Goal: Information Seeking & Learning: Learn about a topic

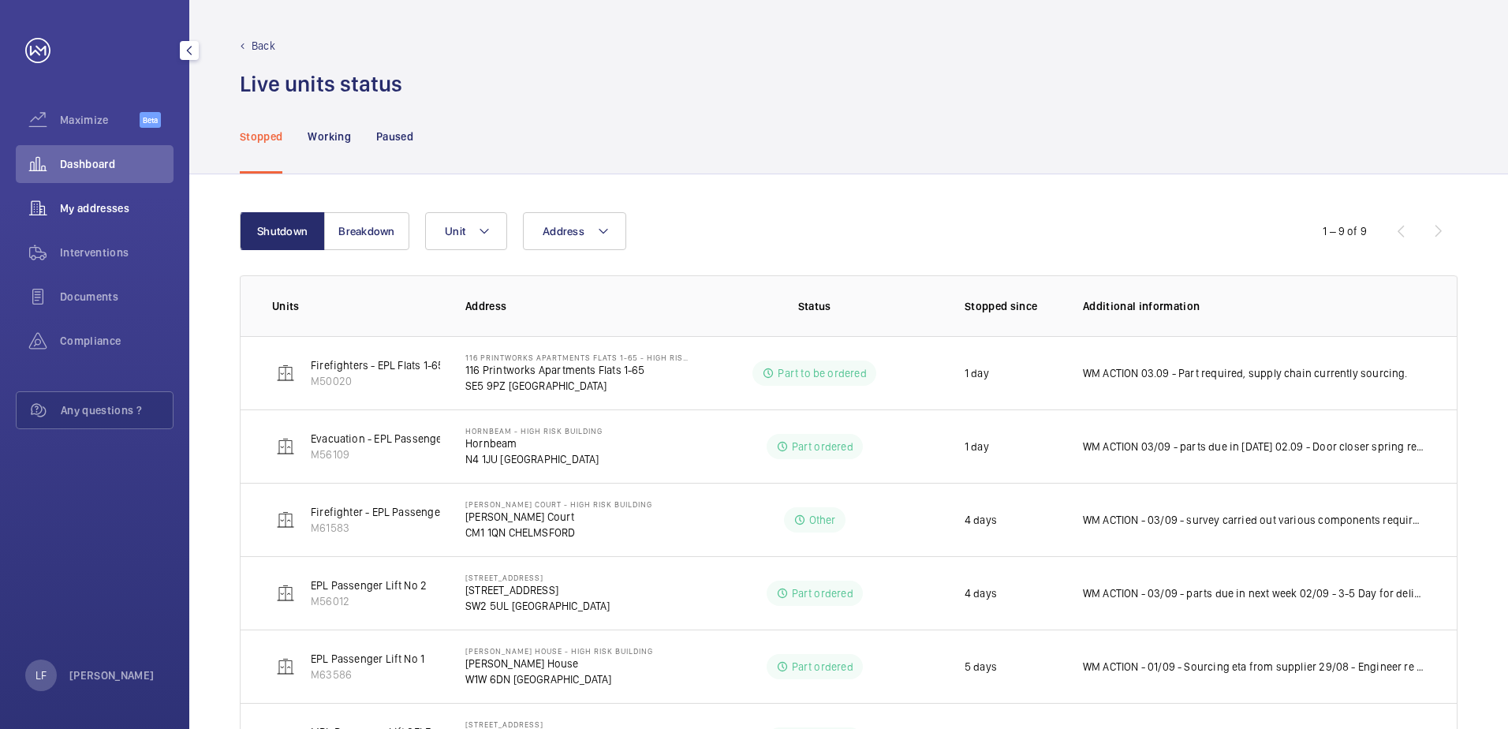
click at [110, 206] on span "My addresses" at bounding box center [117, 208] width 114 height 16
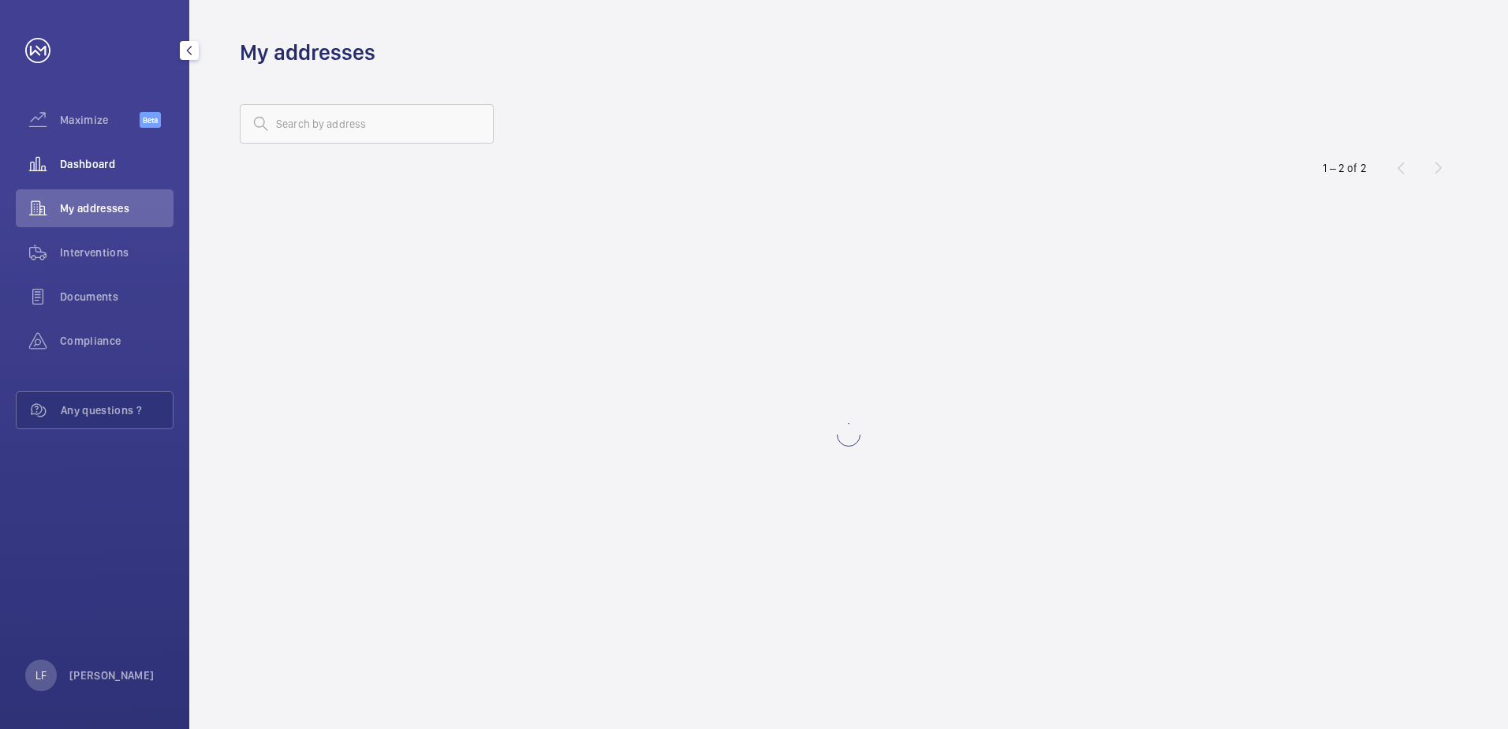
click at [78, 162] on span "Dashboard" at bounding box center [117, 164] width 114 height 16
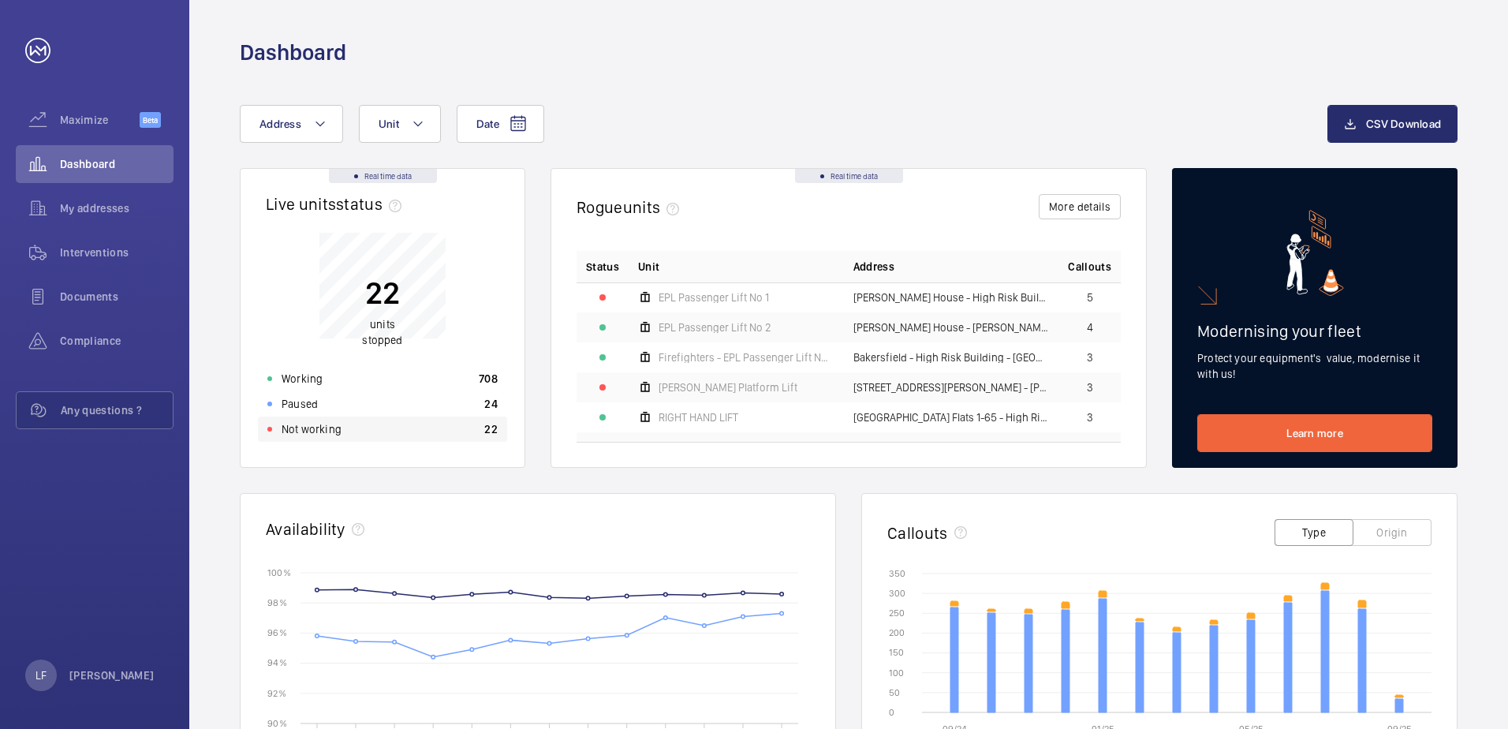
click at [375, 421] on div "Not working 22" at bounding box center [382, 428] width 249 height 25
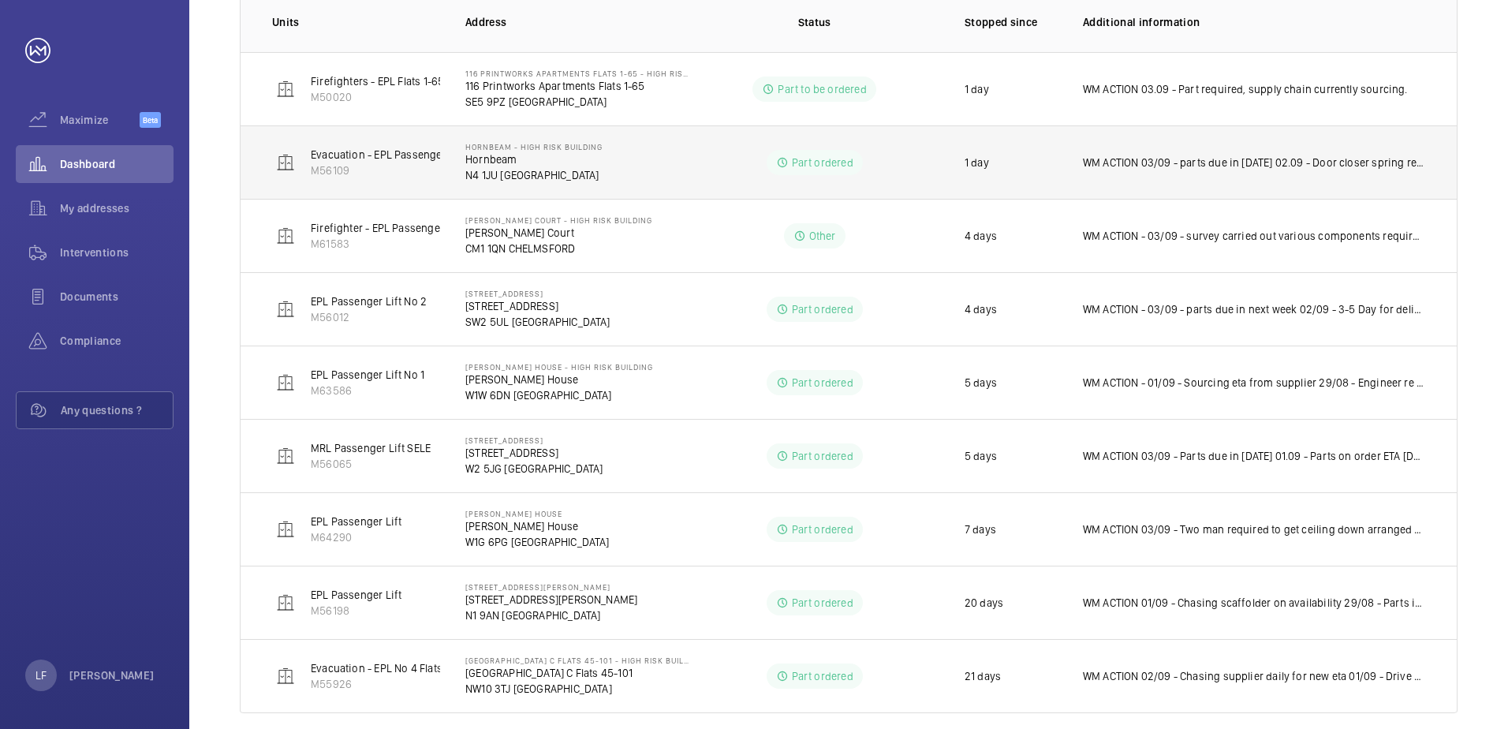
scroll to position [306, 0]
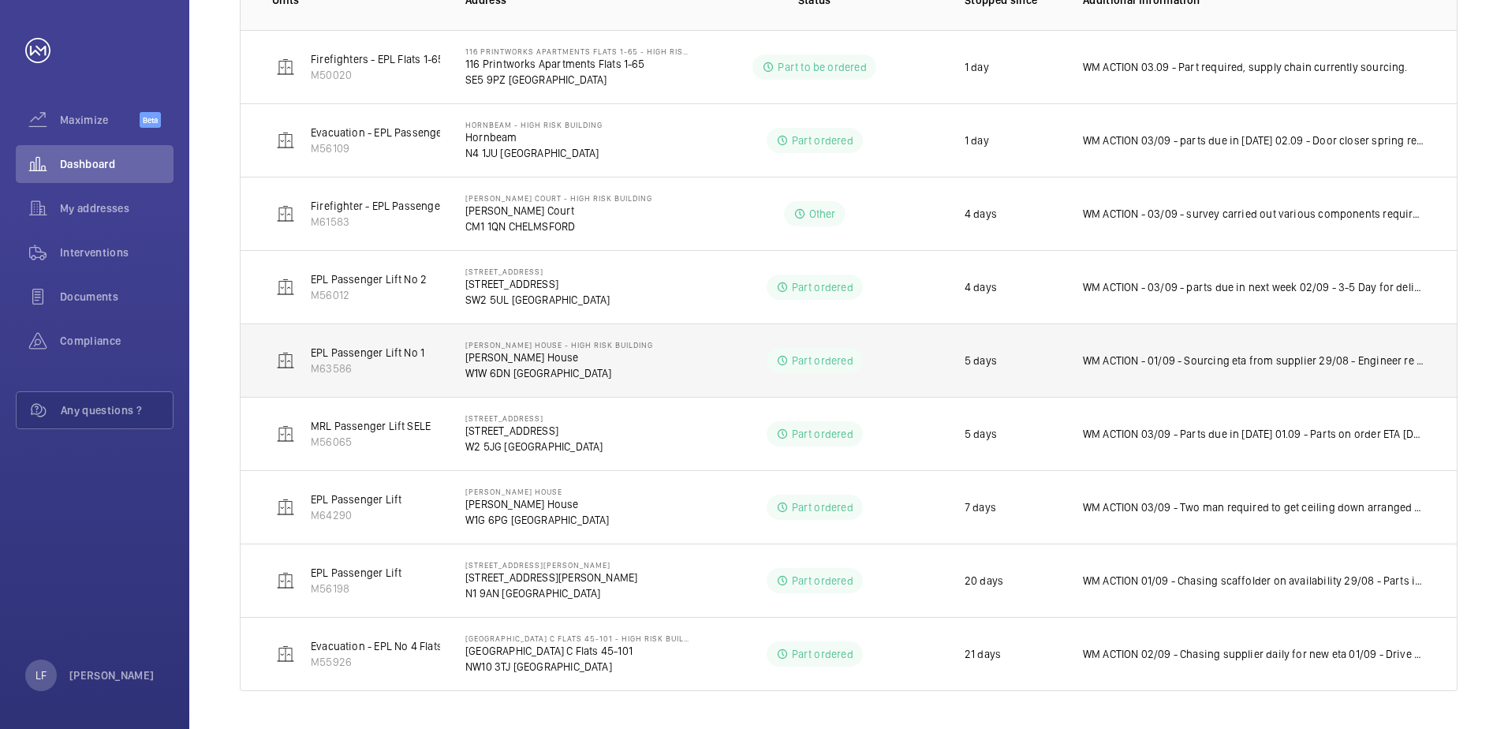
click at [1135, 360] on p "WM ACTION - 01/09 - Sourcing eta from supplier 29/08 - Engineer re attending fo…" at bounding box center [1254, 361] width 342 height 16
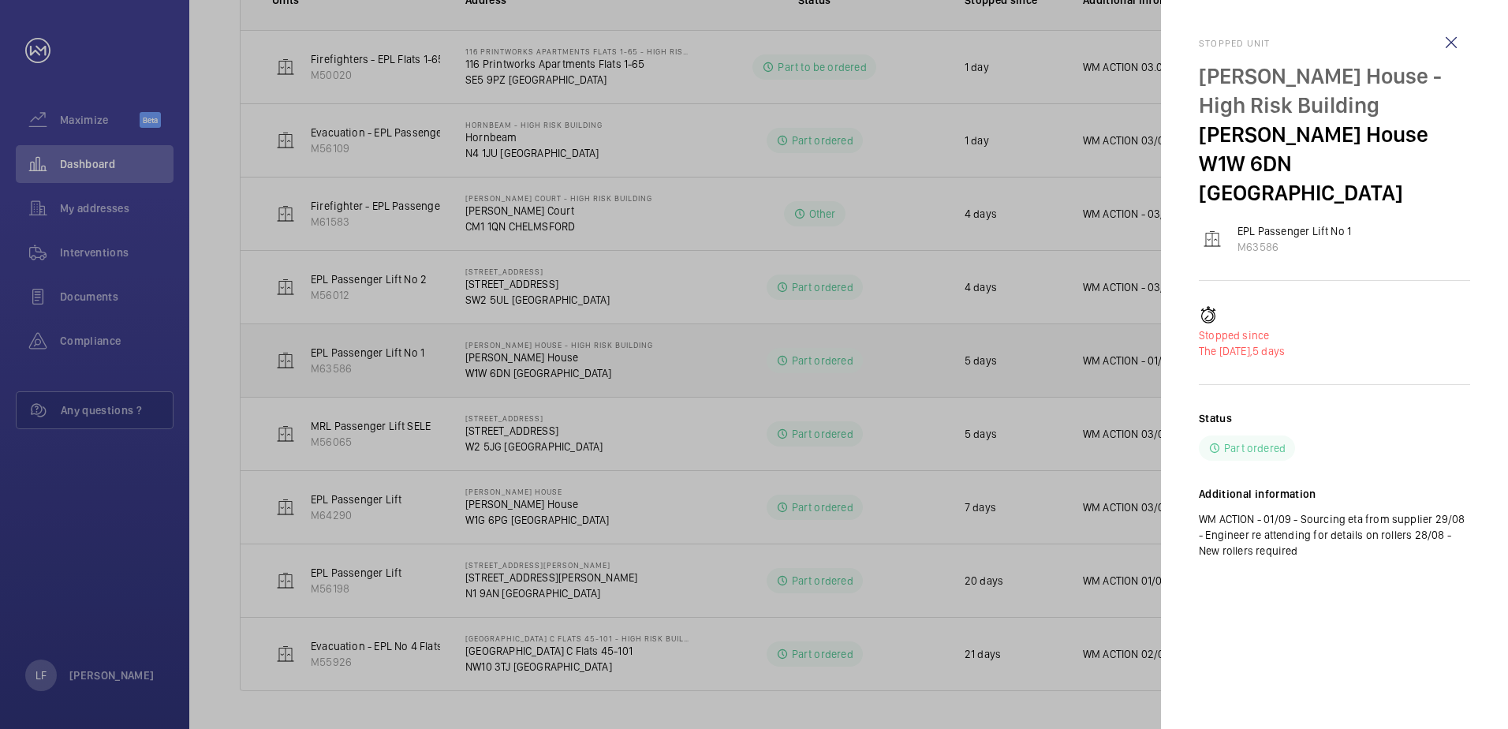
click at [1134, 360] on div at bounding box center [754, 364] width 1508 height 729
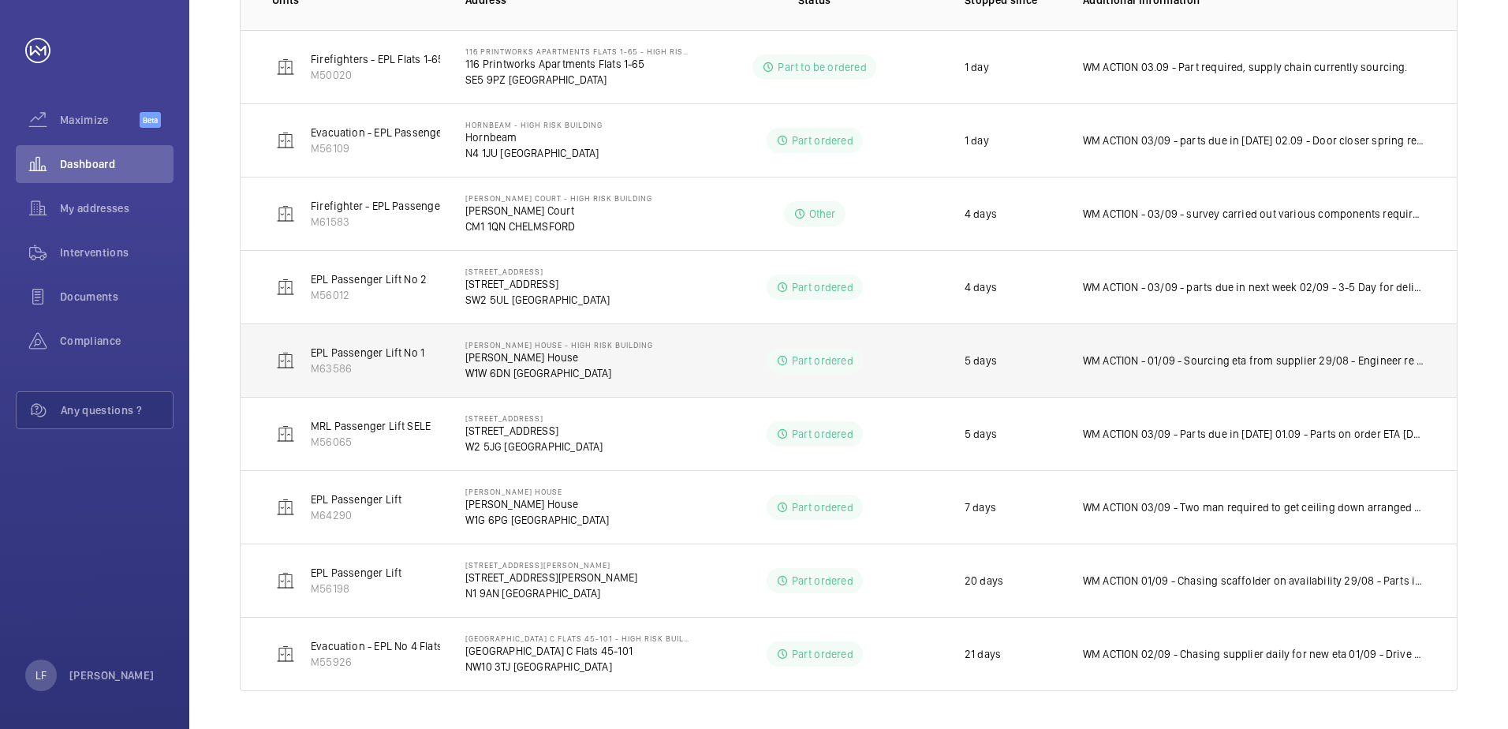
click at [530, 364] on p "[PERSON_NAME] House" at bounding box center [559, 357] width 188 height 16
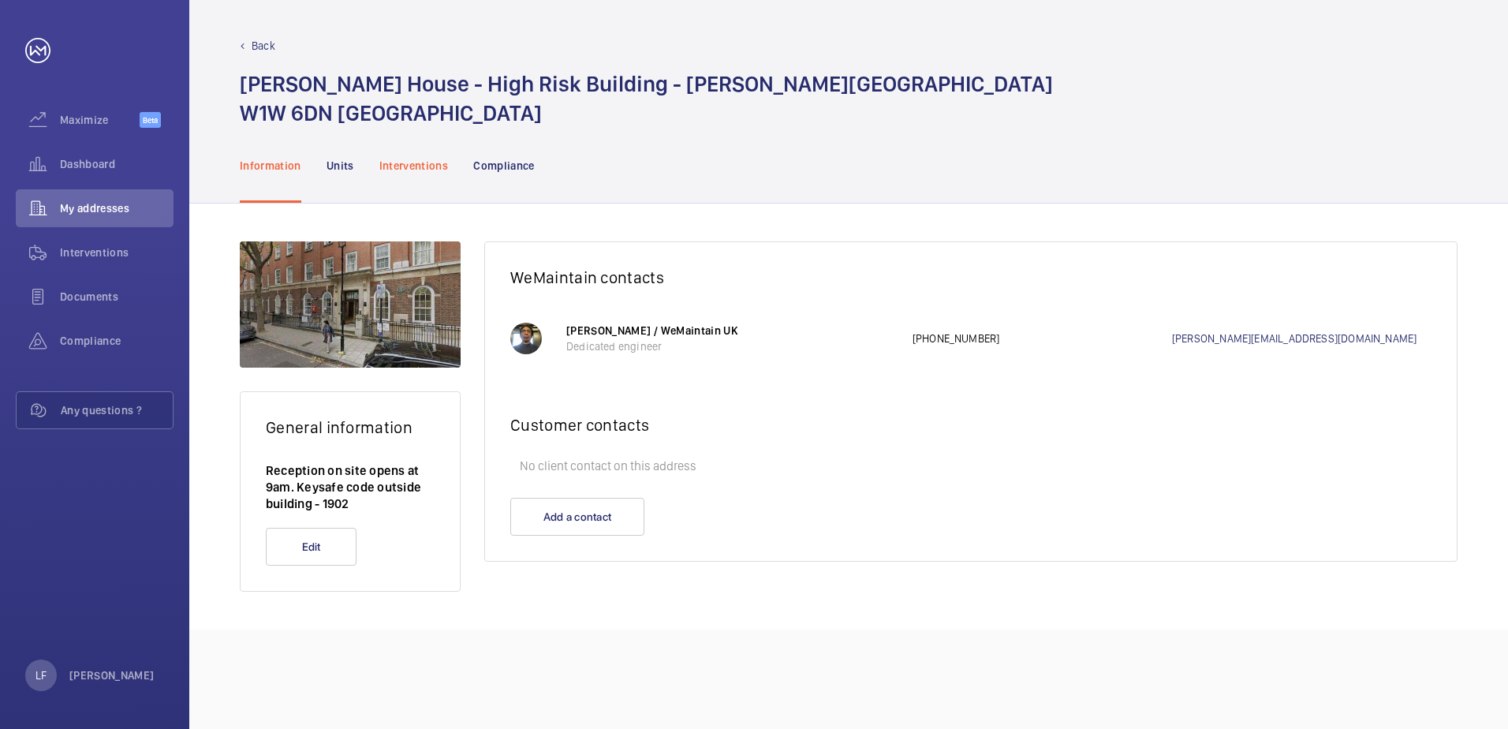
click at [431, 174] on div "Interventions" at bounding box center [413, 165] width 69 height 75
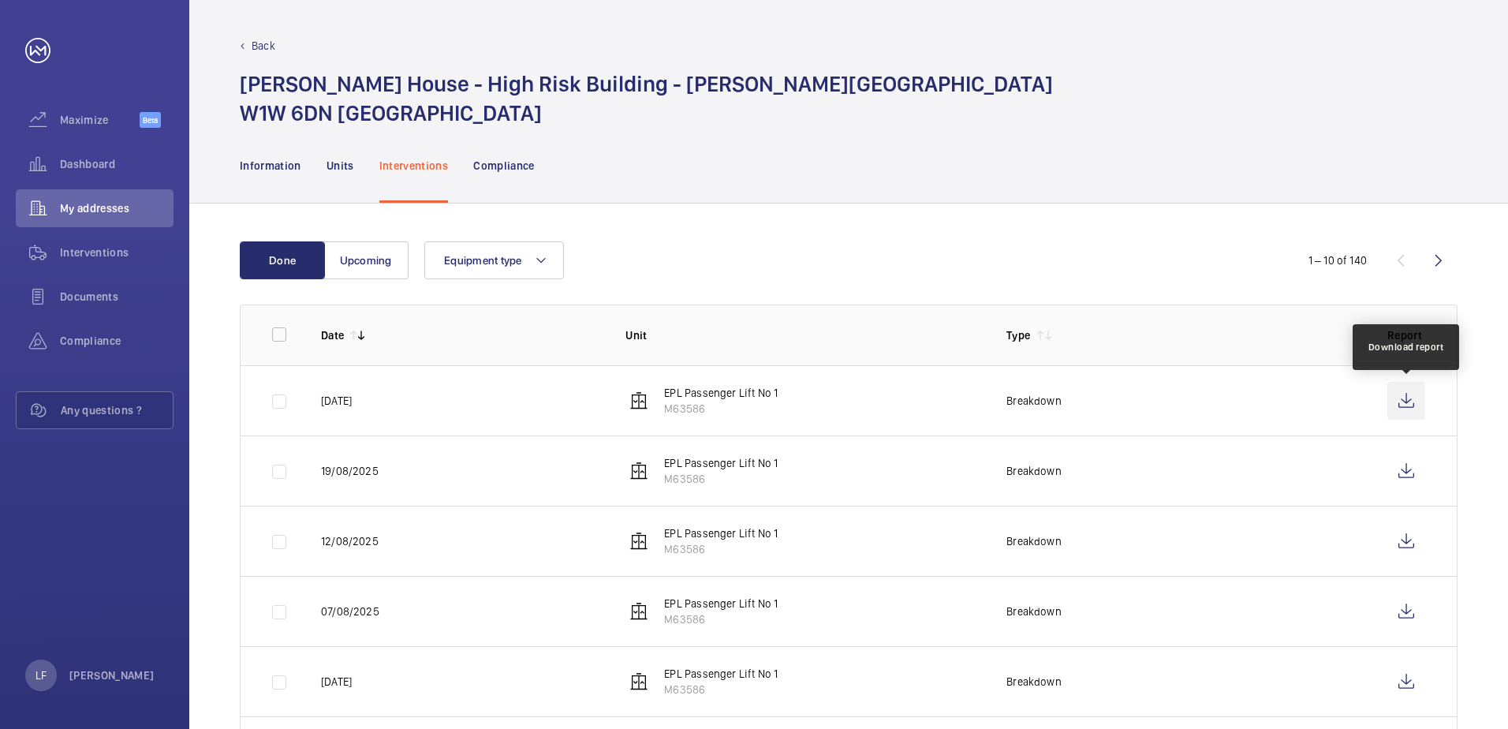
click at [1406, 402] on wm-front-icon-button at bounding box center [1406, 401] width 38 height 38
click at [63, 156] on span "Dashboard" at bounding box center [117, 164] width 114 height 16
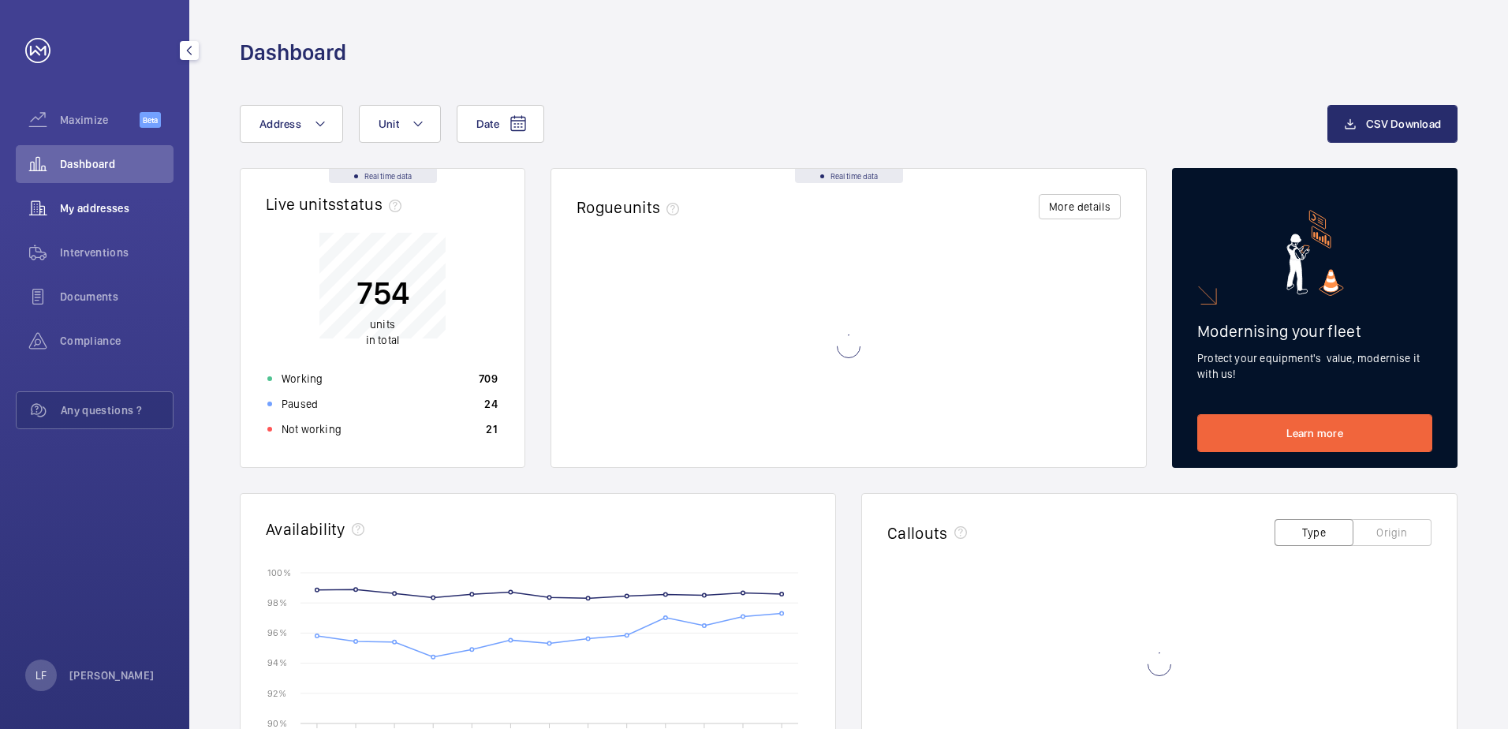
click at [68, 198] on div "My addresses" at bounding box center [95, 208] width 158 height 38
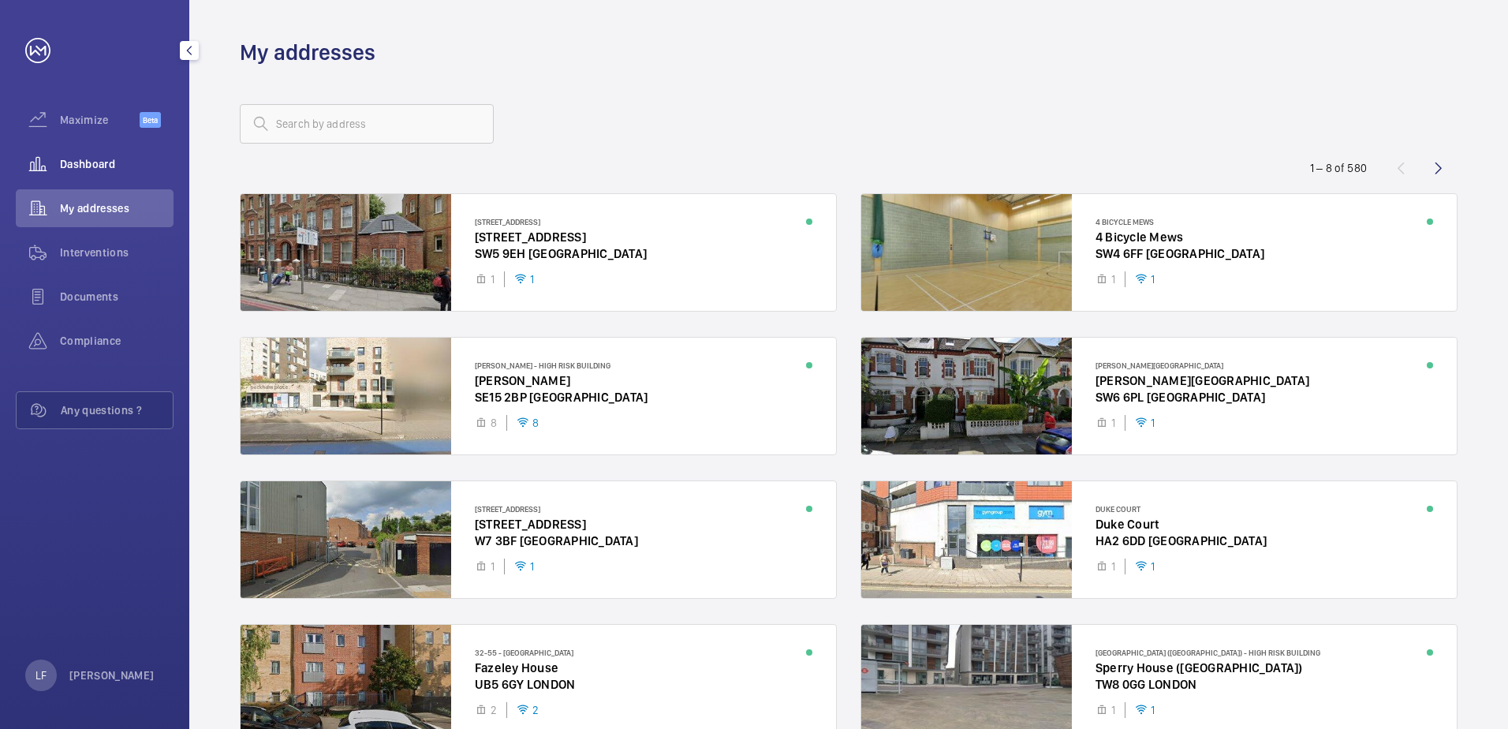
click at [89, 170] on span "Dashboard" at bounding box center [117, 164] width 114 height 16
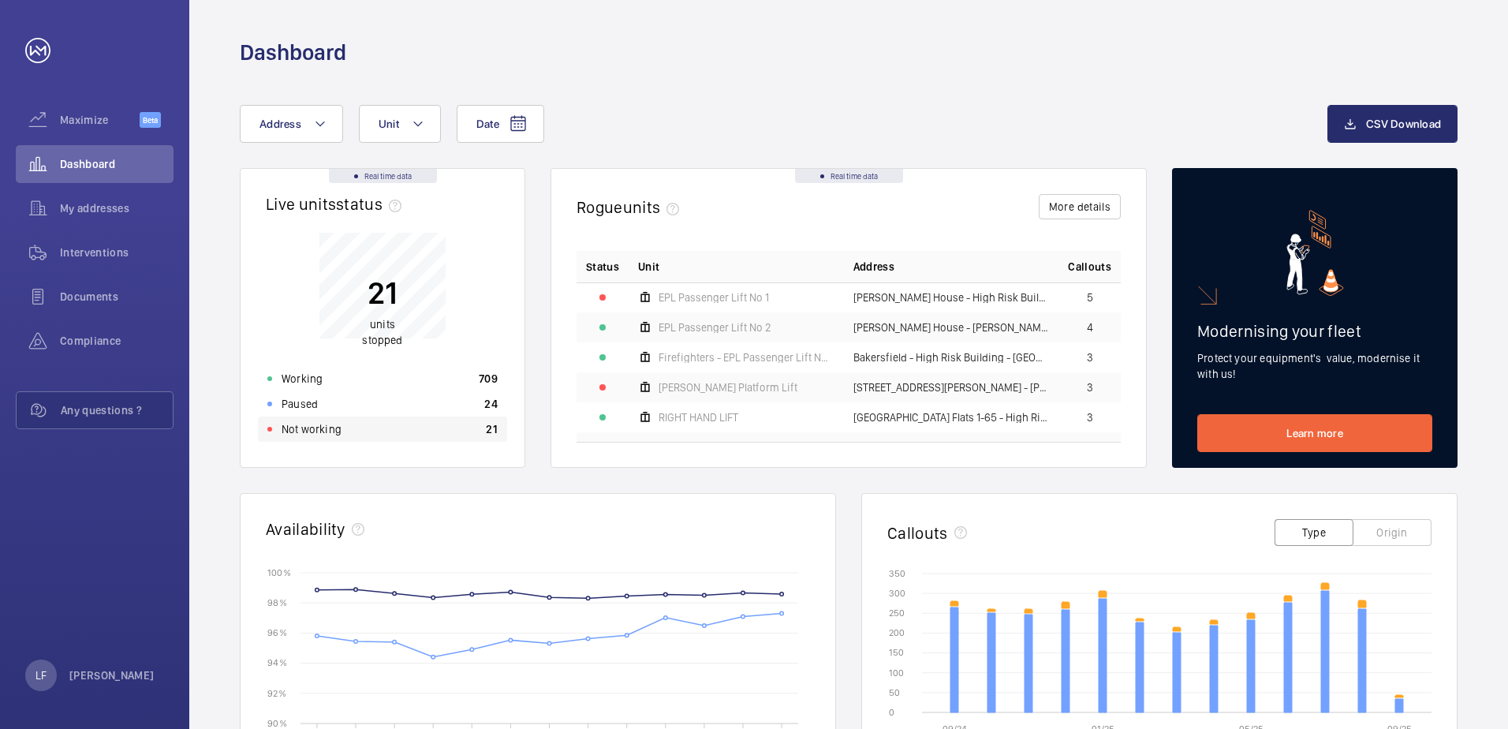
click at [399, 436] on div "Not working 21" at bounding box center [382, 428] width 249 height 25
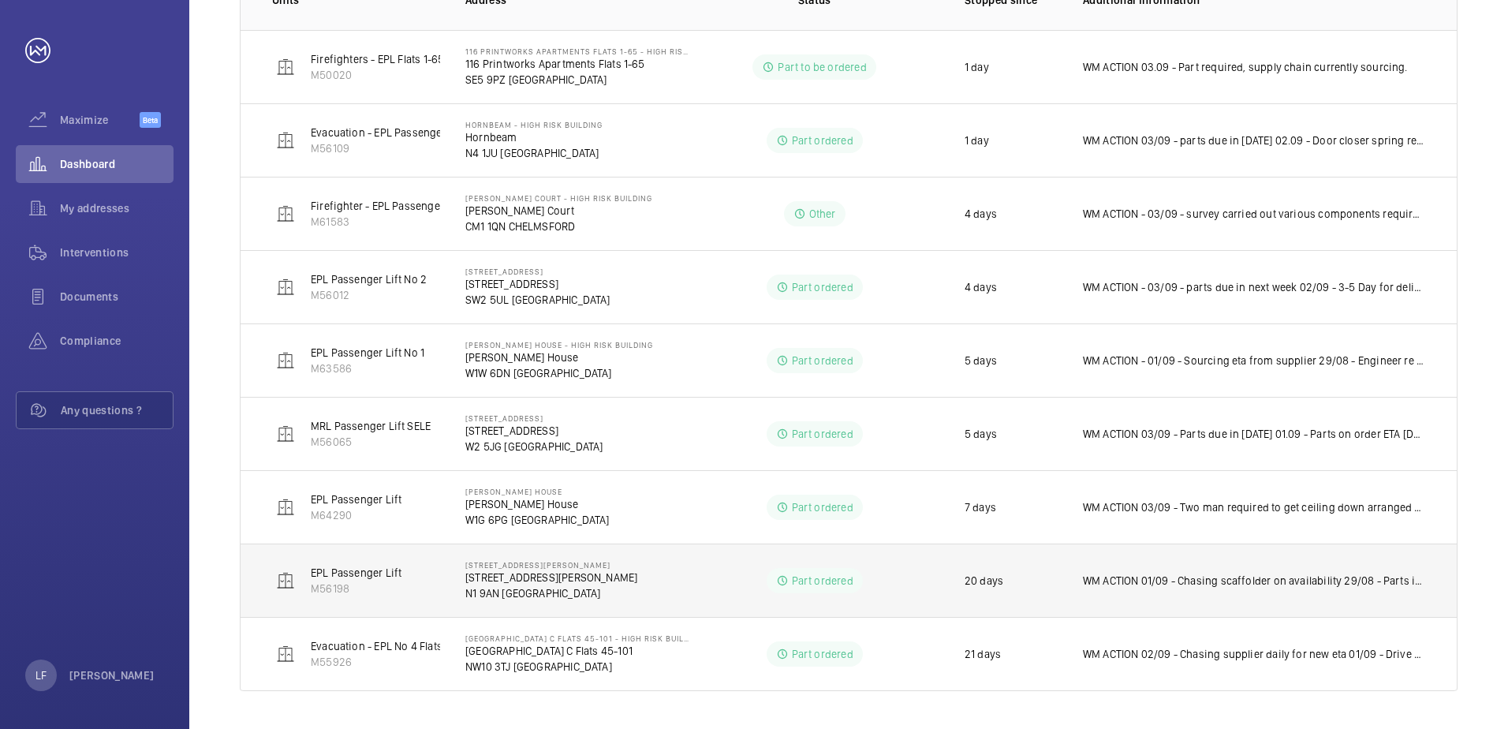
scroll to position [227, 0]
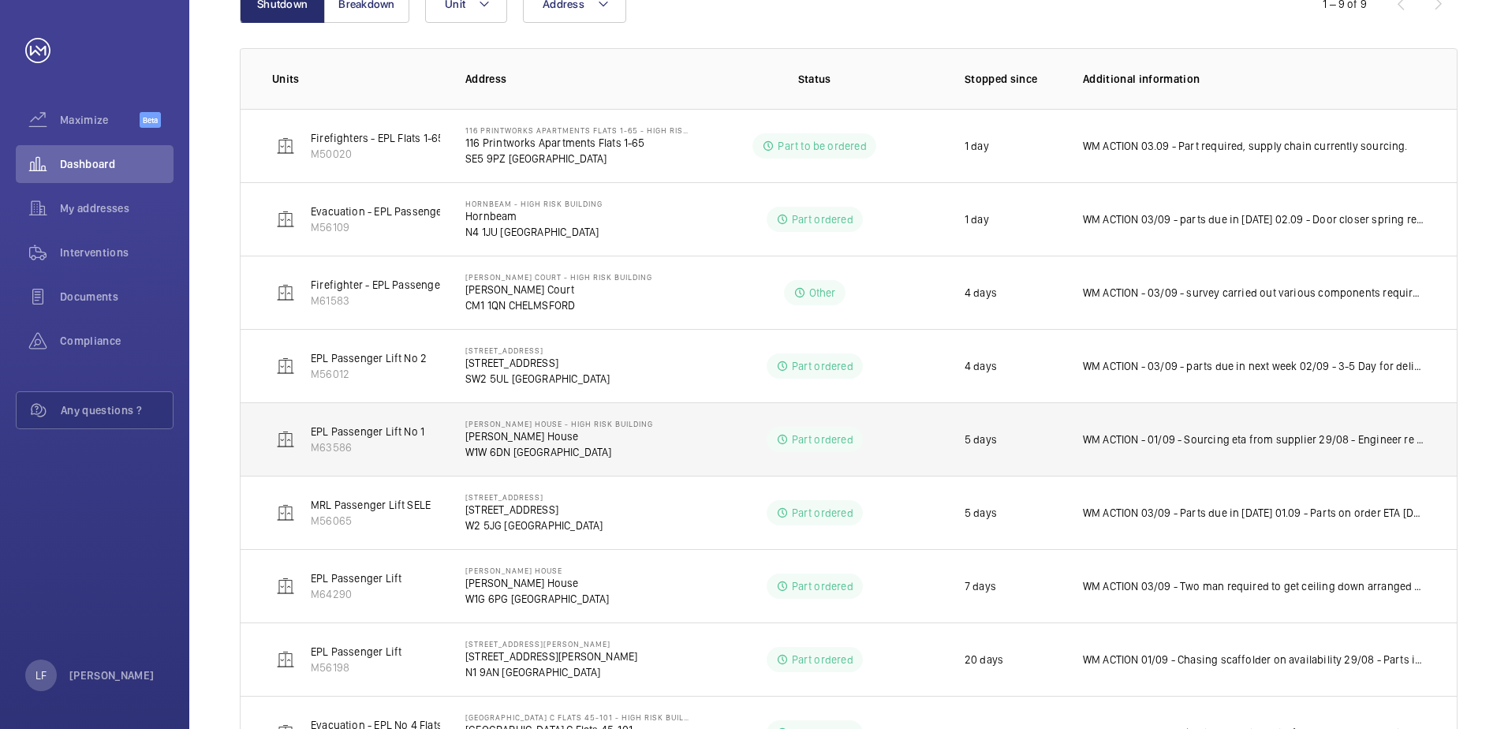
click at [1192, 453] on td "WM ACTION - 01/09 - Sourcing eta from supplier 29/08 - Engineer re attending fo…" at bounding box center [1257, 438] width 399 height 73
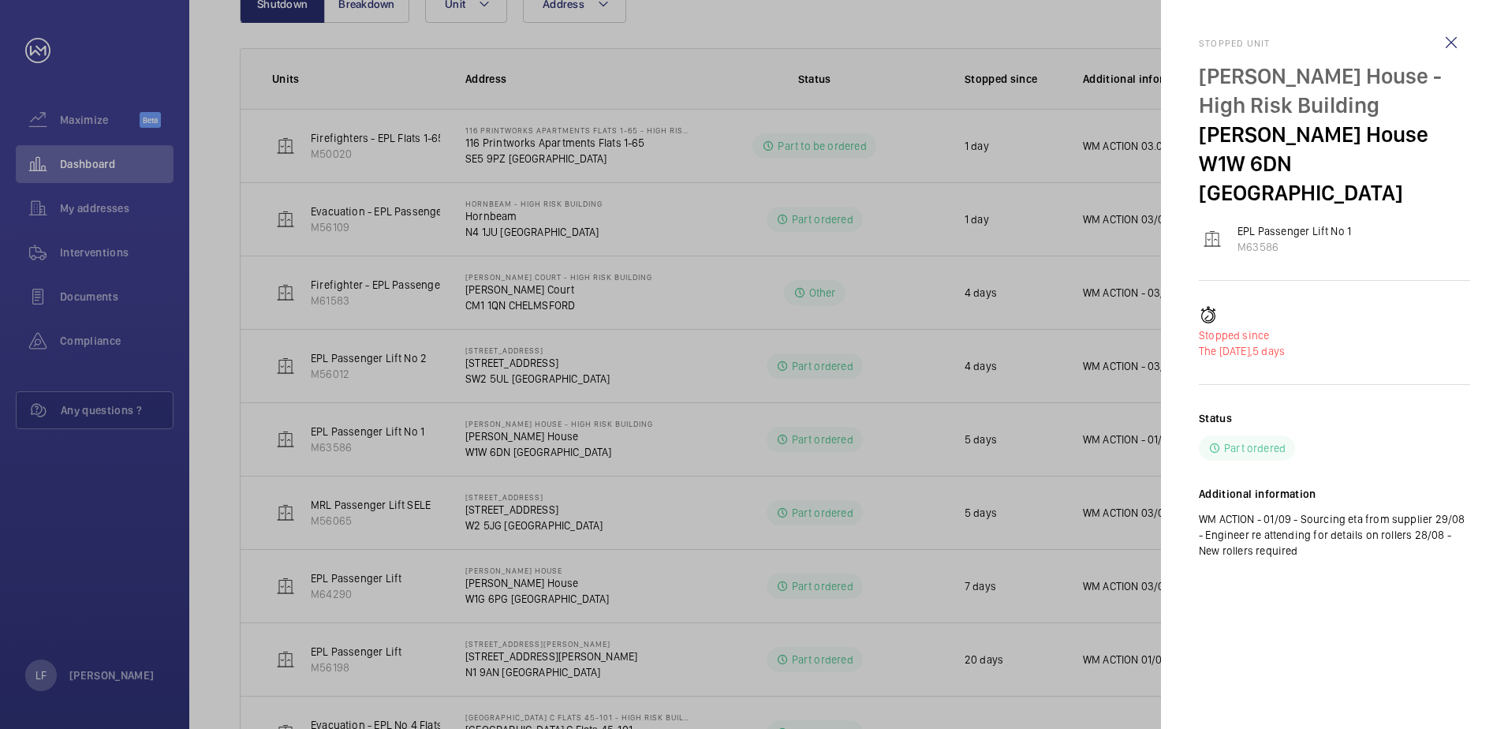
click at [1080, 460] on div at bounding box center [754, 364] width 1508 height 729
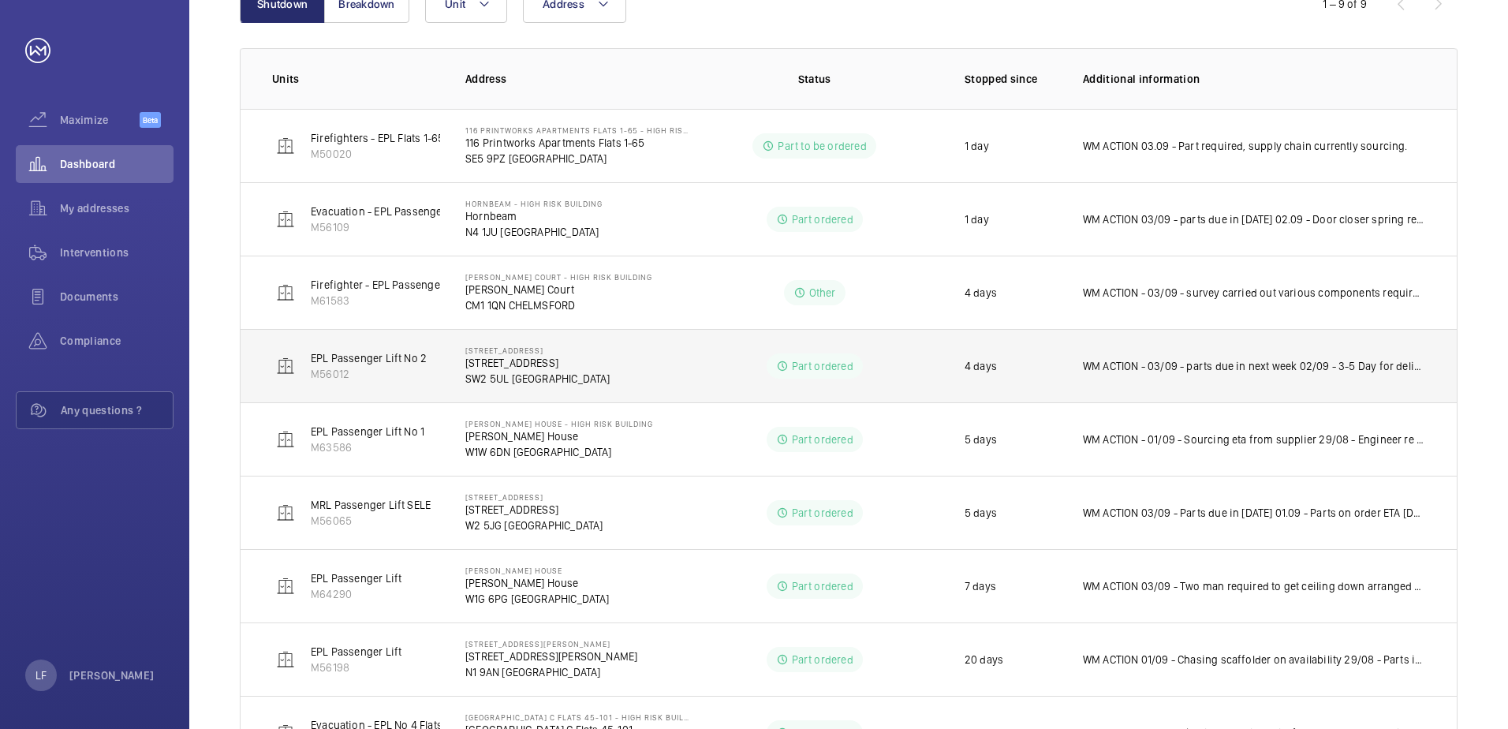
click at [517, 390] on td "[STREET_ADDRESS]" at bounding box center [564, 365] width 249 height 73
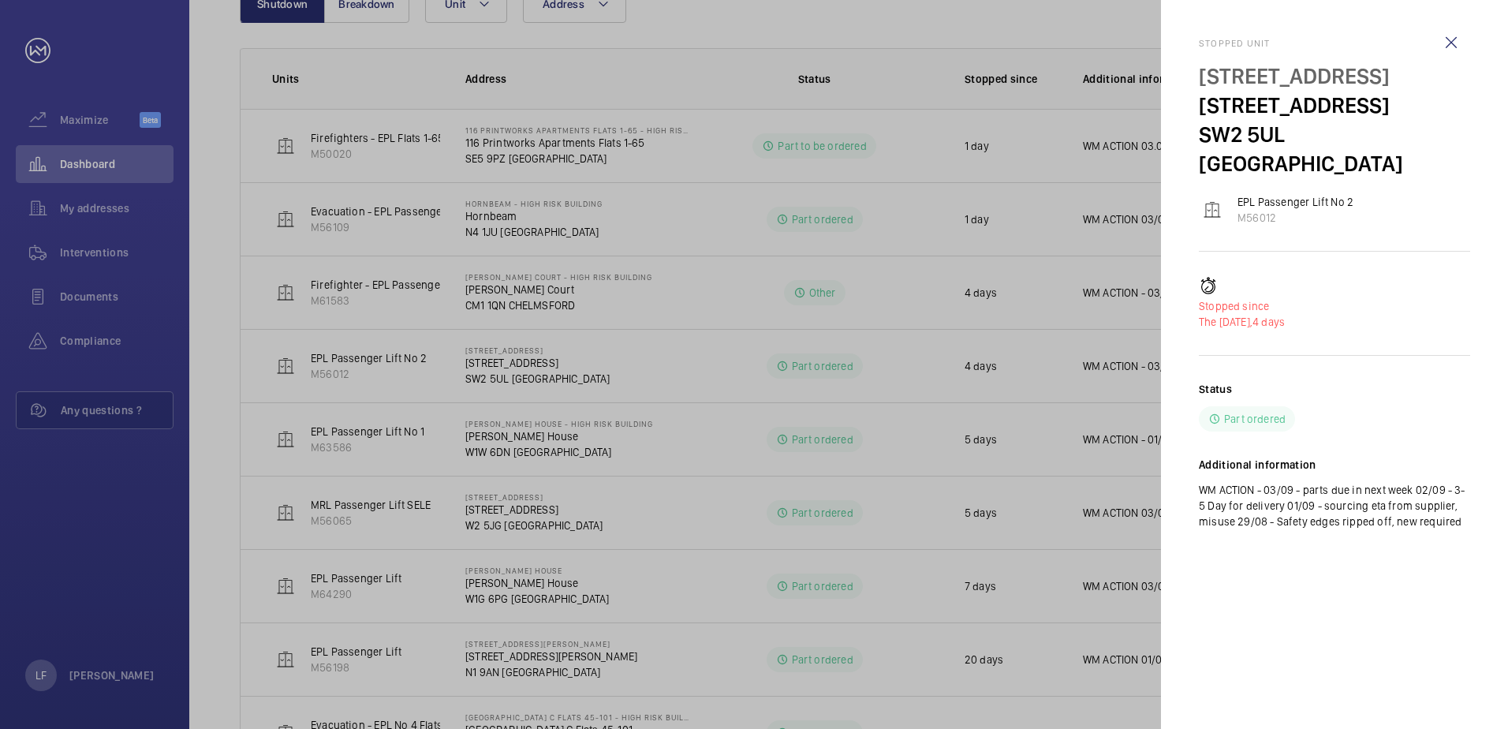
click at [507, 369] on div at bounding box center [754, 364] width 1508 height 729
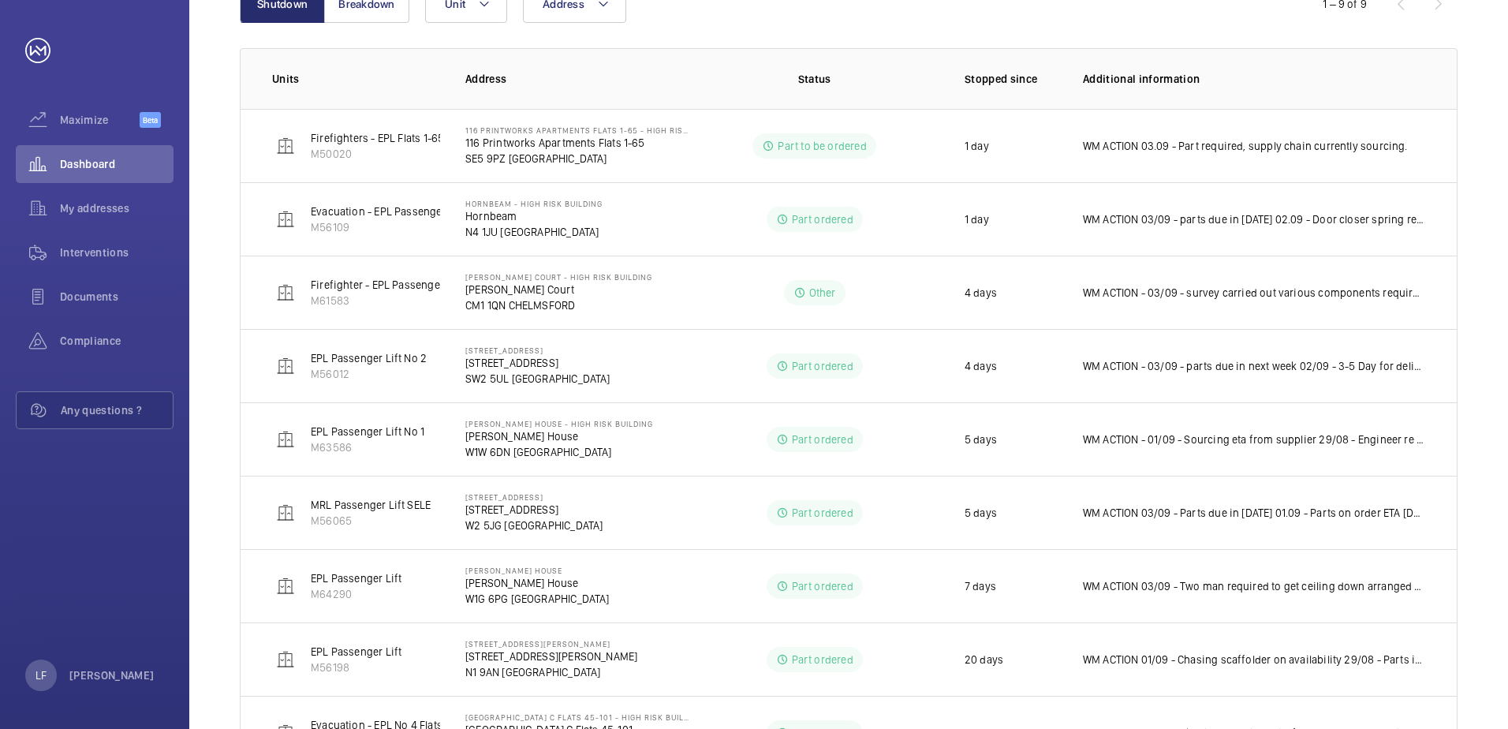
click at [507, 369] on p "[STREET_ADDRESS]" at bounding box center [537, 363] width 145 height 16
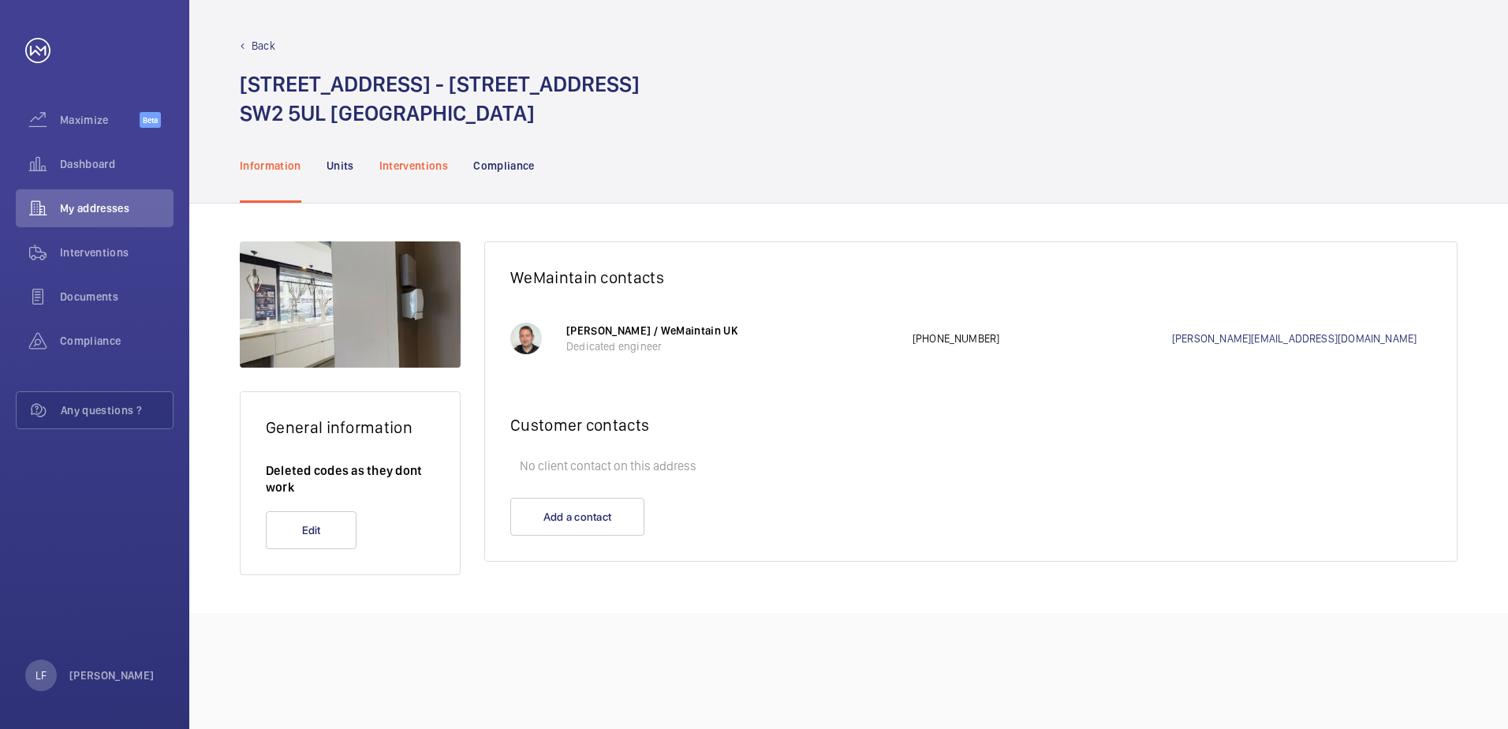
click at [411, 181] on div "Interventions" at bounding box center [413, 165] width 69 height 75
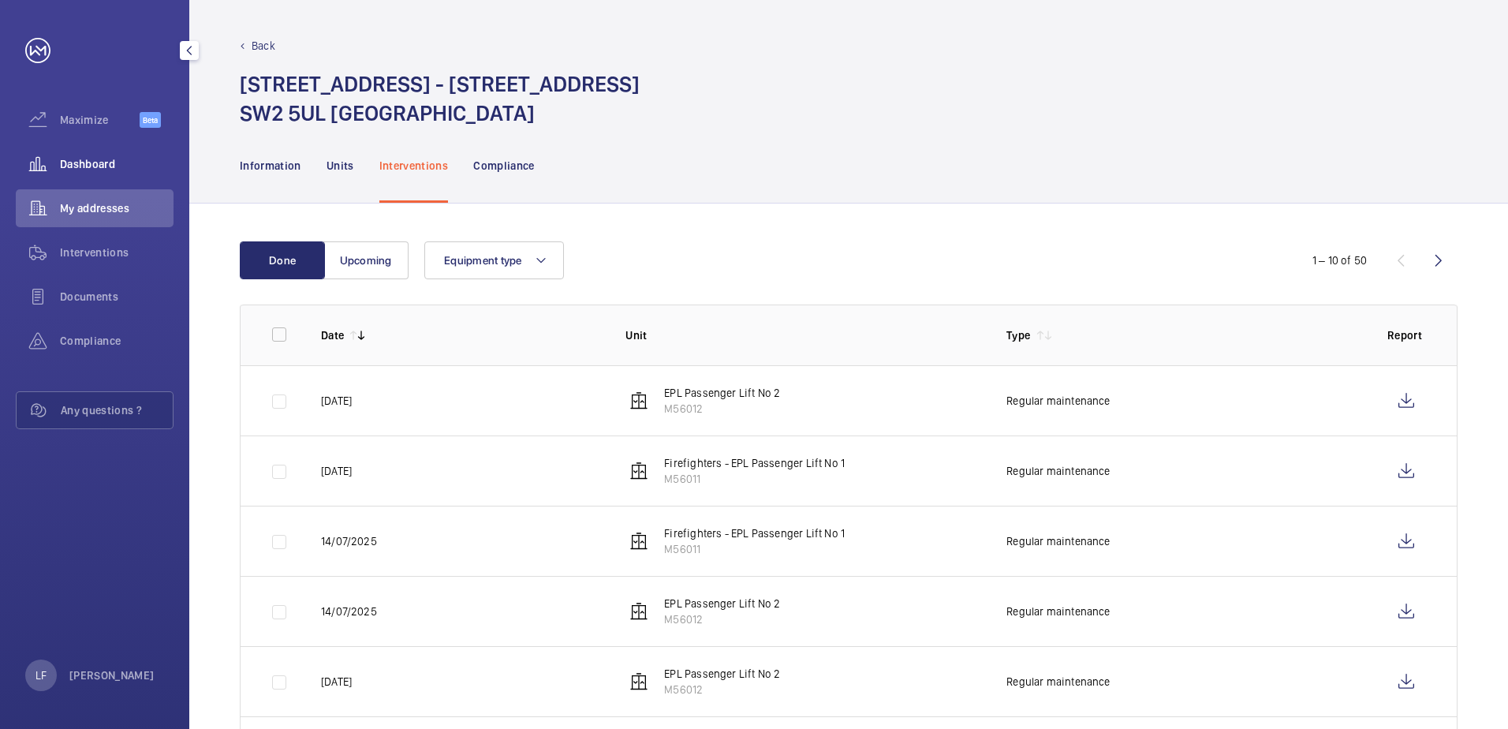
click at [73, 162] on span "Dashboard" at bounding box center [117, 164] width 114 height 16
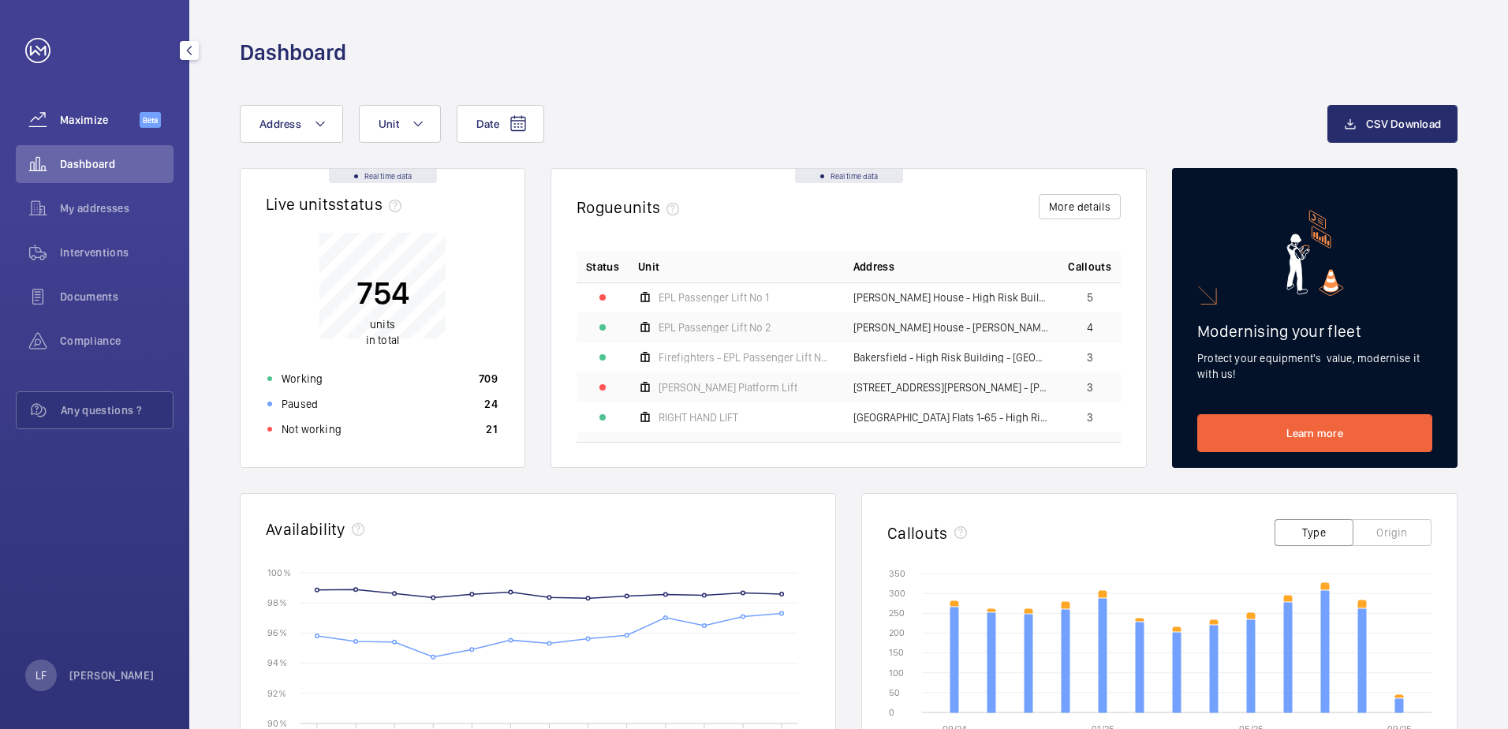
click at [77, 119] on span "Maximize" at bounding box center [100, 120] width 80 height 16
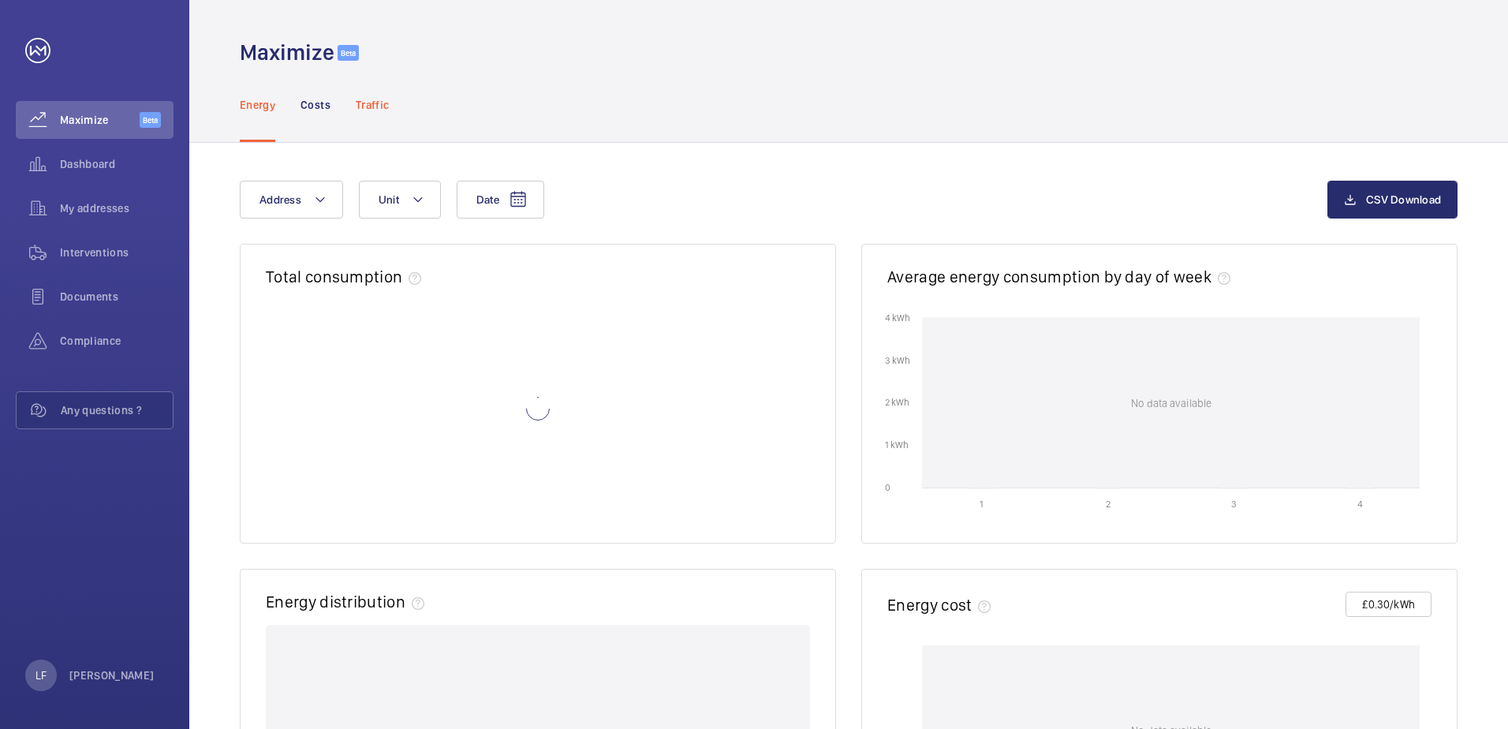
click at [377, 114] on div "Traffic" at bounding box center [372, 104] width 33 height 75
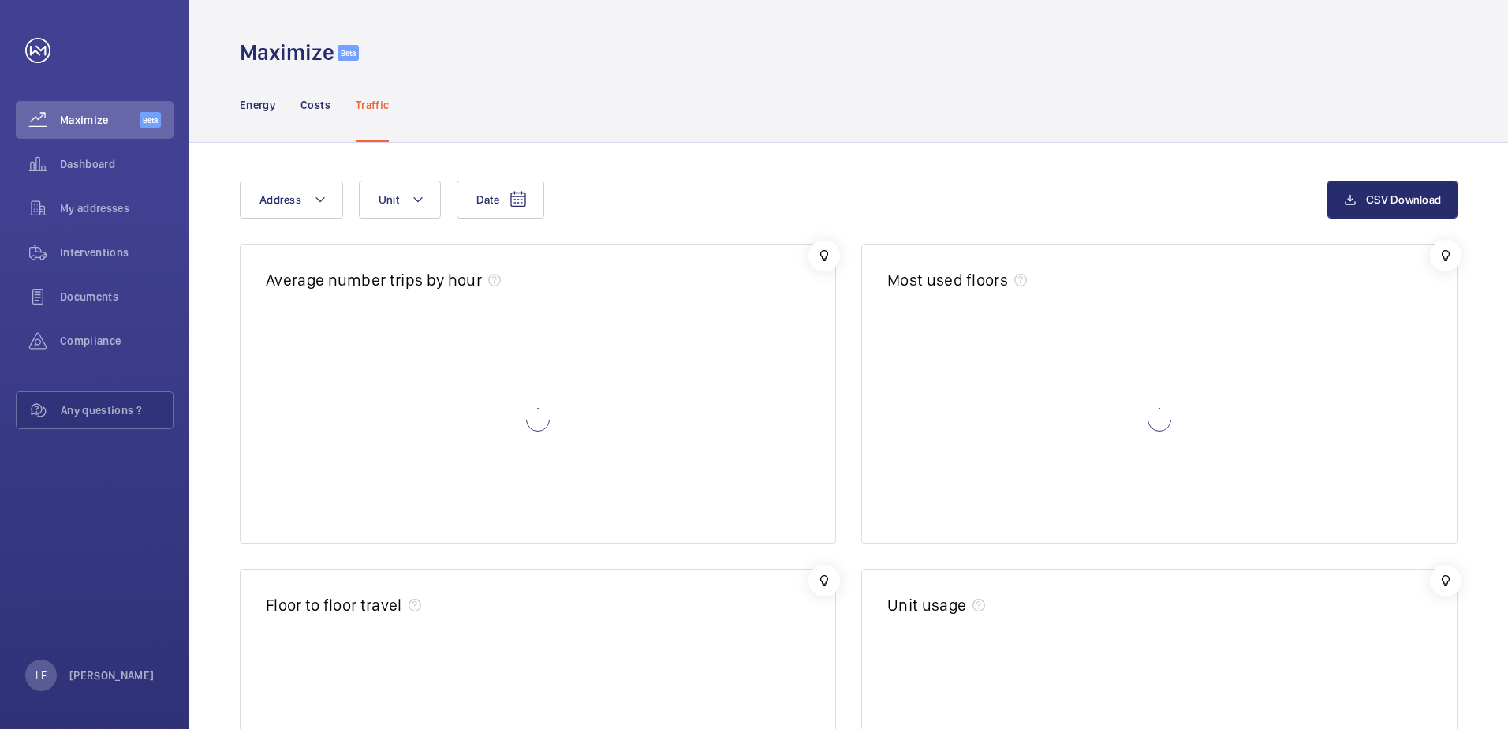
click at [377, 114] on div "Traffic" at bounding box center [372, 104] width 33 height 75
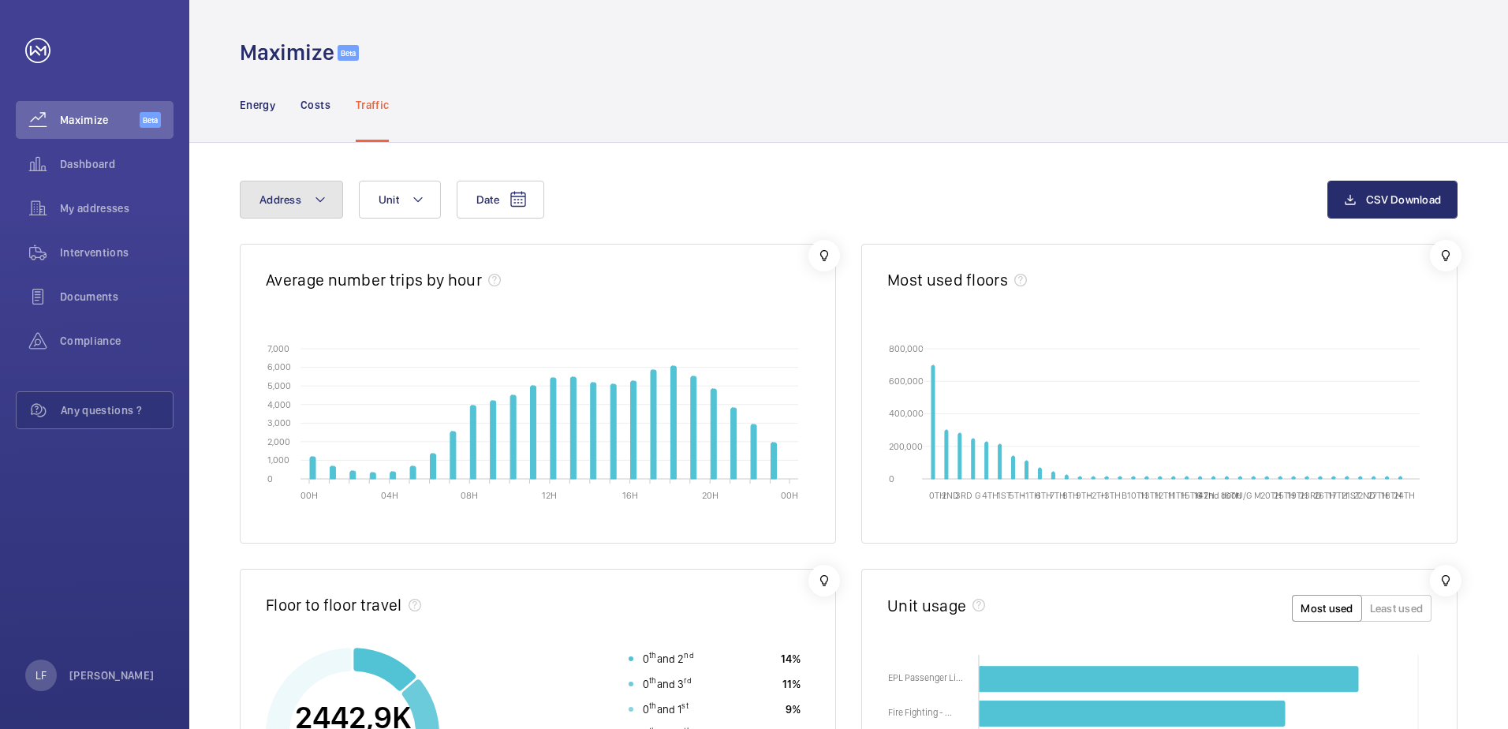
click at [331, 200] on button "Address" at bounding box center [291, 200] width 103 height 38
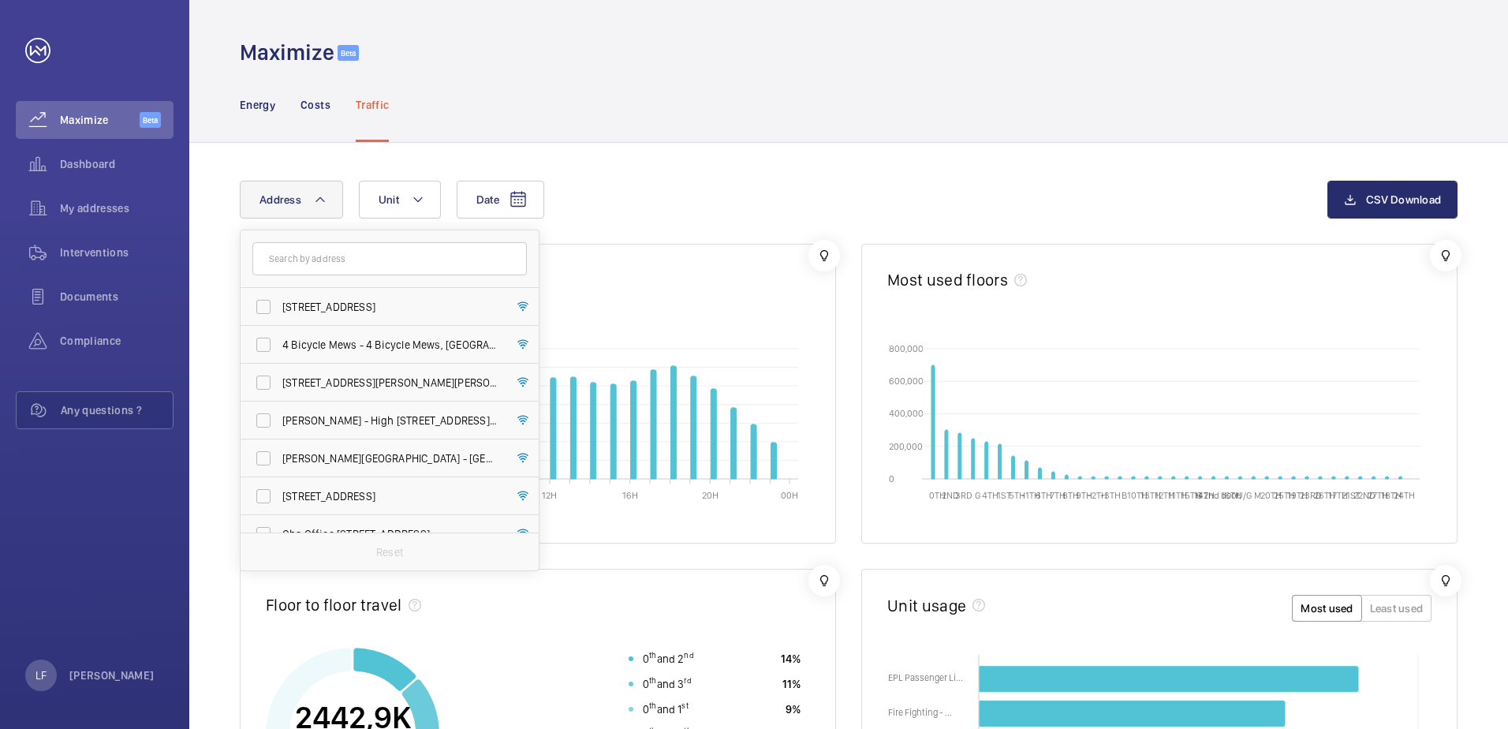
click at [324, 259] on input "text" at bounding box center [389, 258] width 274 height 33
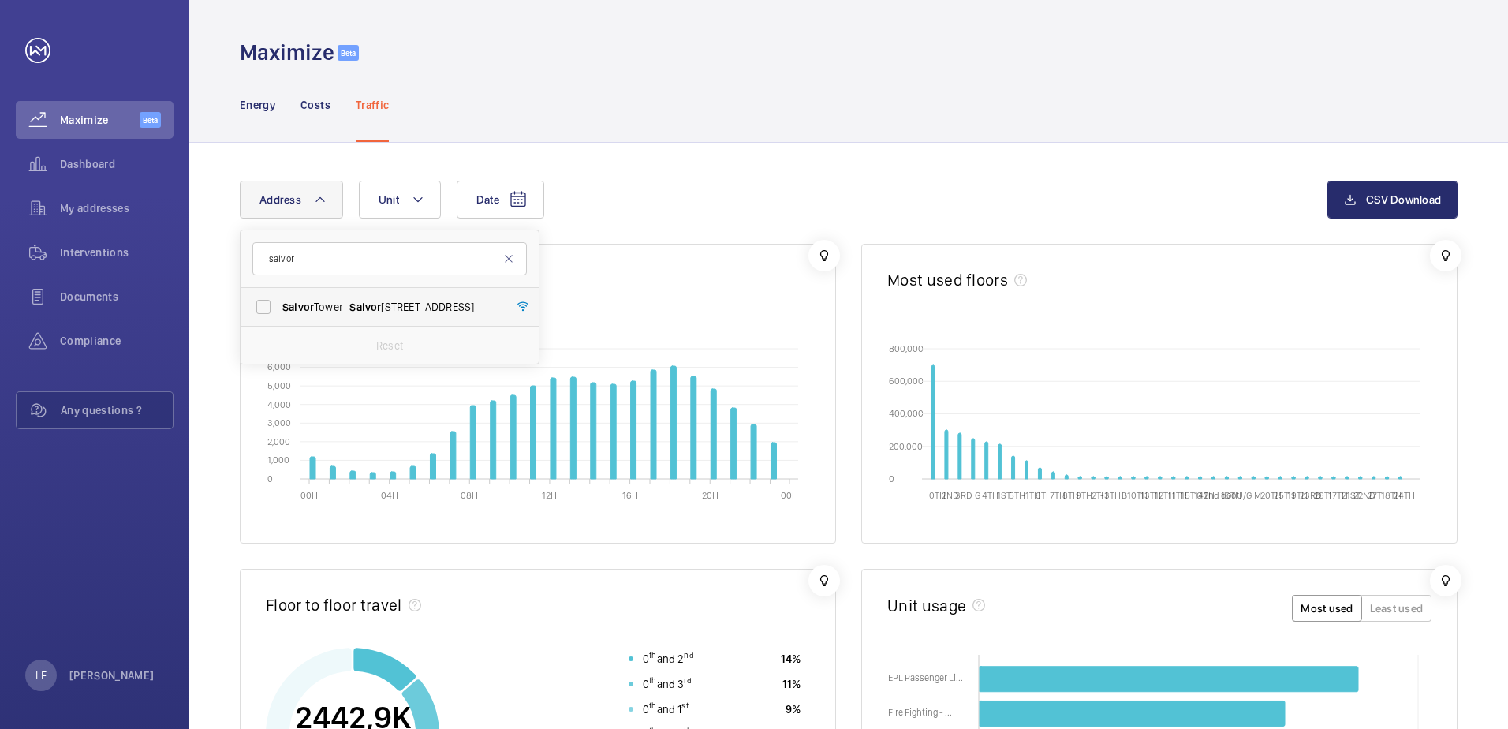
type input "salvor"
click at [381, 317] on label "Salvor [STREET_ADDRESS]" at bounding box center [378, 307] width 274 height 38
click at [279, 317] on input "Salvor [STREET_ADDRESS]" at bounding box center [264, 307] width 32 height 32
checkbox input "true"
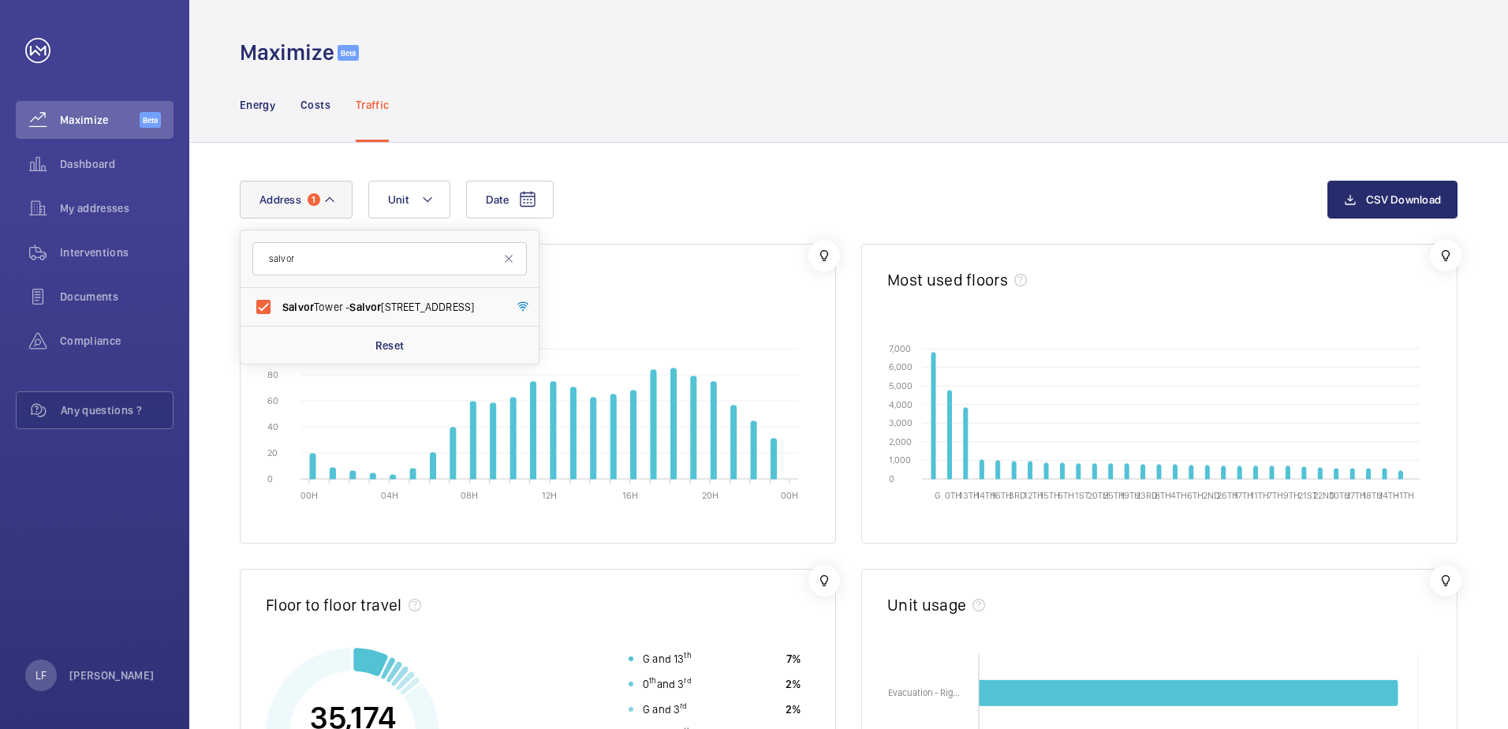
click at [633, 196] on div "Date Address [STREET_ADDRESS] Reset Unit" at bounding box center [784, 200] width 1088 height 38
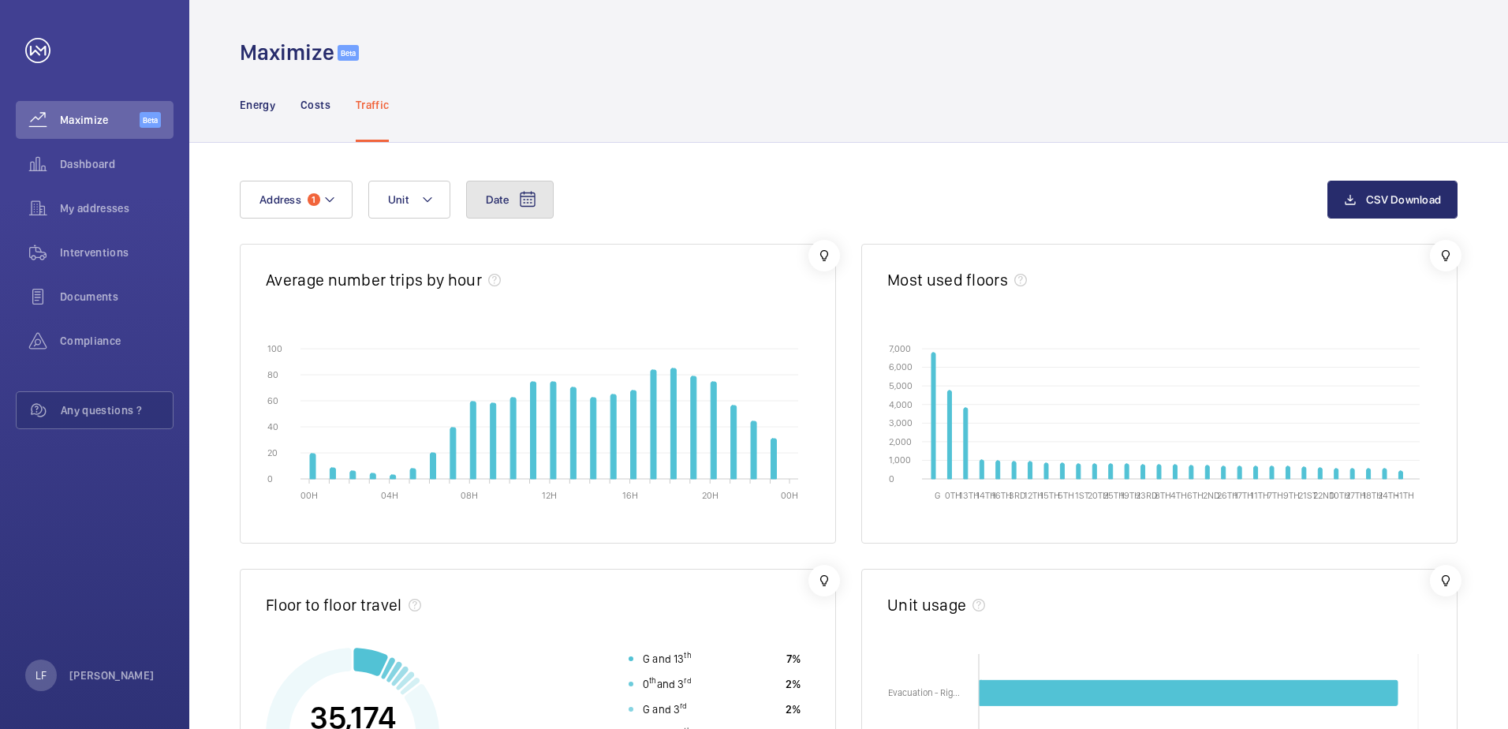
click at [478, 195] on button "Date" at bounding box center [510, 200] width 88 height 38
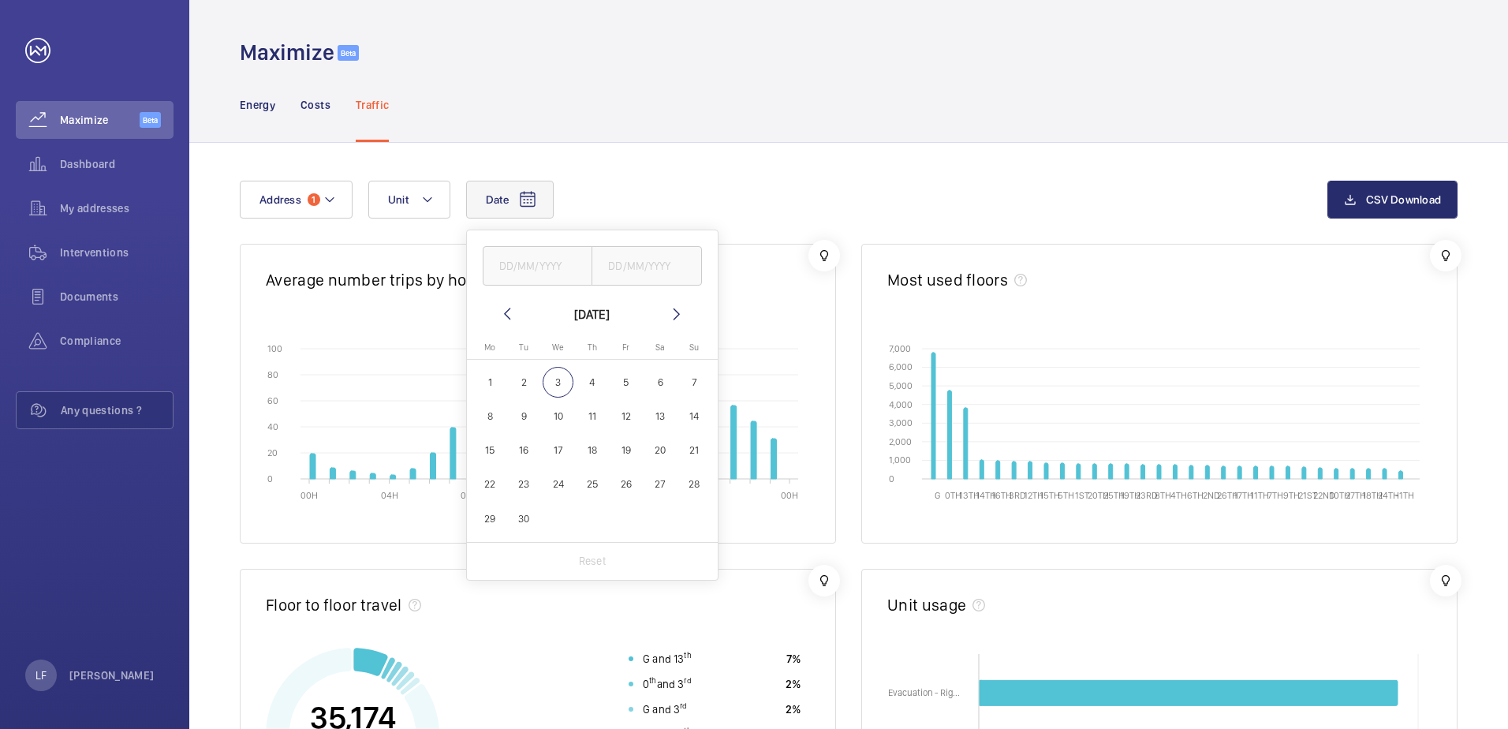
click at [563, 379] on span "3" at bounding box center [558, 382] width 31 height 31
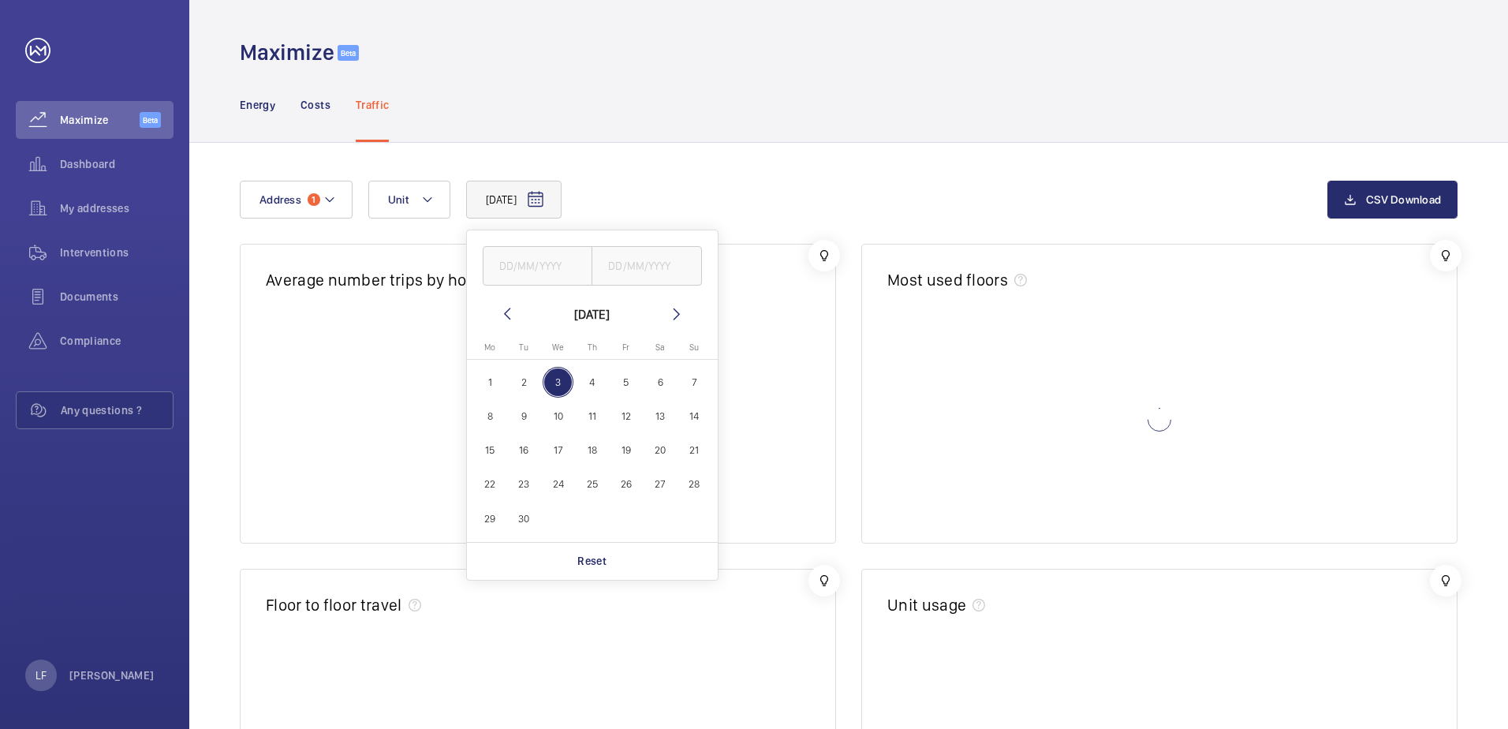
type input "[DATE]"
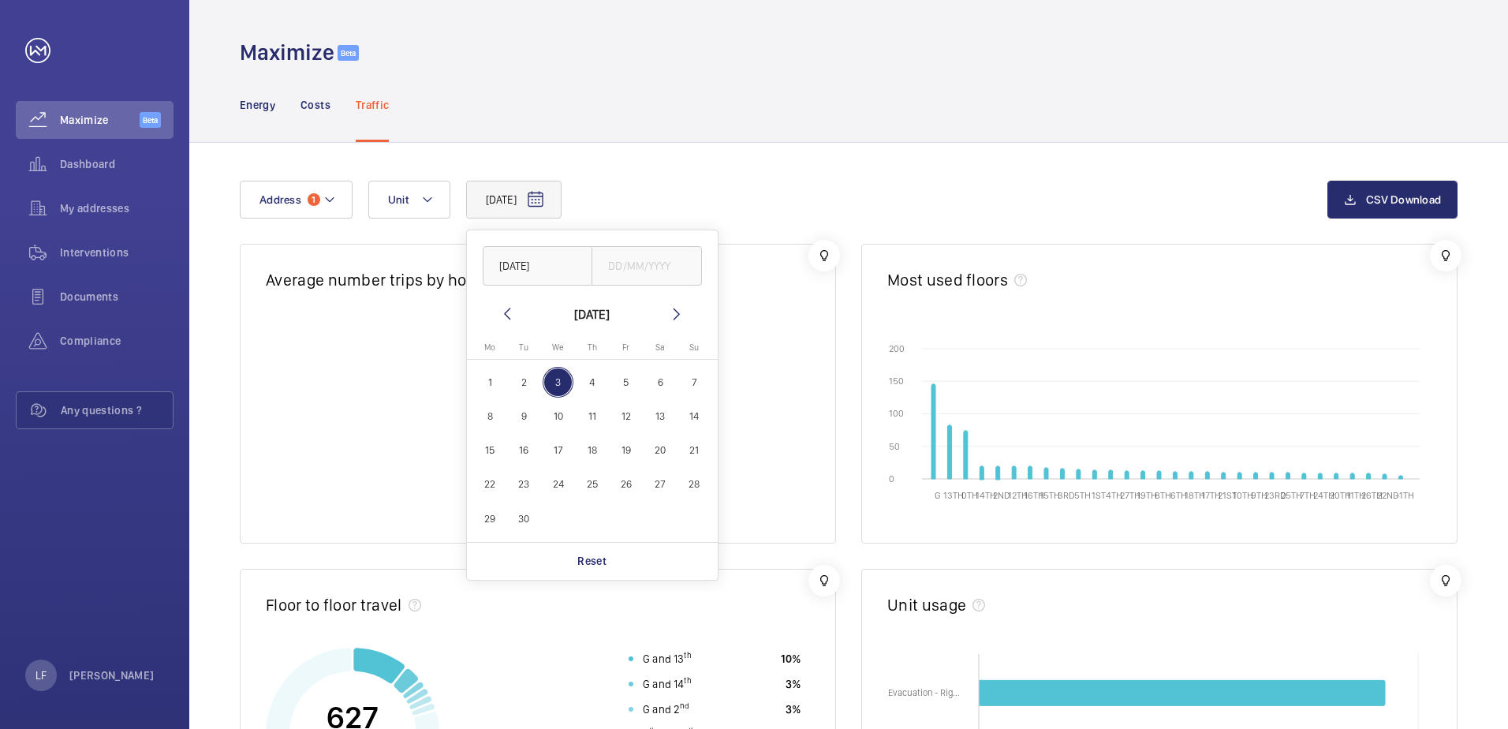
click at [726, 183] on div "[DATE] [DATE] [DATE] [DATE] Mo [DATE] Tu [DATE] We [DATE] Th [DATE] Fr [DATE] S…" at bounding box center [784, 200] width 1088 height 38
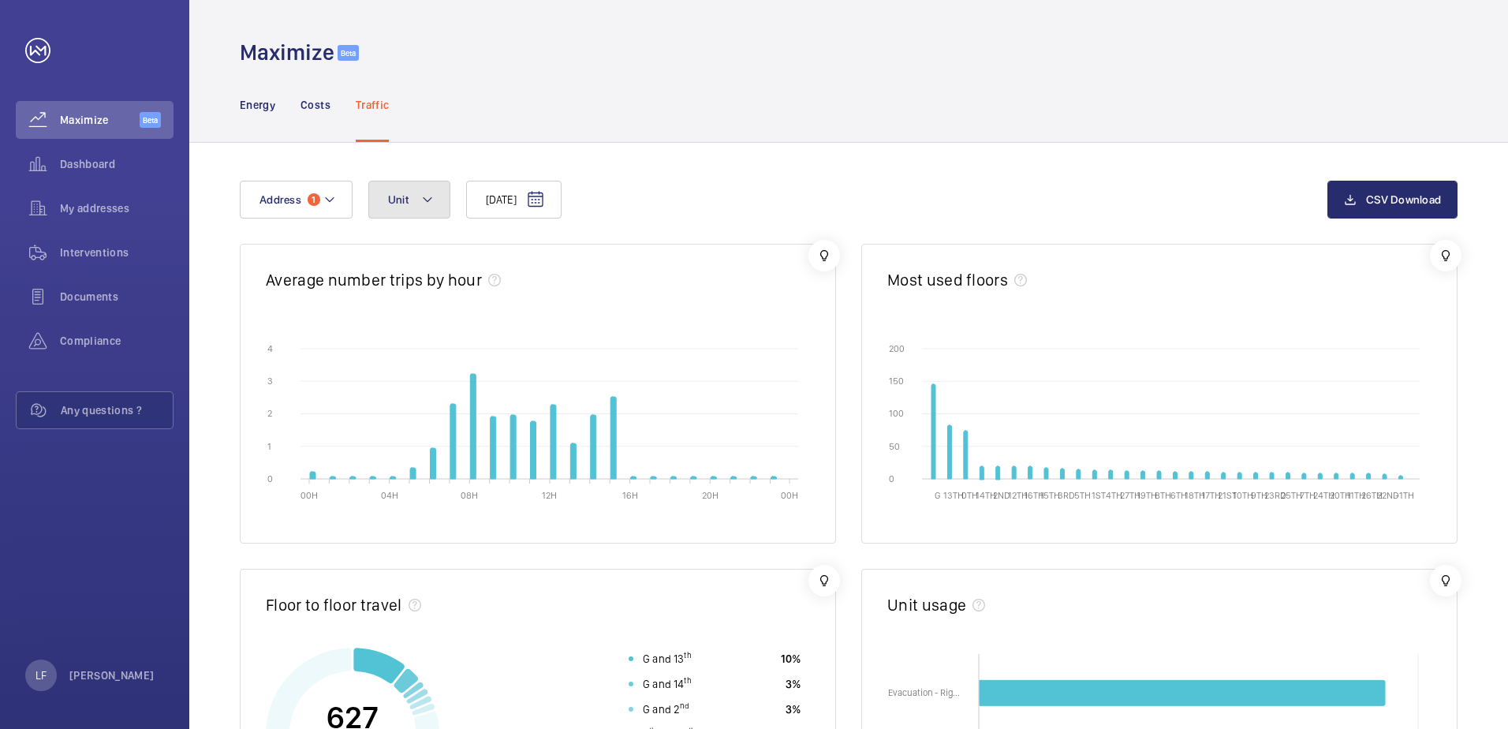
click at [430, 199] on mat-icon at bounding box center [427, 199] width 13 height 19
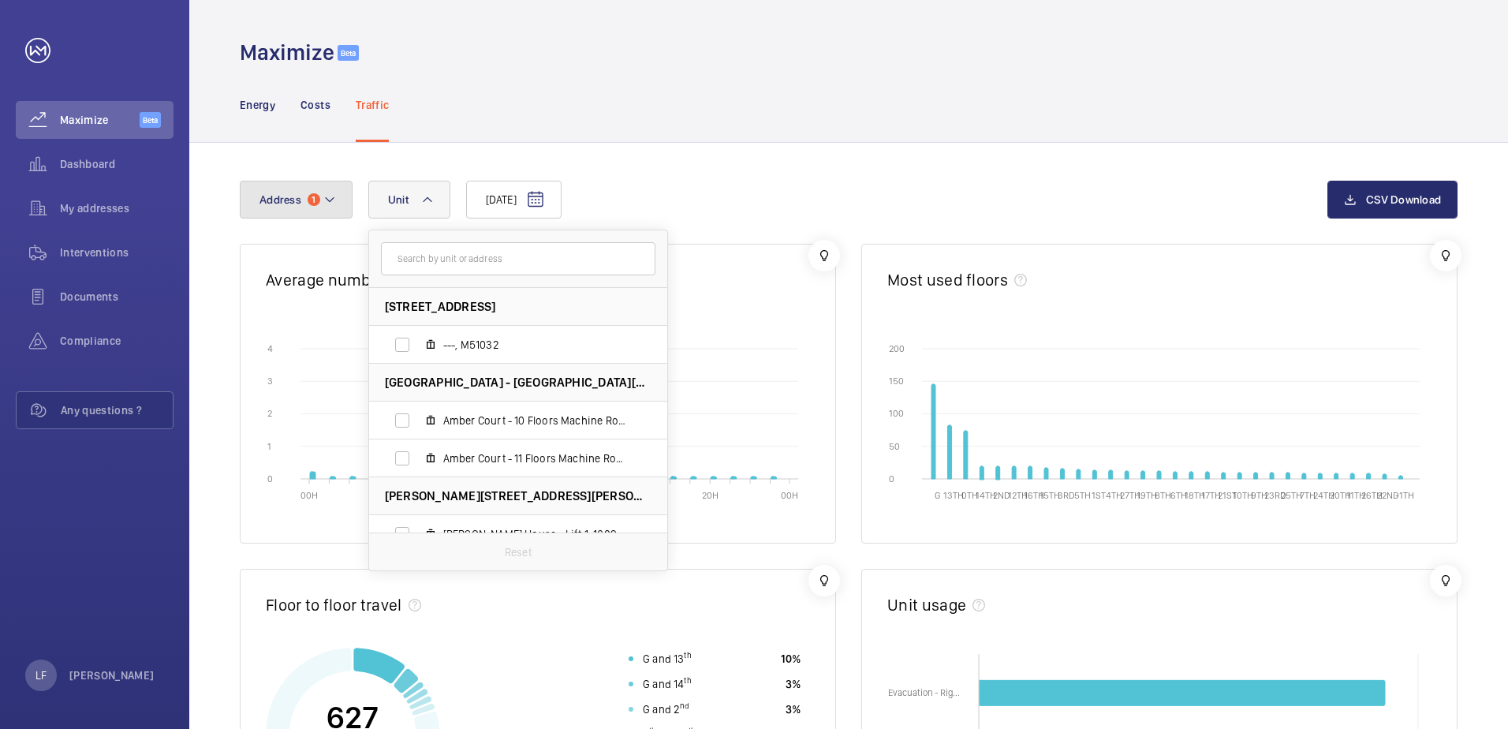
click at [338, 207] on button "Address 1" at bounding box center [296, 200] width 113 height 38
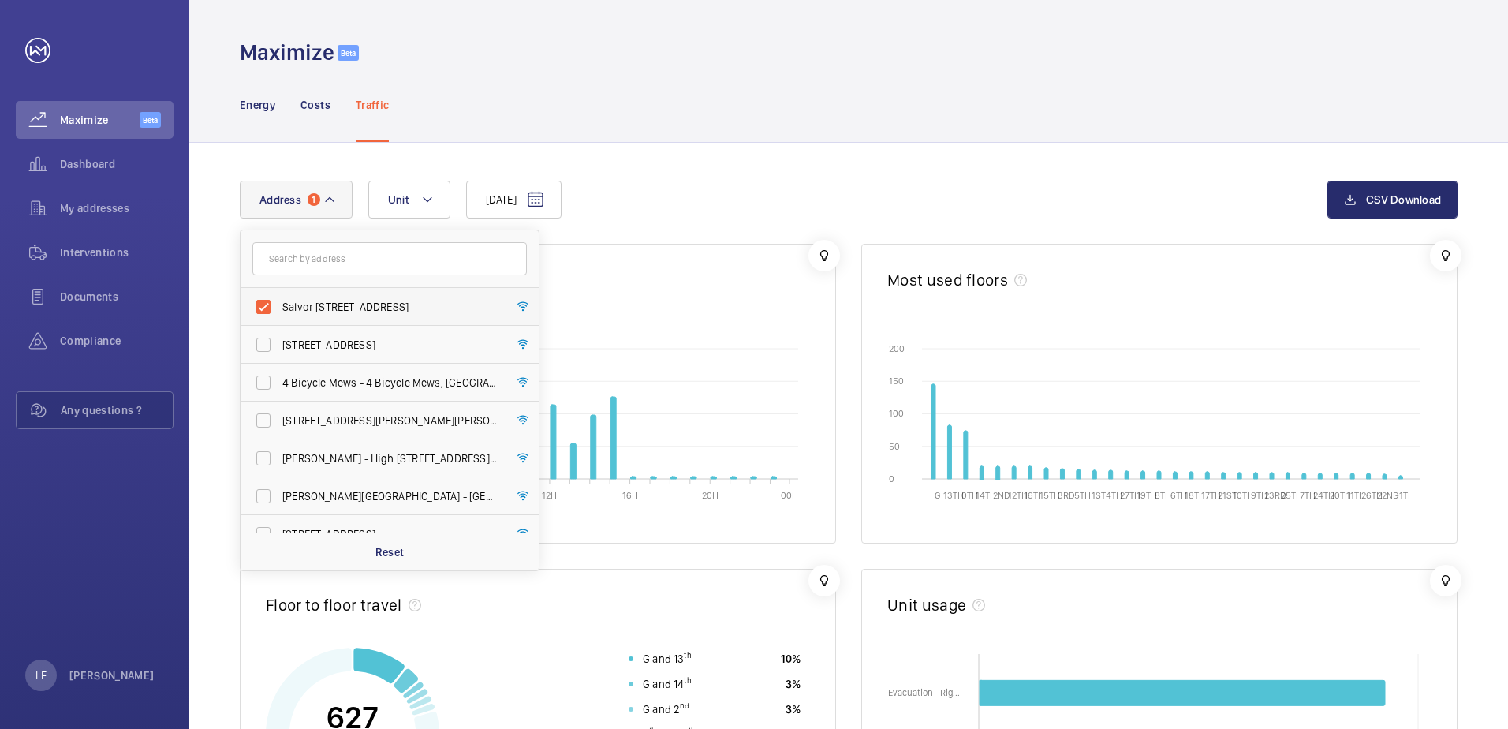
click at [260, 306] on label "Salvor [STREET_ADDRESS]" at bounding box center [378, 307] width 274 height 38
click at [260, 306] on input "Salvor [STREET_ADDRESS]" at bounding box center [264, 307] width 32 height 32
checkbox input "false"
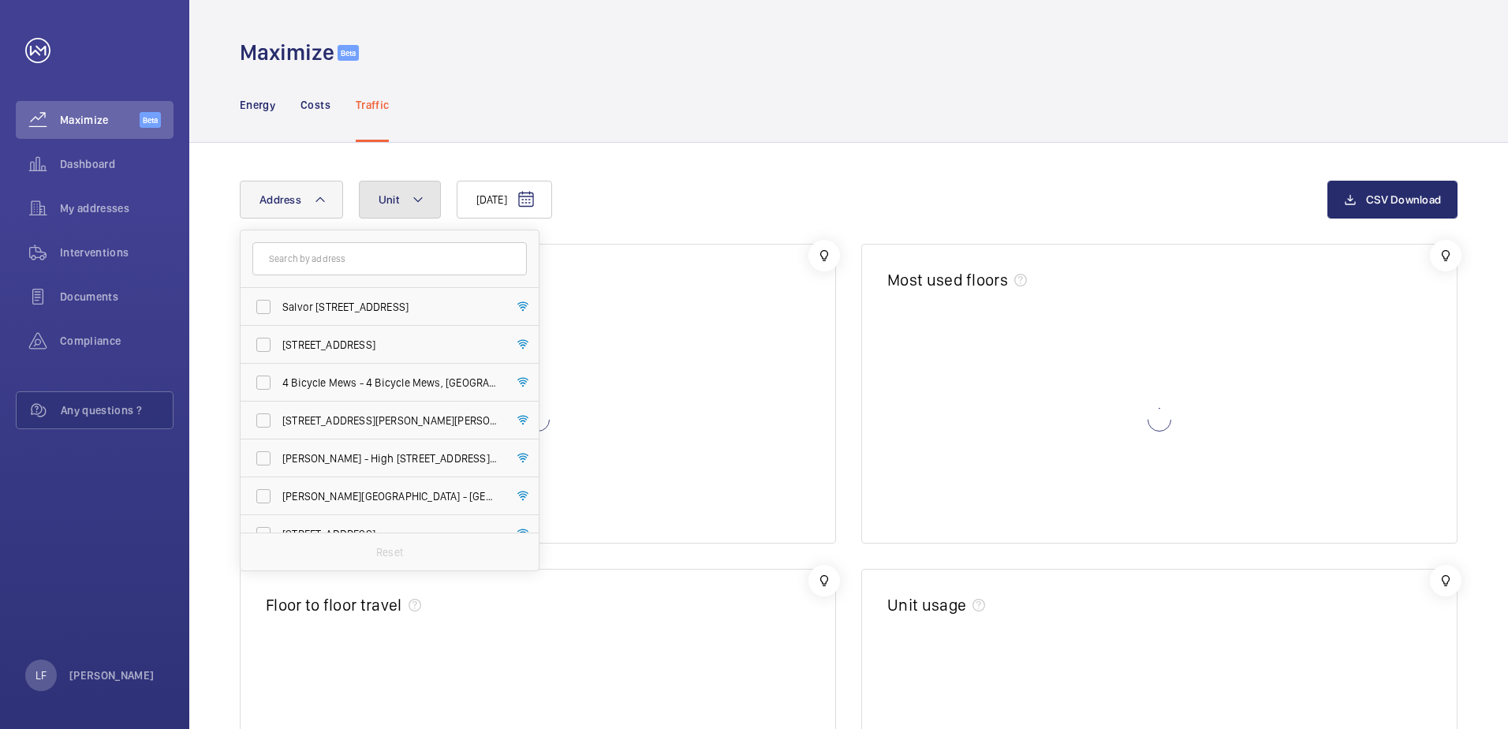
click at [425, 203] on button "Unit" at bounding box center [400, 200] width 82 height 38
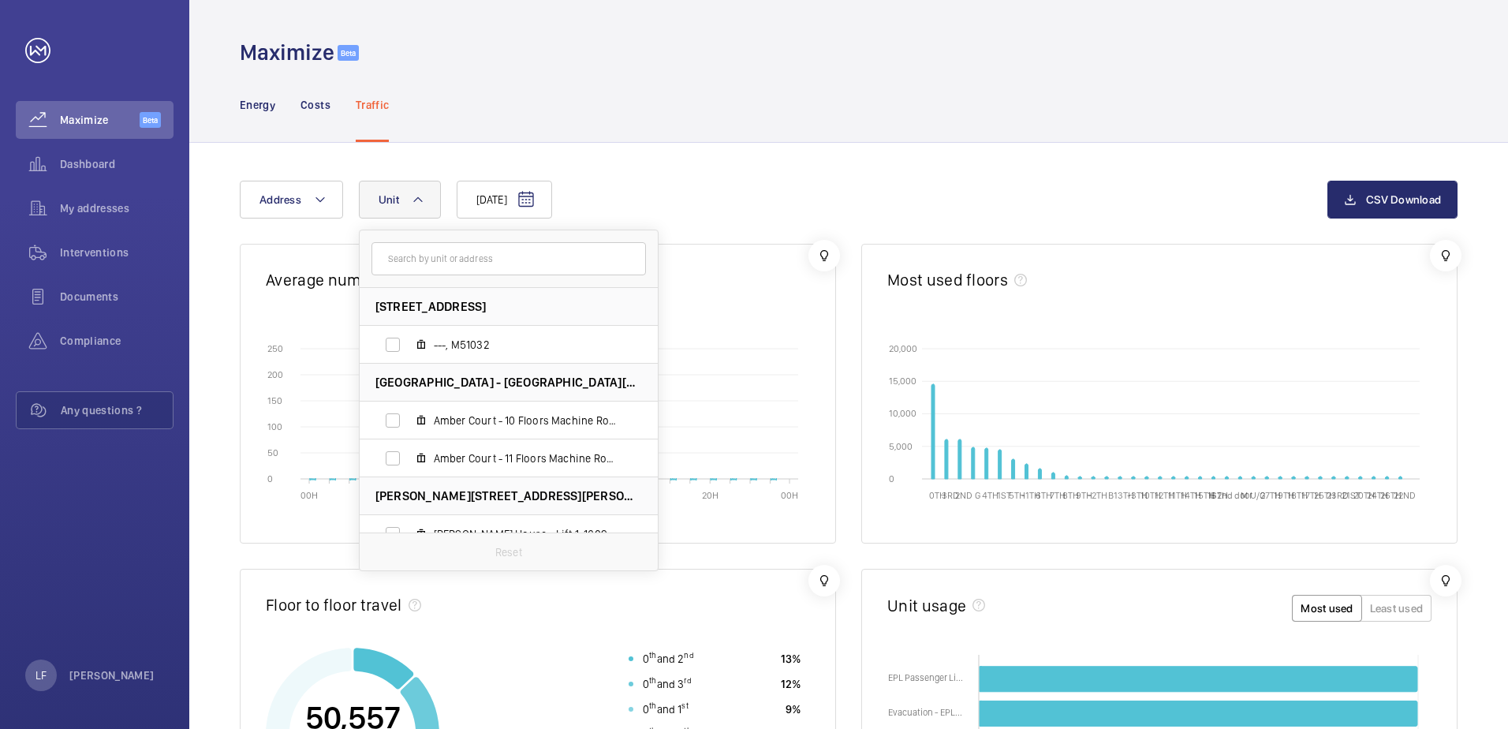
click at [422, 254] on input "text" at bounding box center [508, 258] width 274 height 33
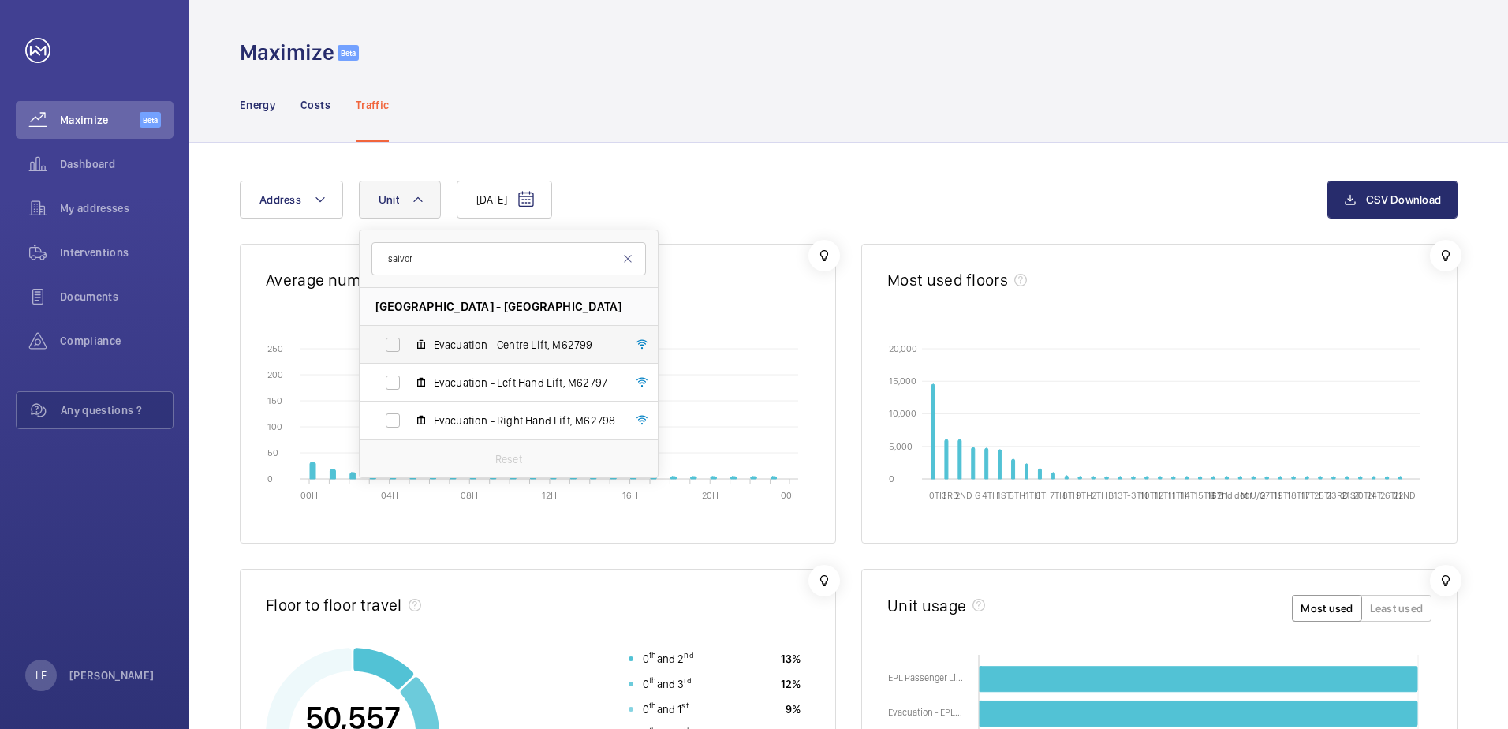
type input "salvor"
click at [396, 353] on label "Evacuation - Centre Lift, M62799" at bounding box center [496, 345] width 273 height 38
click at [396, 353] on input "Evacuation - Centre Lift, M62799" at bounding box center [393, 345] width 32 height 32
checkbox input "true"
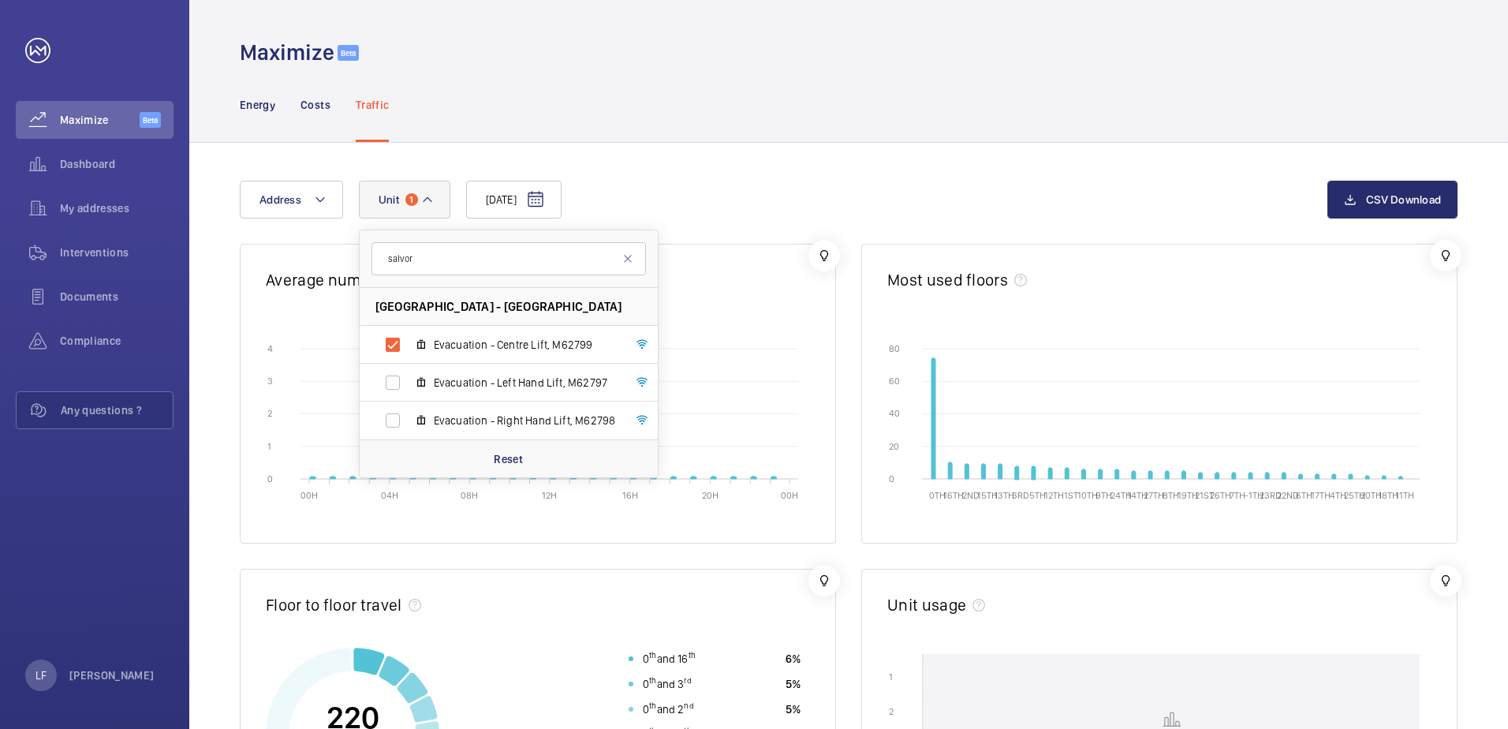
click at [778, 219] on div "[DATE] Address [STREET_ADDRESS] Evacuation - Centre Lift, M62799 Evacuation - L…" at bounding box center [849, 212] width 1218 height 63
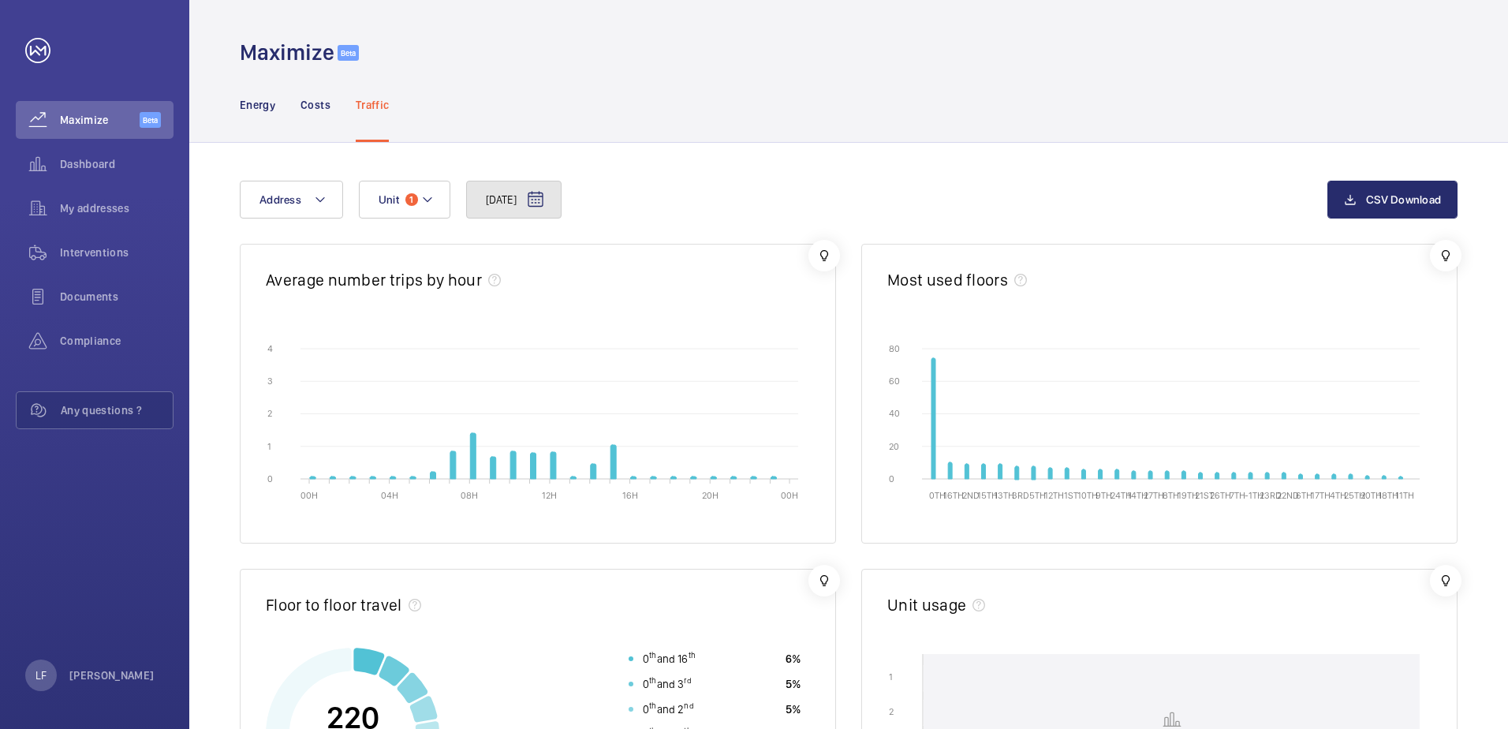
click at [544, 215] on button "[DATE]" at bounding box center [513, 200] width 95 height 38
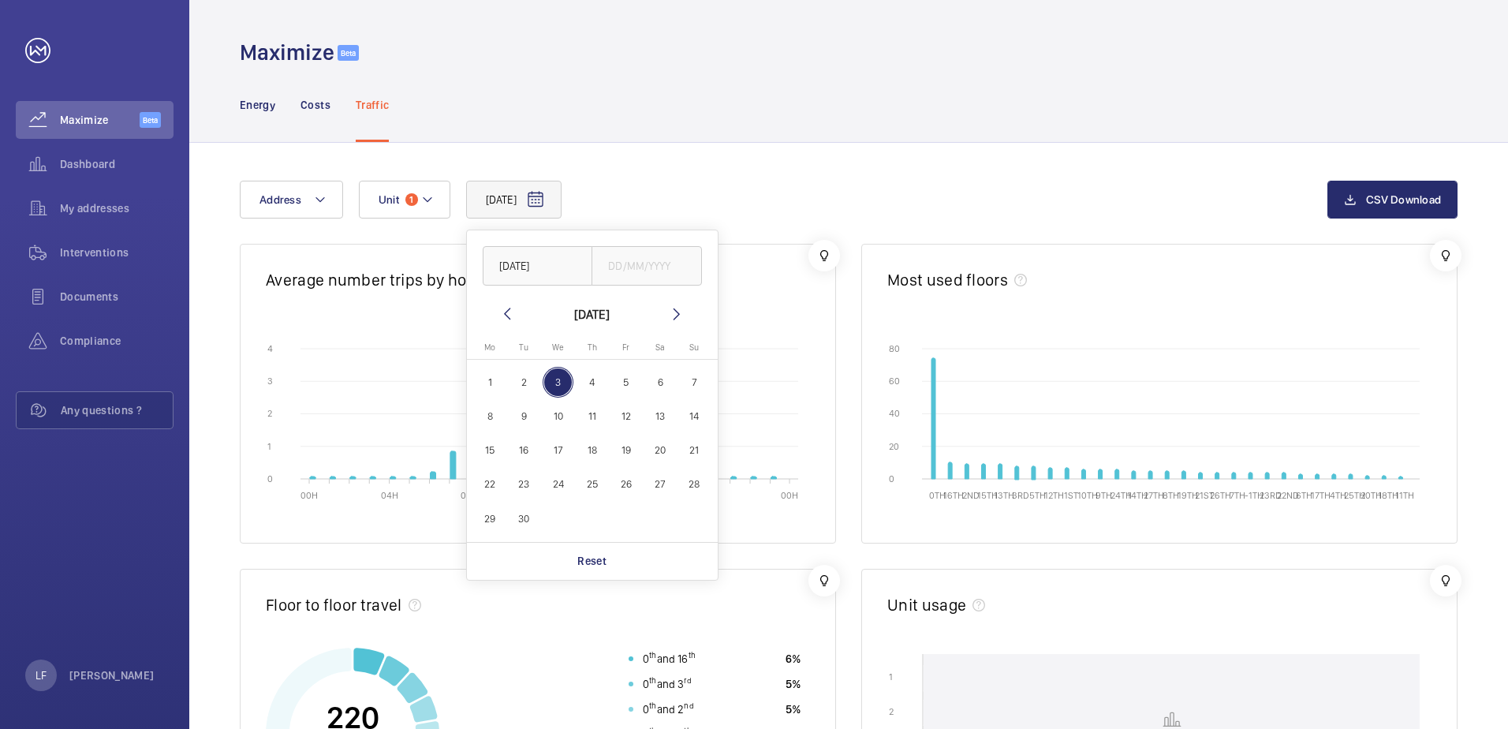
click at [560, 377] on span "3" at bounding box center [558, 382] width 31 height 31
type input "[DATE]"
click at [727, 177] on div "[DATE] [DATE] [DATE] [DATE] [DATE] Mo [DATE] Tu [DATE] We [DATE] Th [DATE] Fr […" at bounding box center [848, 687] width 1319 height 1088
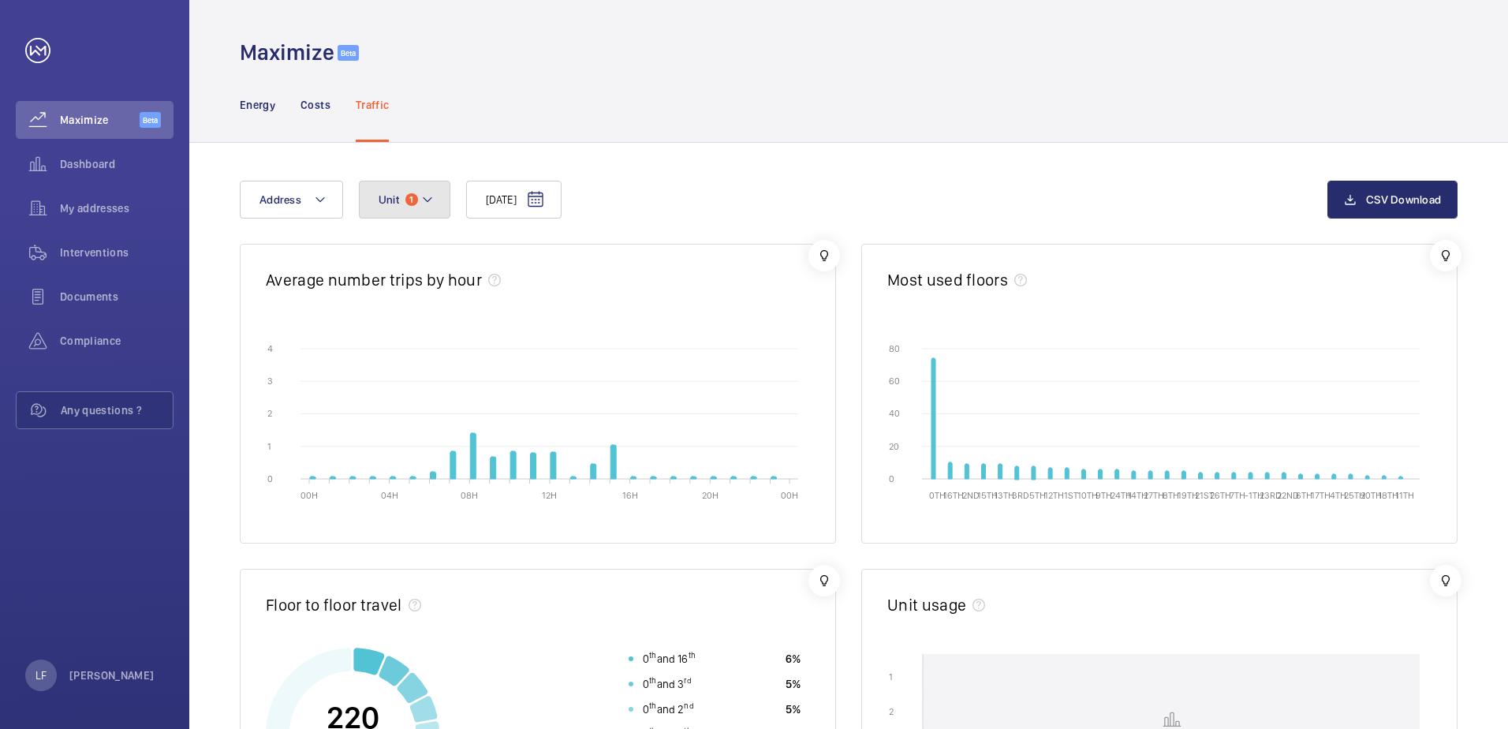
click at [438, 207] on button "Unit 1" at bounding box center [404, 200] width 91 height 38
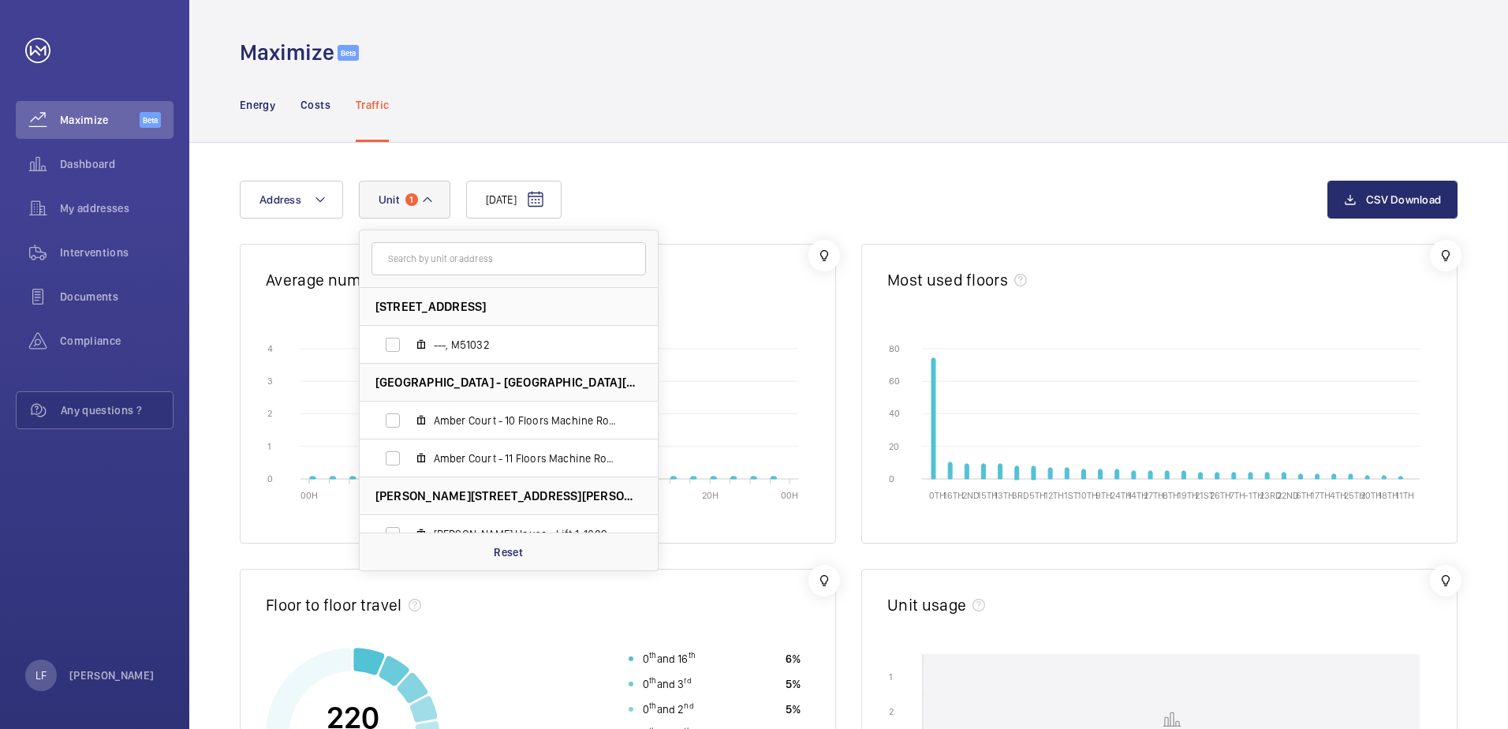
click at [442, 257] on input "text" at bounding box center [508, 258] width 274 height 33
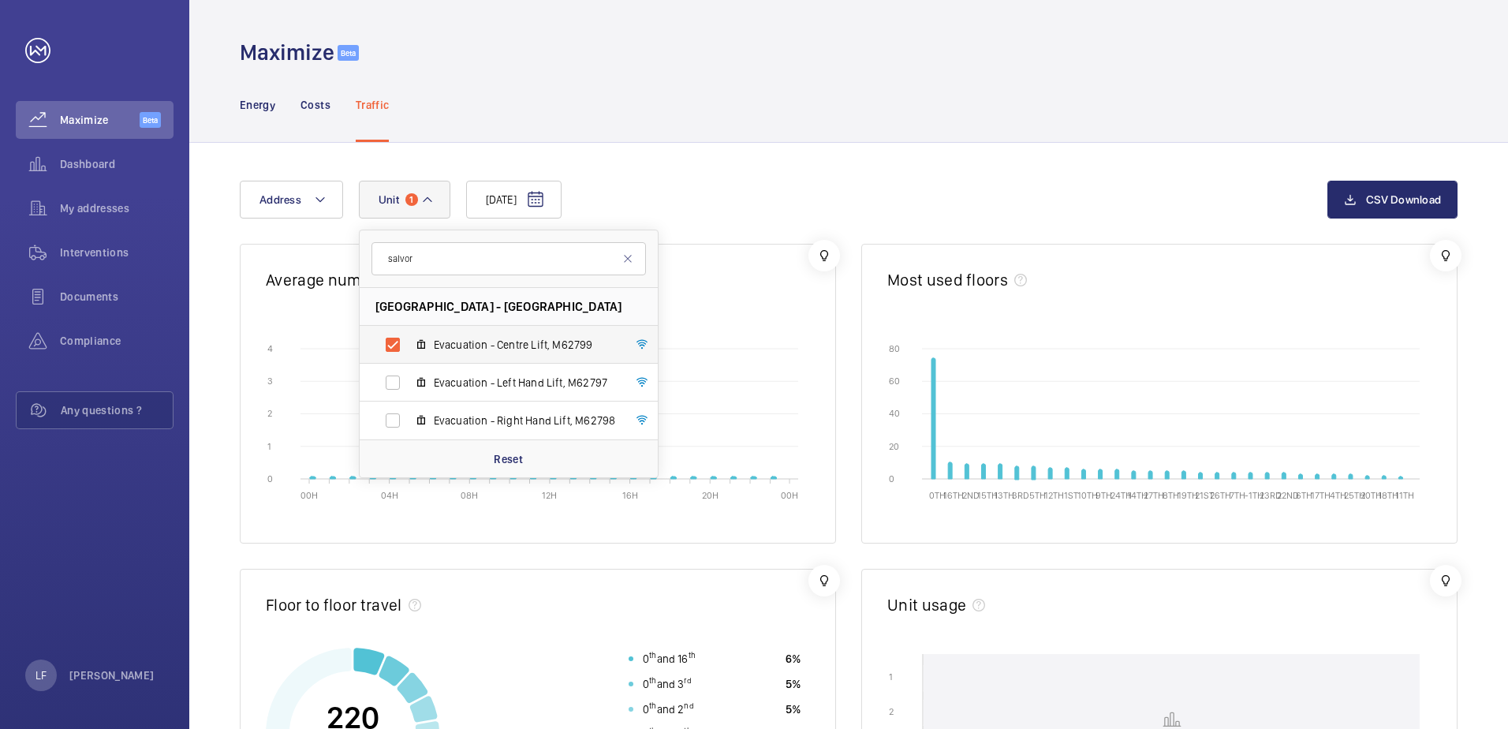
type input "salvor"
click at [401, 335] on label "Evacuation - Centre Lift, M62799" at bounding box center [496, 345] width 273 height 38
click at [401, 335] on input "Evacuation - Centre Lift, M62799" at bounding box center [393, 345] width 32 height 32
checkbox input "false"
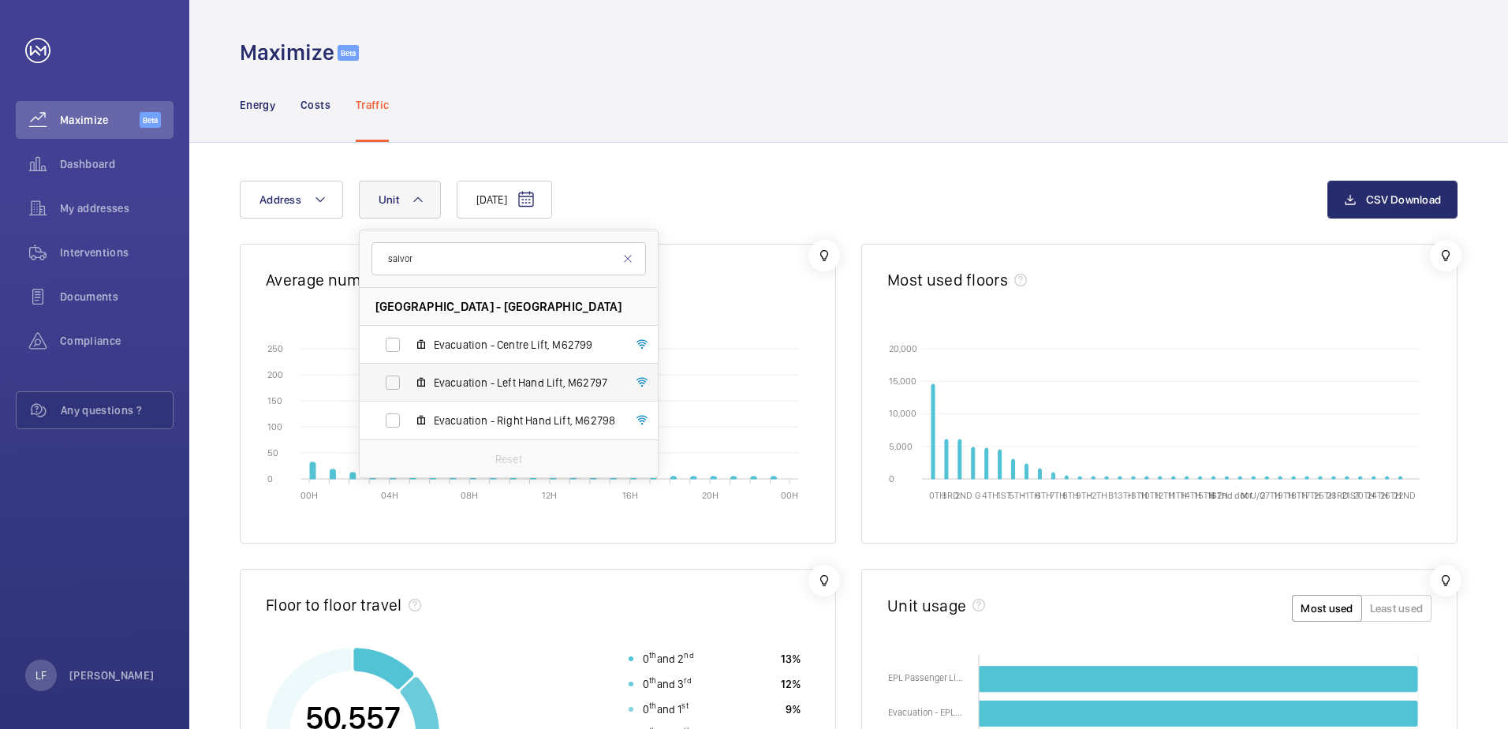
click at [402, 384] on label "Evacuation - Left Hand Lift, M62797" at bounding box center [496, 383] width 273 height 38
click at [402, 384] on input "Evacuation - Left Hand Lift, M62797" at bounding box center [393, 383] width 32 height 32
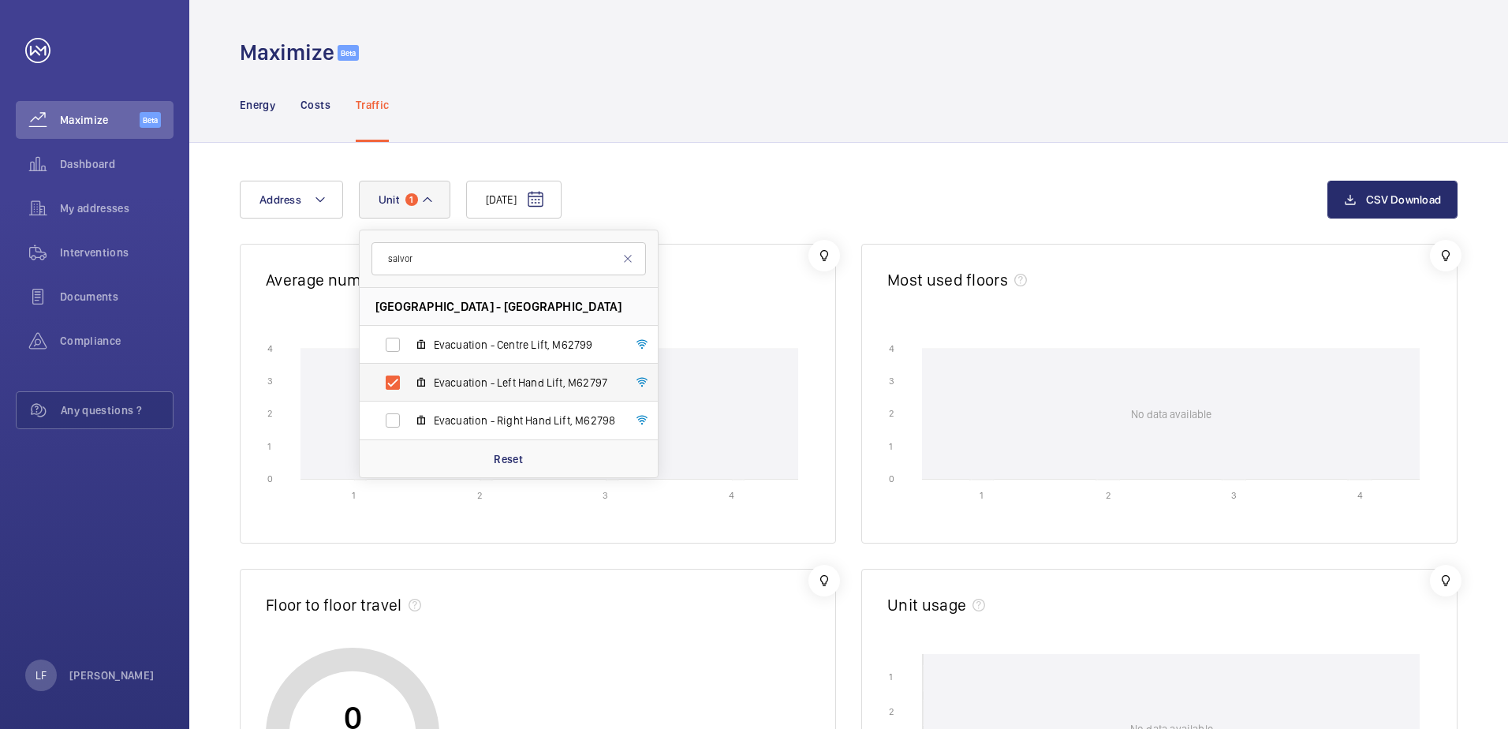
click at [403, 378] on label "Evacuation - Left Hand Lift, M62797" at bounding box center [496, 383] width 273 height 38
click at [403, 378] on input "Evacuation - Left Hand Lift, M62797" at bounding box center [393, 383] width 32 height 32
checkbox input "false"
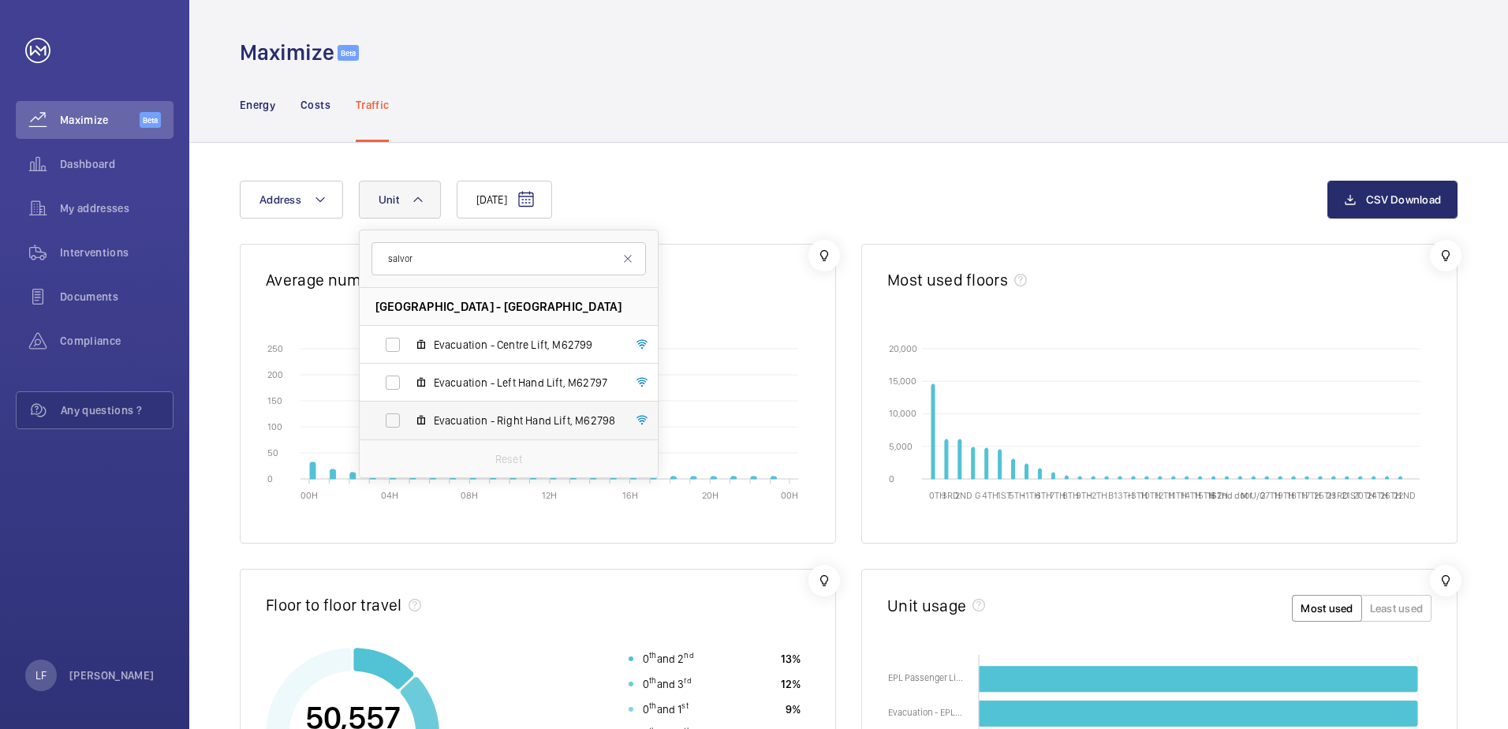
click at [394, 419] on label "Evacuation - Right Hand Lift, M62798" at bounding box center [496, 420] width 273 height 38
click at [394, 419] on input "Evacuation - Right Hand Lift, M62798" at bounding box center [393, 421] width 32 height 32
checkbox input "true"
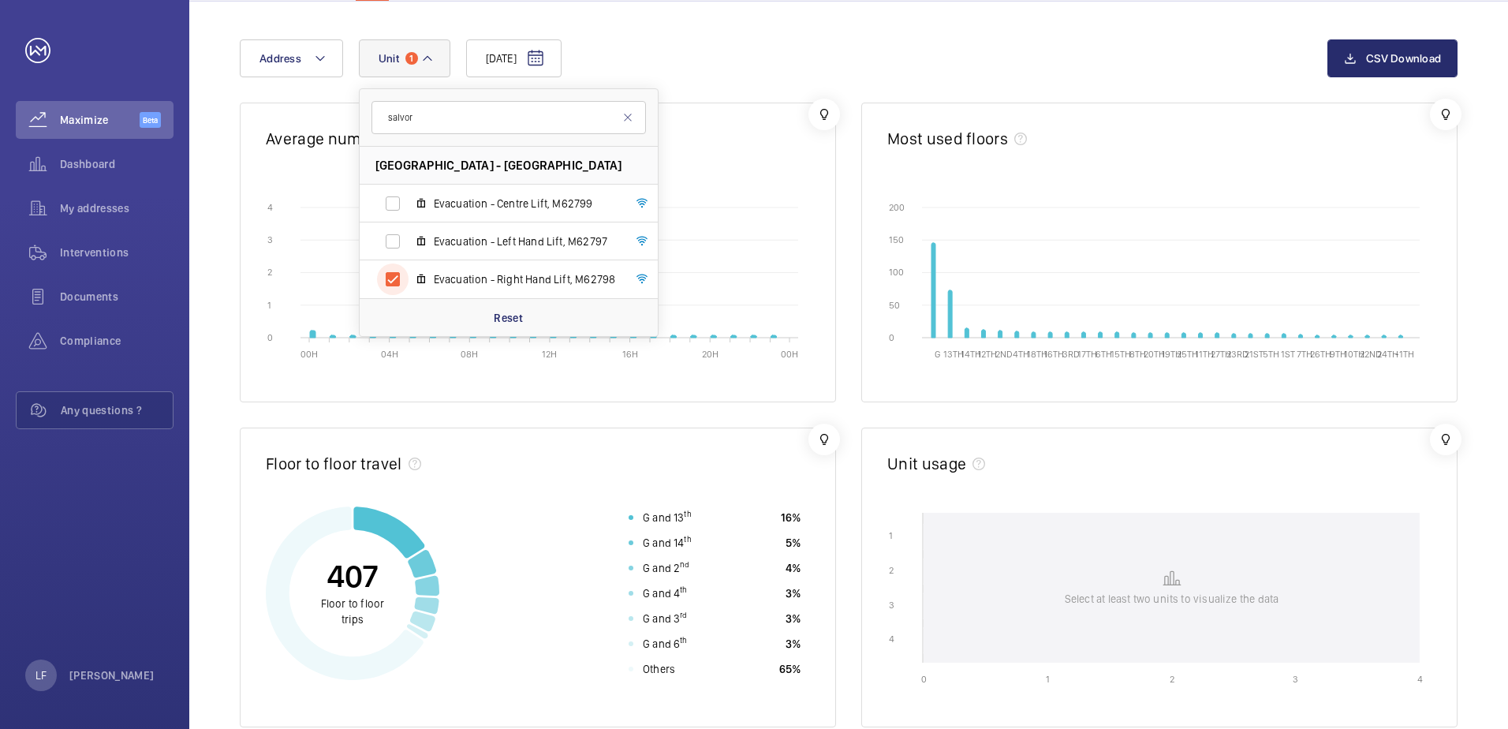
scroll to position [79, 0]
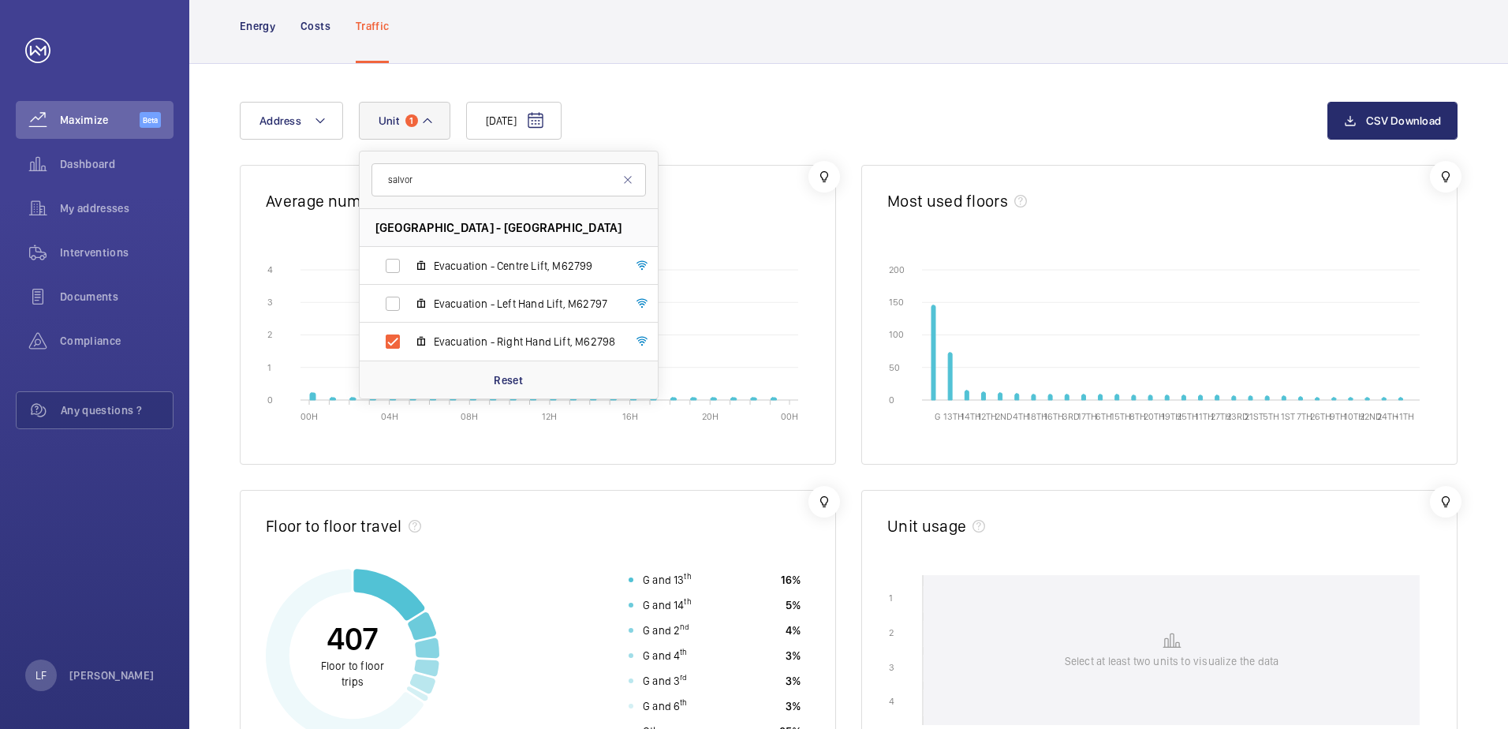
click at [687, 147] on div "[DATE] Address [STREET_ADDRESS] Evacuation - Centre Lift, M62799 Evacuation - L…" at bounding box center [849, 133] width 1218 height 63
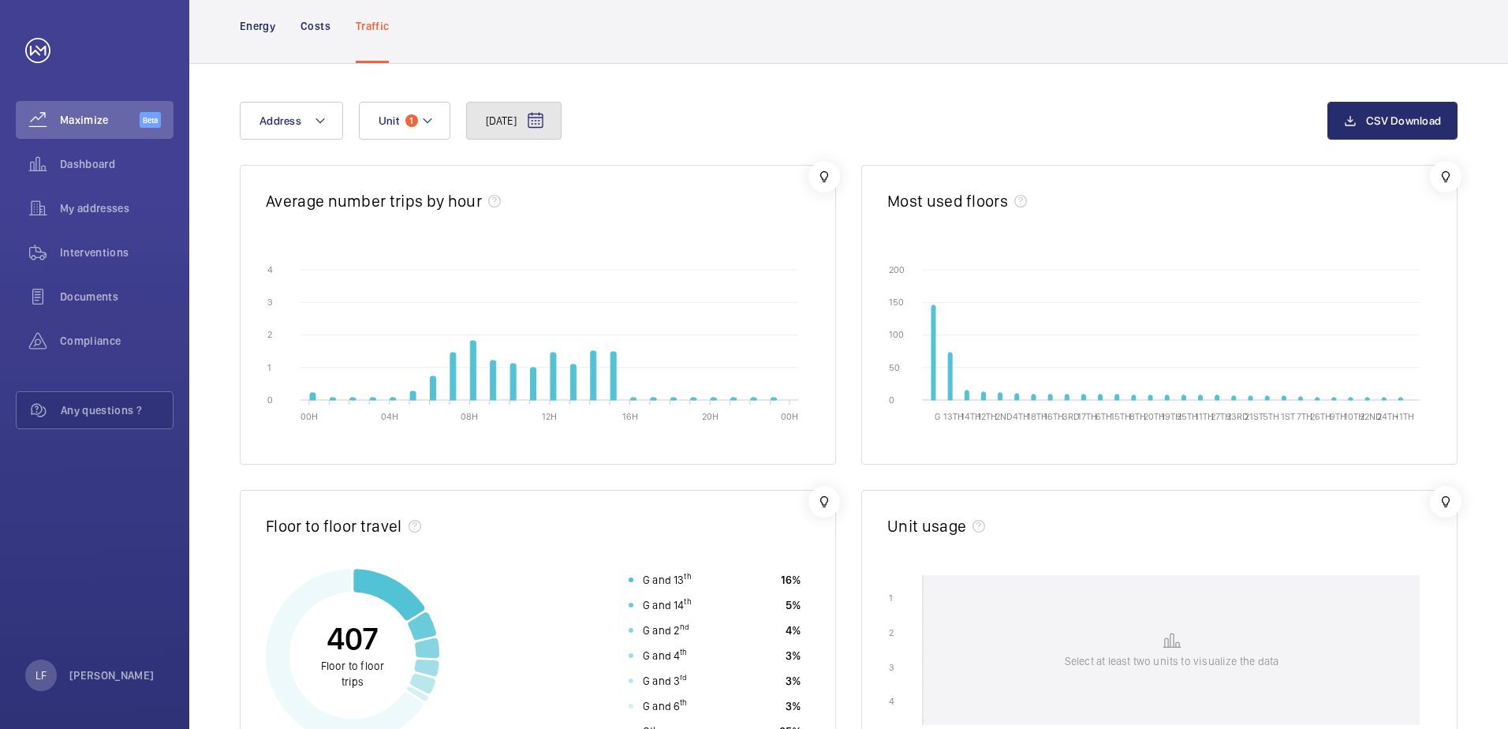
click at [545, 129] on mat-icon at bounding box center [535, 120] width 19 height 19
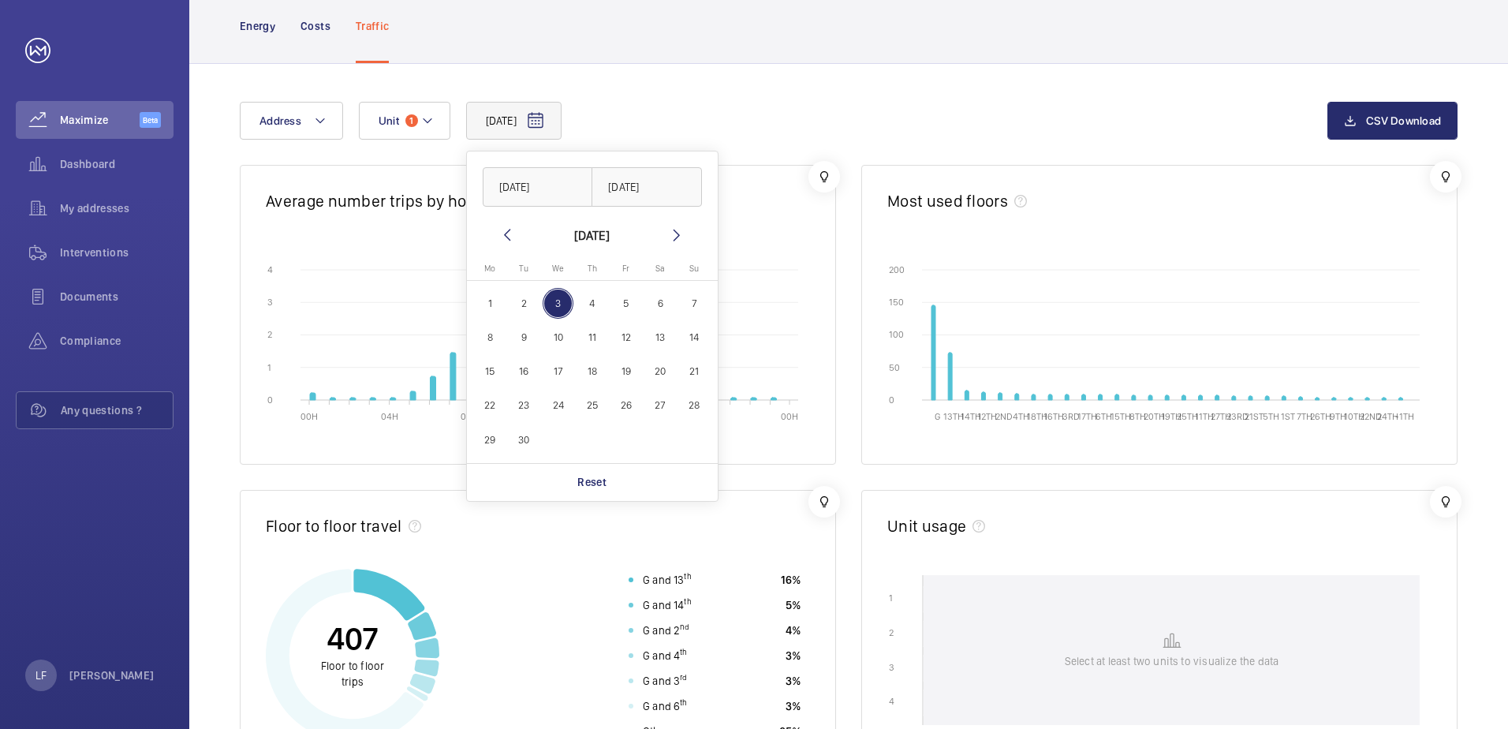
click at [550, 300] on span "3" at bounding box center [558, 303] width 31 height 31
click at [750, 52] on div "Energy Costs Traffic" at bounding box center [849, 25] width 1218 height 75
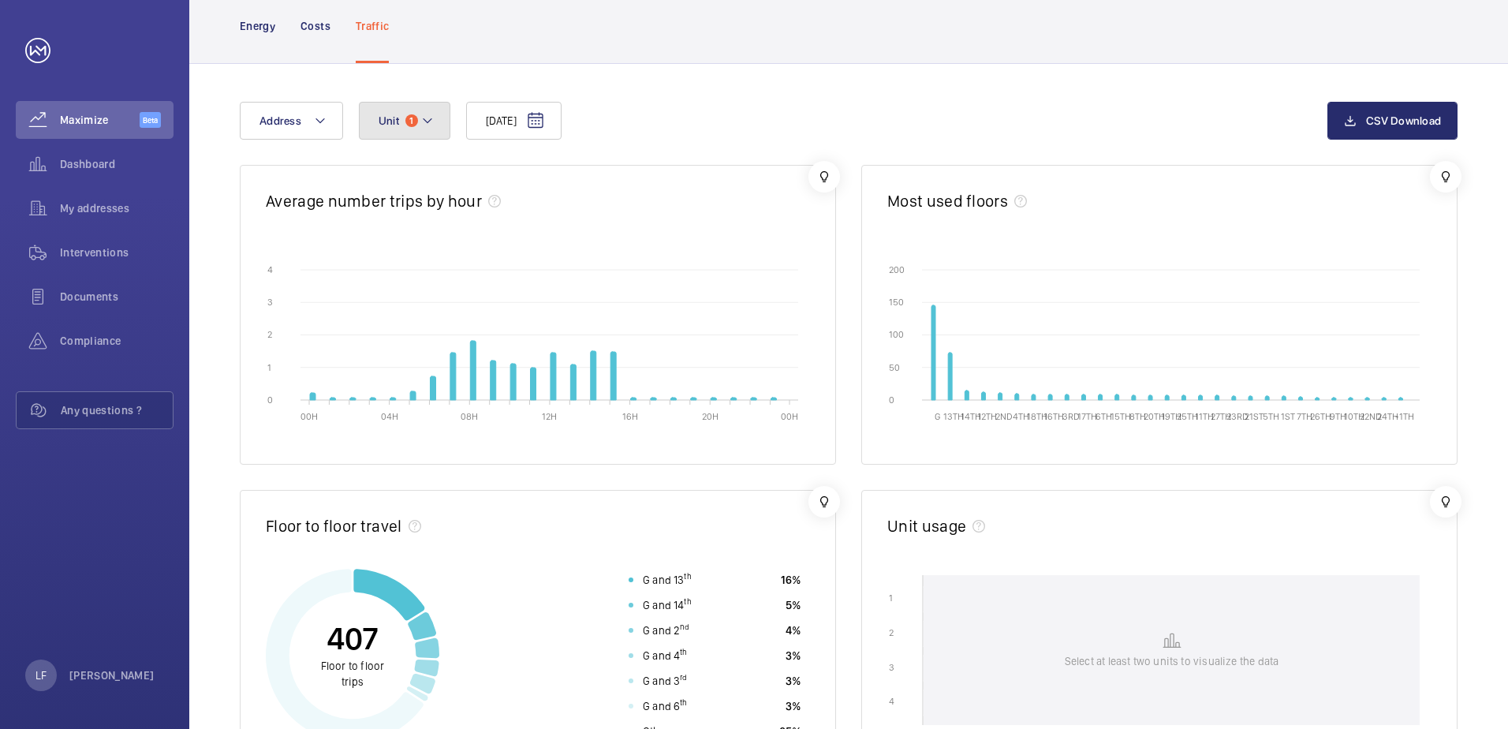
click at [431, 130] on button "Unit 1" at bounding box center [404, 121] width 91 height 38
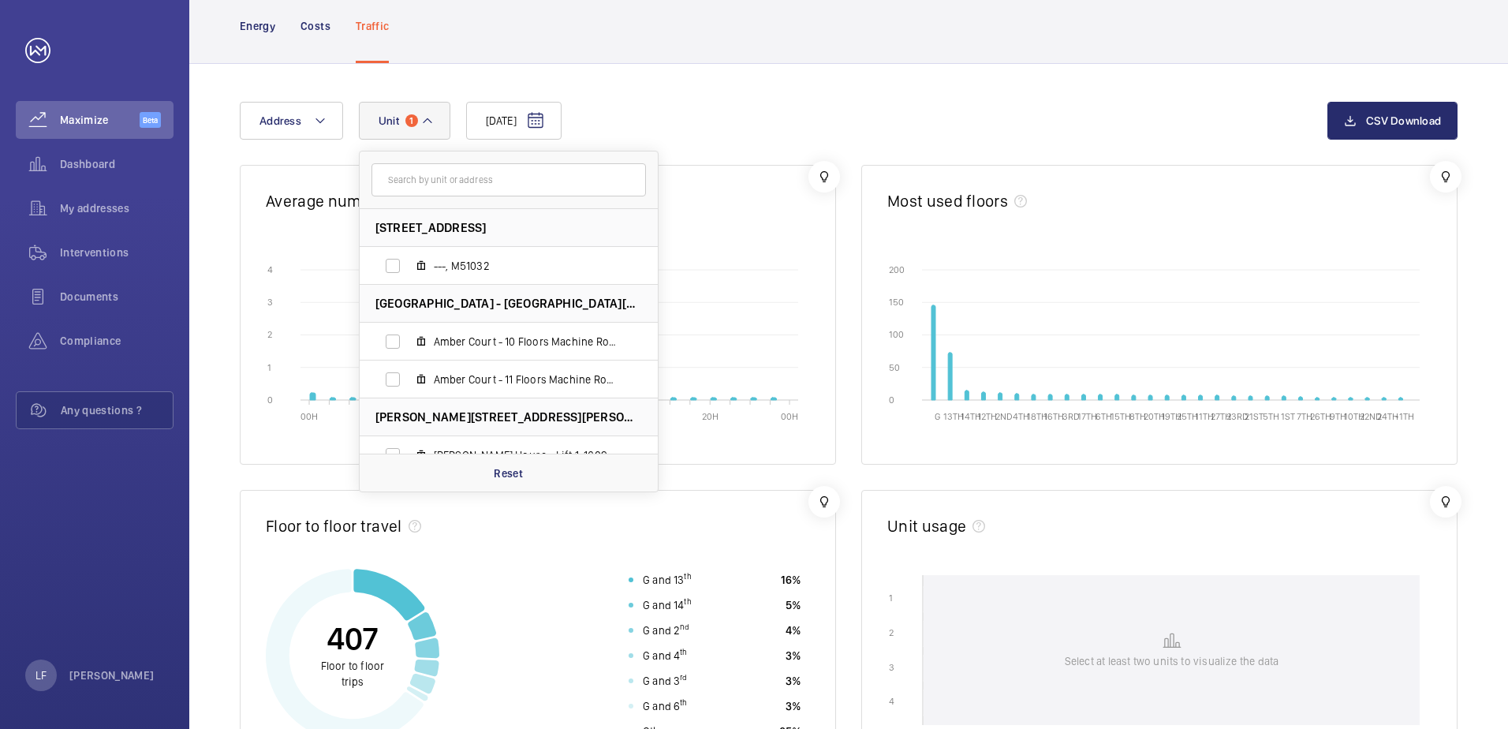
click at [457, 184] on input "text" at bounding box center [508, 179] width 274 height 33
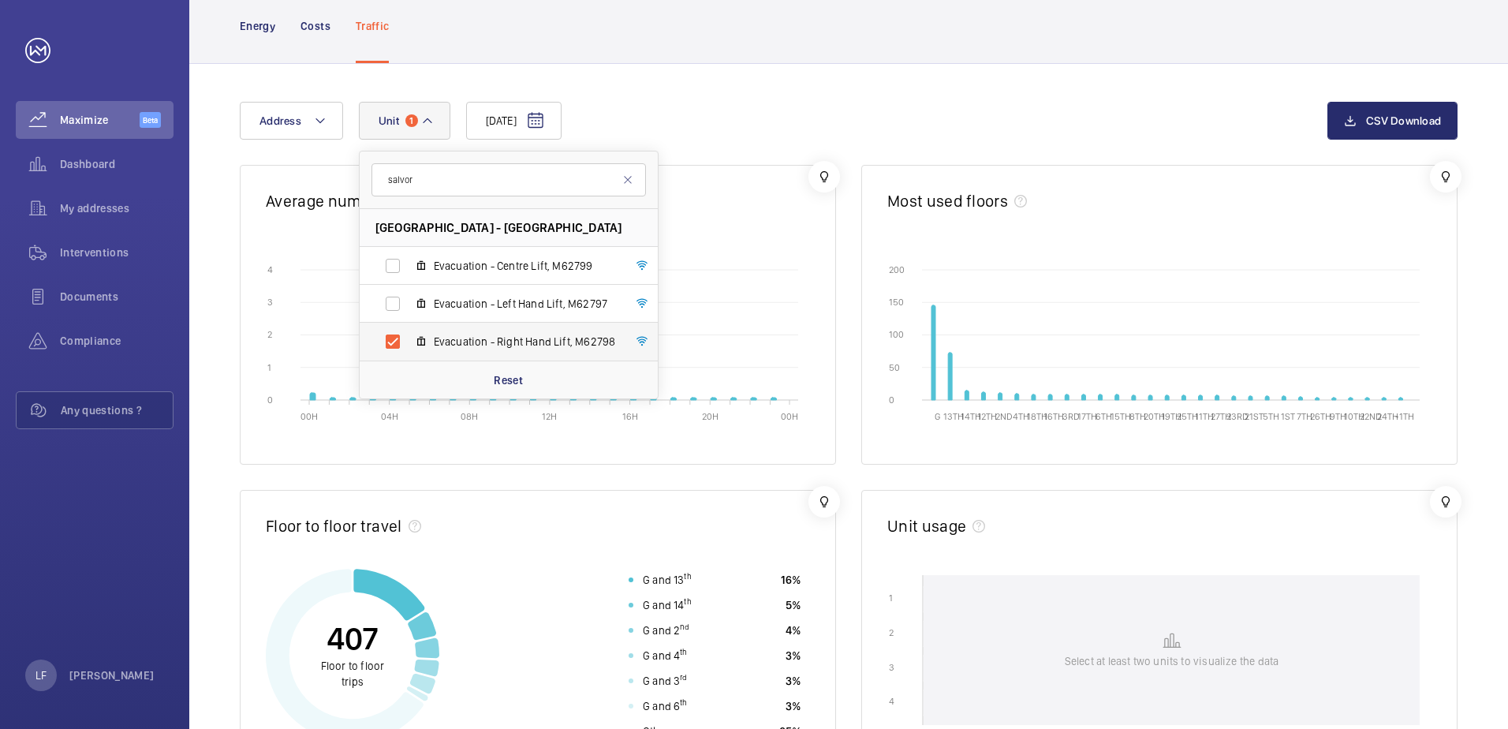
type input "salvor"
click at [395, 344] on label "Evacuation - Right Hand Lift, M62798" at bounding box center [496, 342] width 273 height 38
click at [395, 344] on input "Evacuation - Right Hand Lift, M62798" at bounding box center [393, 342] width 32 height 32
checkbox input "false"
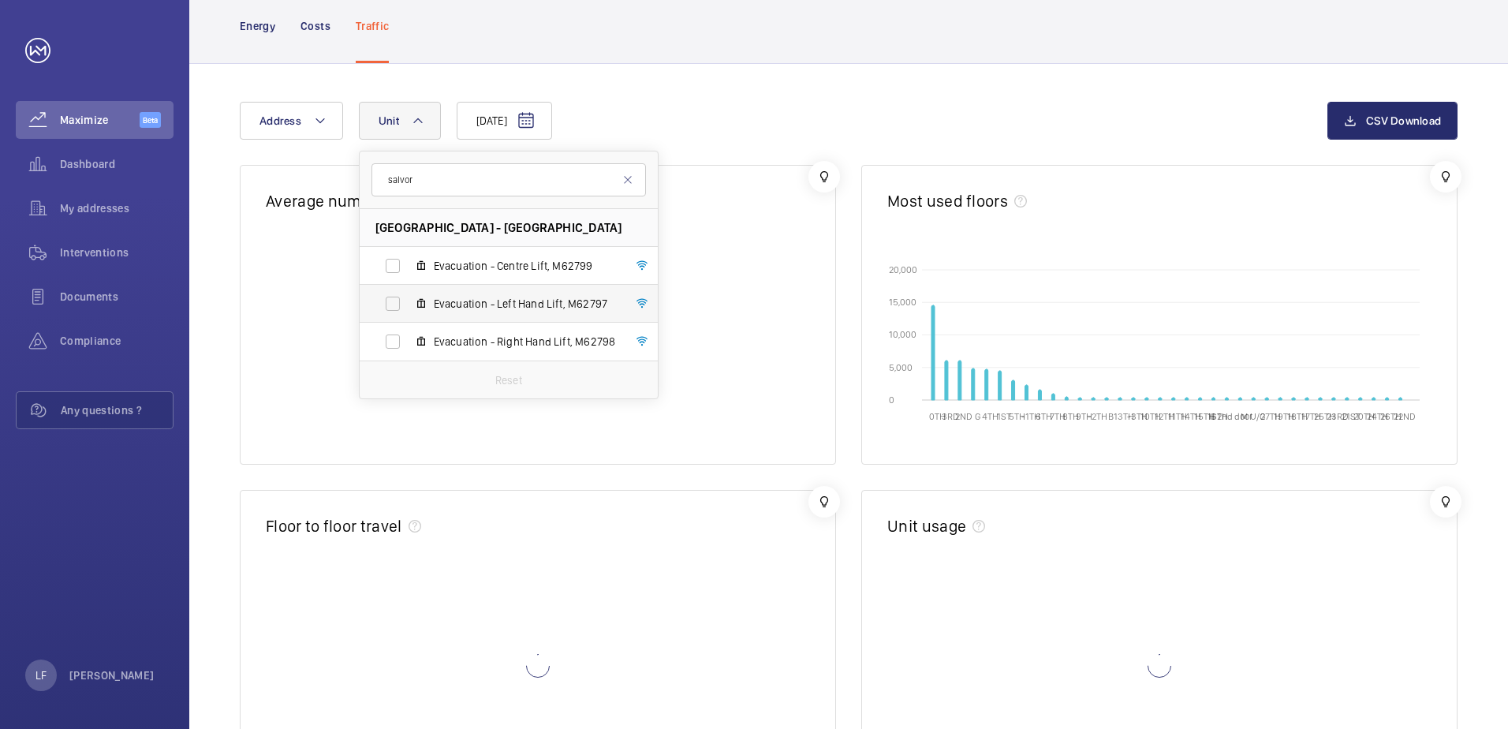
click at [397, 298] on label "Evacuation - Left Hand Lift, M62797" at bounding box center [496, 304] width 273 height 38
click at [397, 298] on input "Evacuation - Left Hand Lift, M62797" at bounding box center [393, 304] width 32 height 32
checkbox input "true"
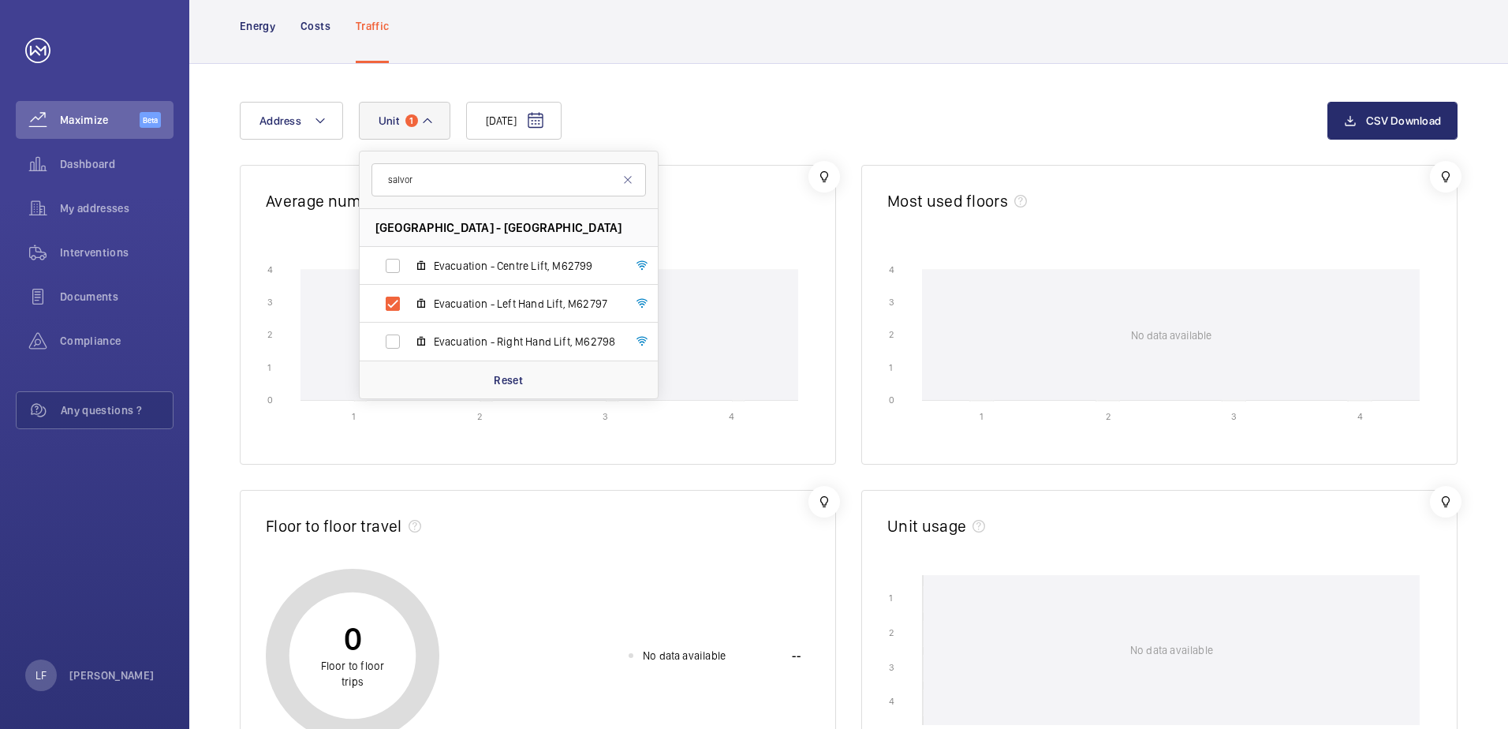
click at [689, 117] on div "[DATE] Address [STREET_ADDRESS] Evacuation - Centre Lift, M62799 Evacuation - L…" at bounding box center [784, 121] width 1088 height 38
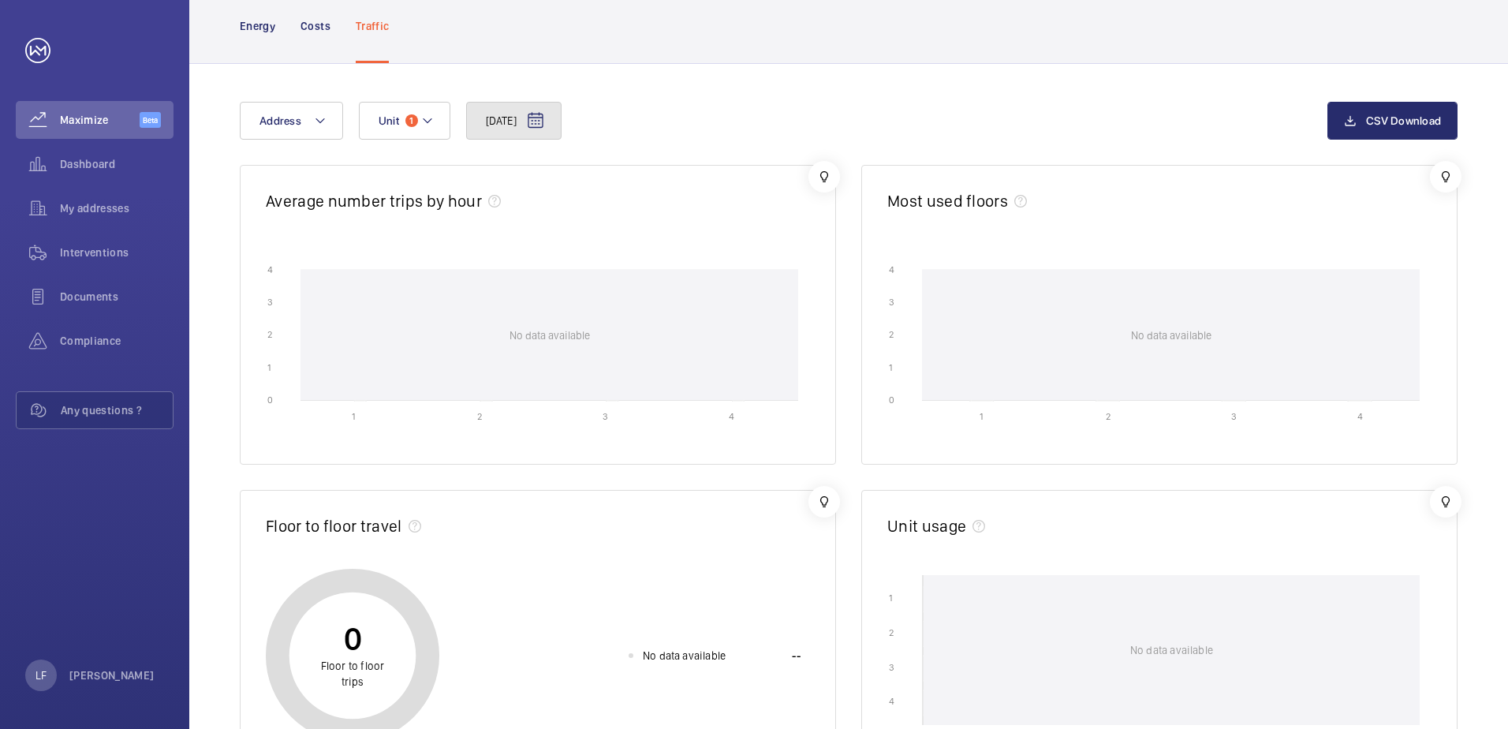
click at [545, 121] on mat-icon at bounding box center [535, 120] width 19 height 19
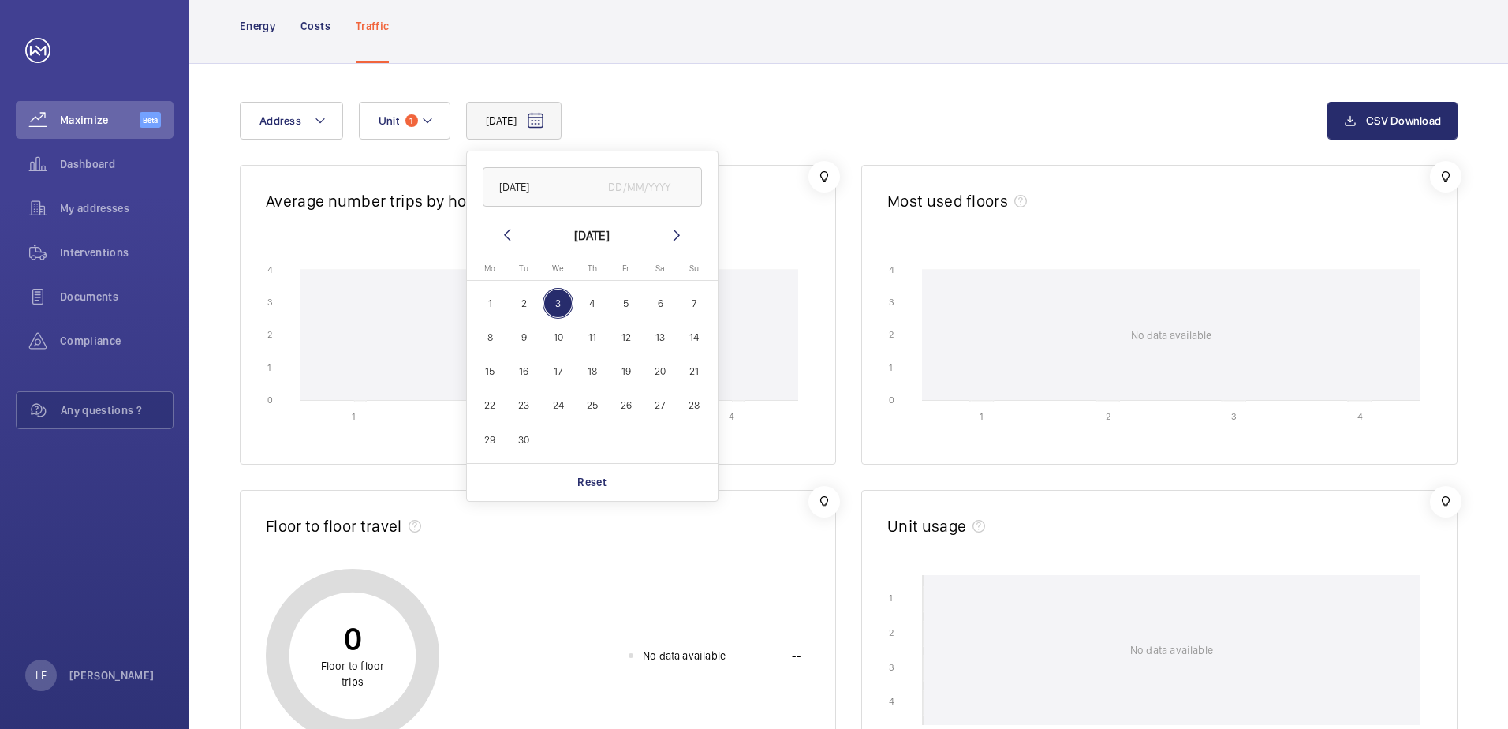
click at [516, 306] on span "2" at bounding box center [524, 303] width 31 height 31
type input "[DATE]"
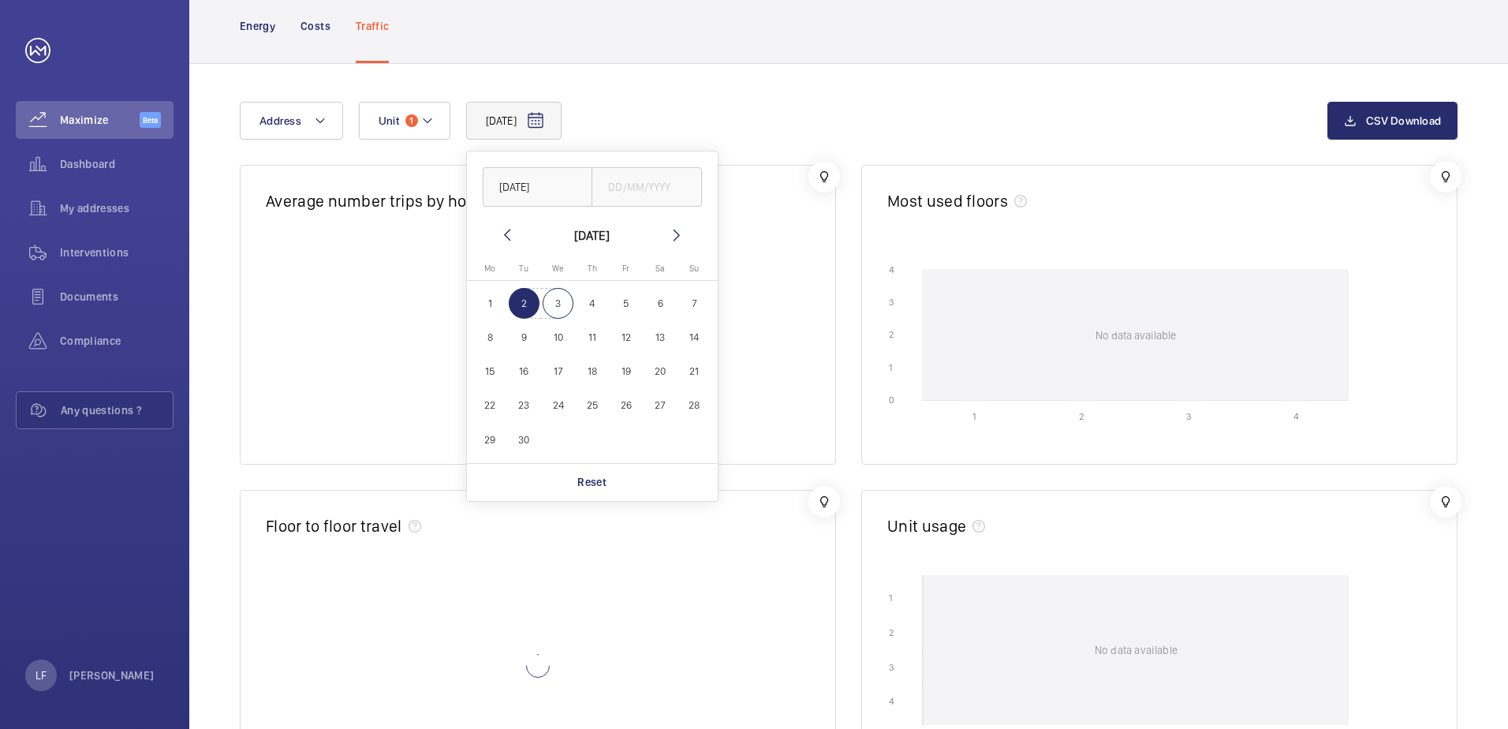
click at [562, 307] on span "3" at bounding box center [558, 303] width 31 height 31
type input "[DATE]"
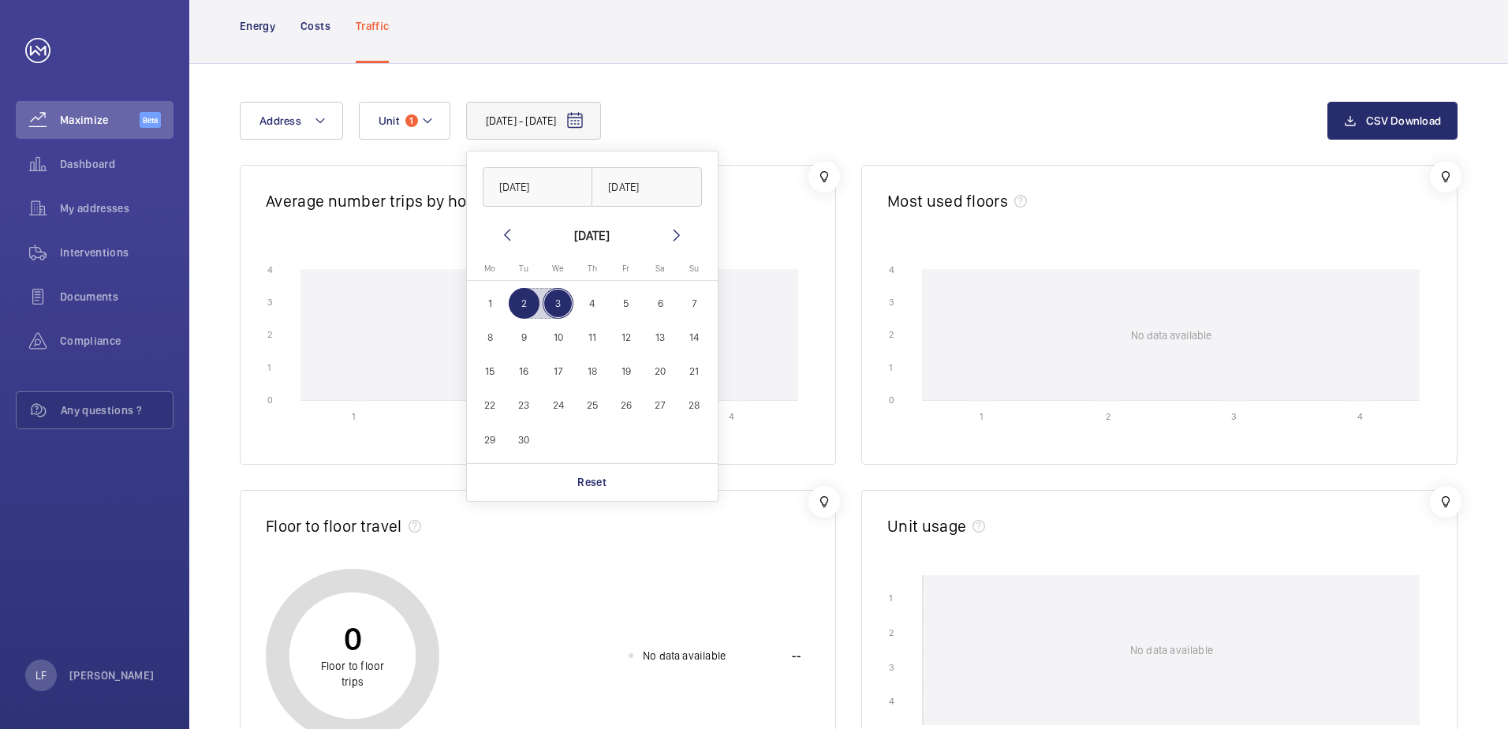
click at [518, 308] on span "2" at bounding box center [524, 303] width 31 height 31
click at [489, 307] on span "1" at bounding box center [490, 303] width 31 height 31
click at [509, 239] on mat-icon at bounding box center [507, 235] width 19 height 19
click at [653, 446] on span "30" at bounding box center [660, 439] width 31 height 31
click at [632, 444] on span "29" at bounding box center [625, 439] width 31 height 31
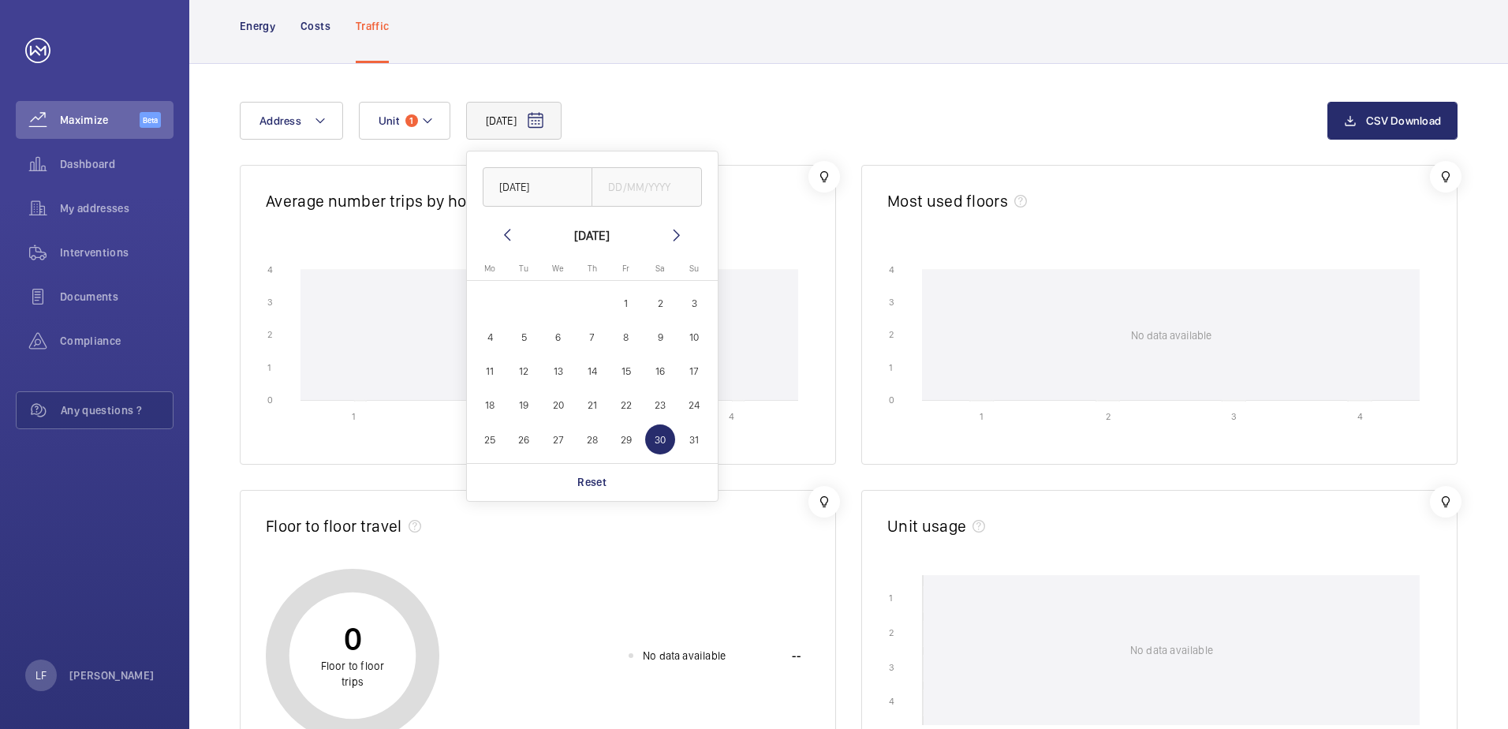
type input "[DATE]"
click at [707, 126] on div "[DATE] [DATE] [DATE] [DATE] Mo [DATE] Tu [DATE] We [DATE] Th [DATE] Fr [DATE] S…" at bounding box center [784, 121] width 1088 height 38
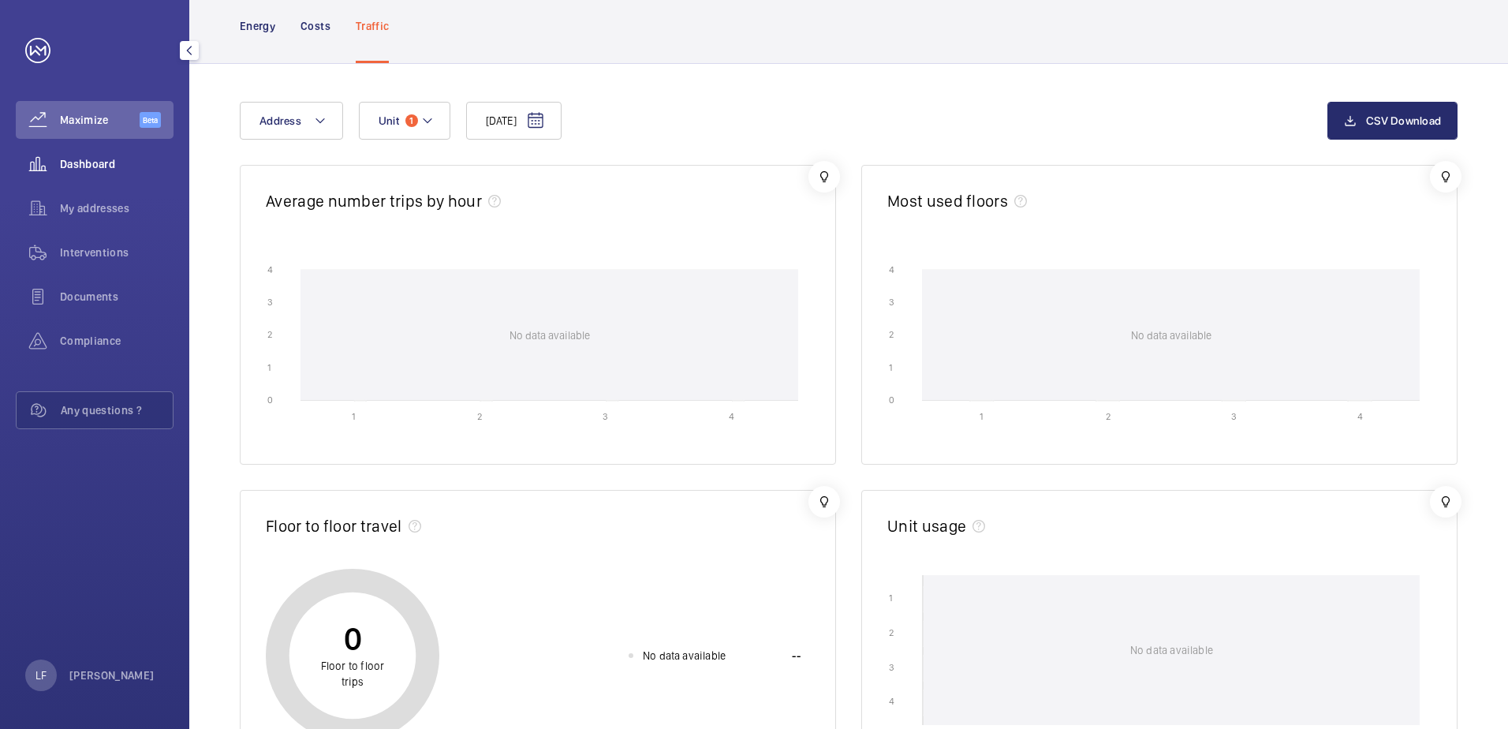
click at [105, 167] on span "Dashboard" at bounding box center [117, 164] width 114 height 16
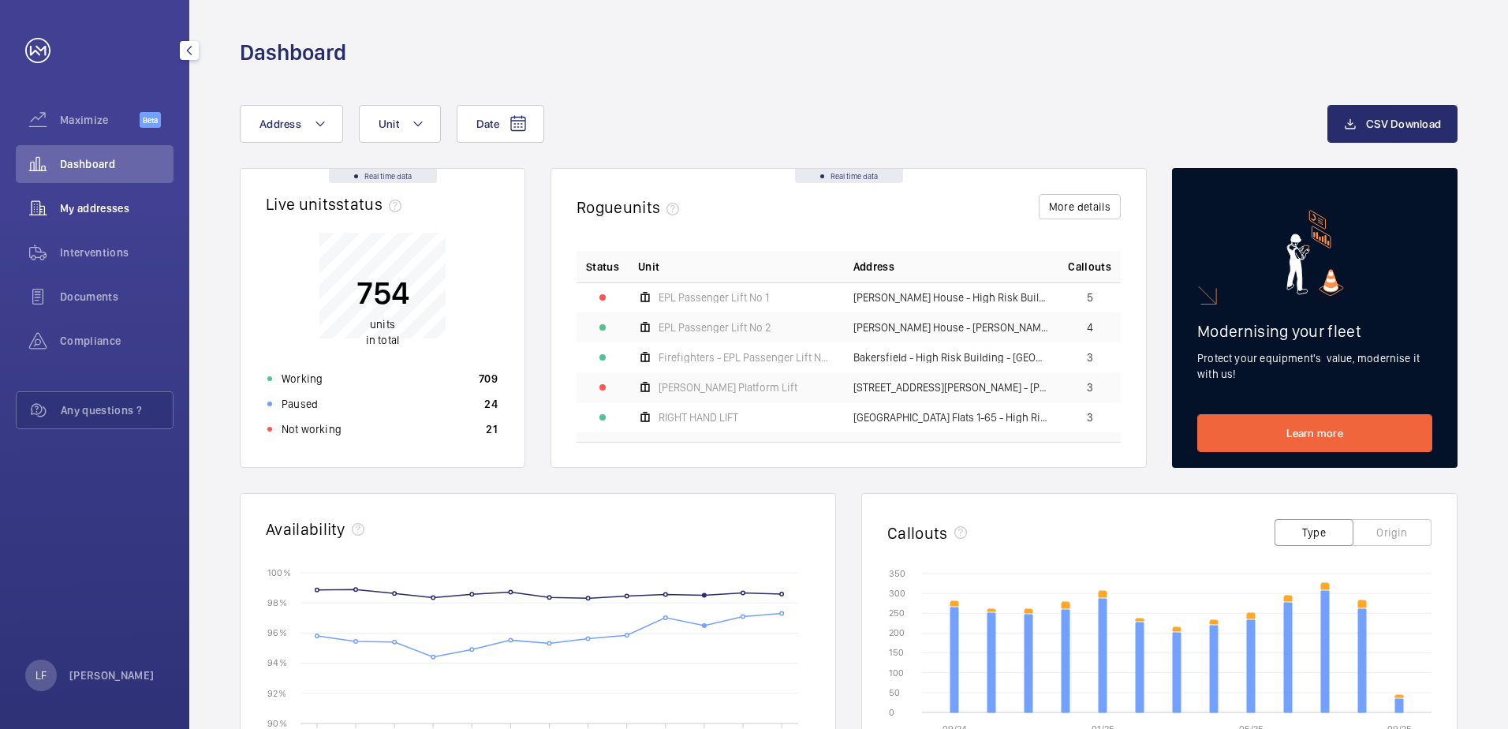
click at [121, 197] on div "My addresses" at bounding box center [95, 208] width 158 height 38
